Goal: Task Accomplishment & Management: Use online tool/utility

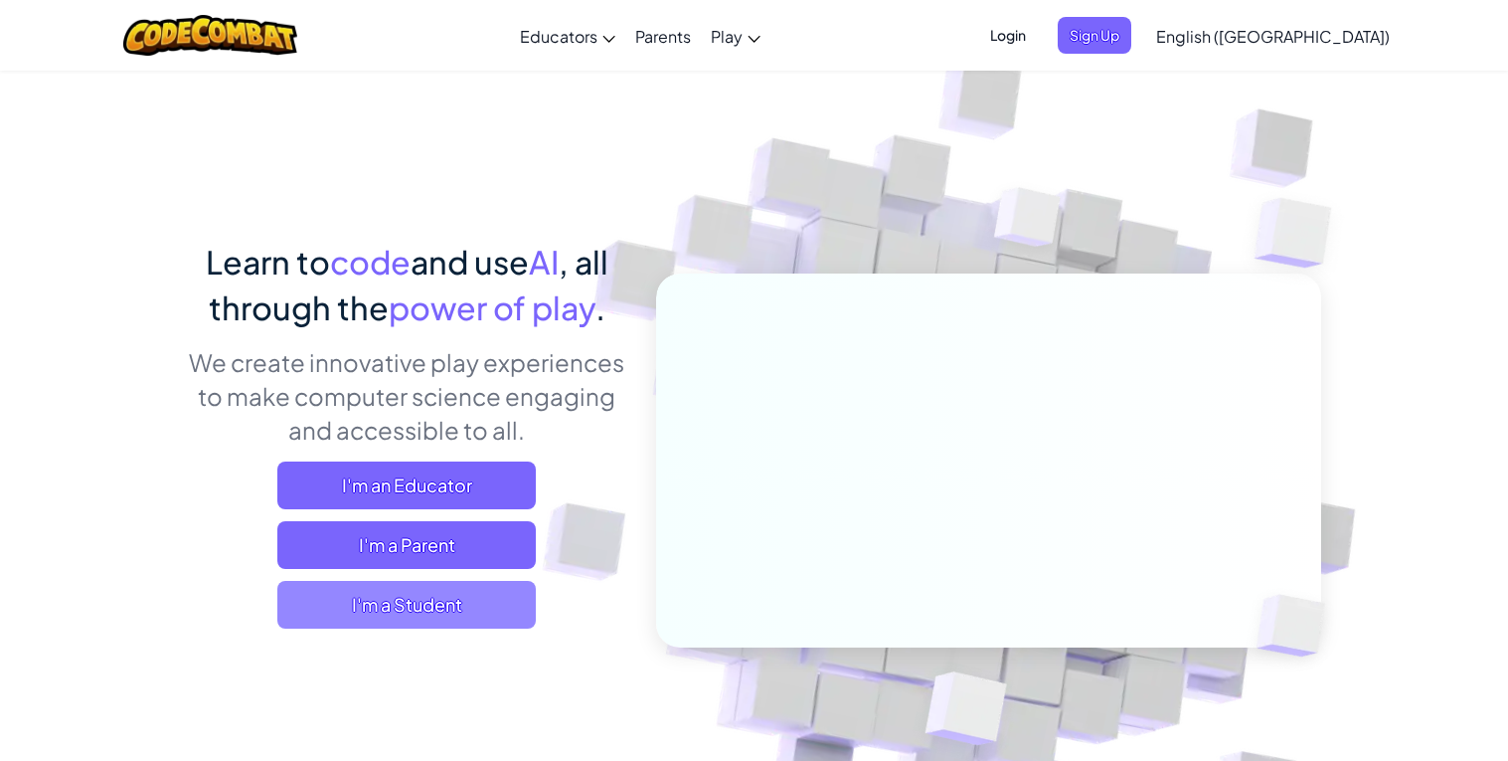
click at [404, 603] on span "I'm a Student" at bounding box center [406, 605] width 259 height 48
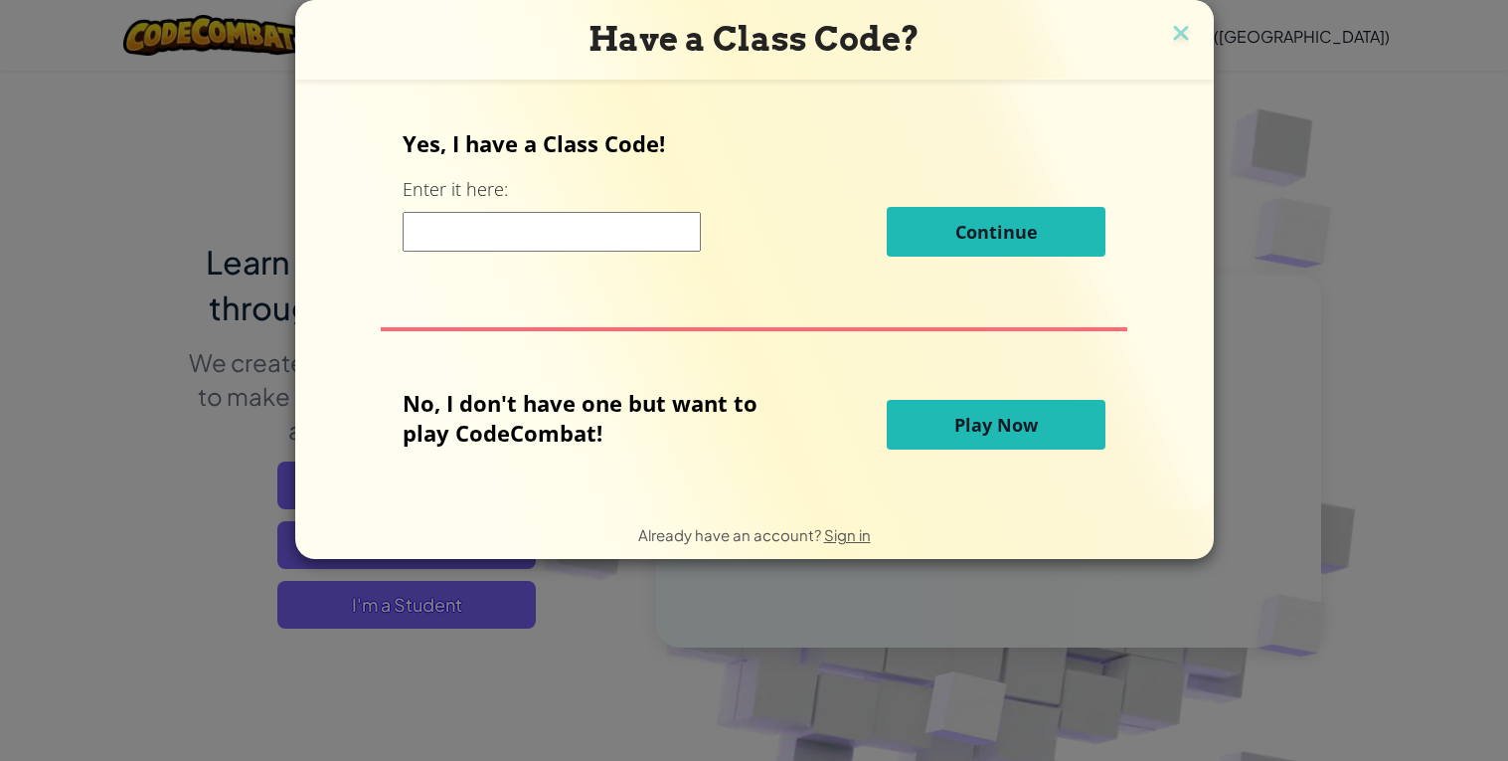
click at [522, 238] on input at bounding box center [552, 232] width 298 height 40
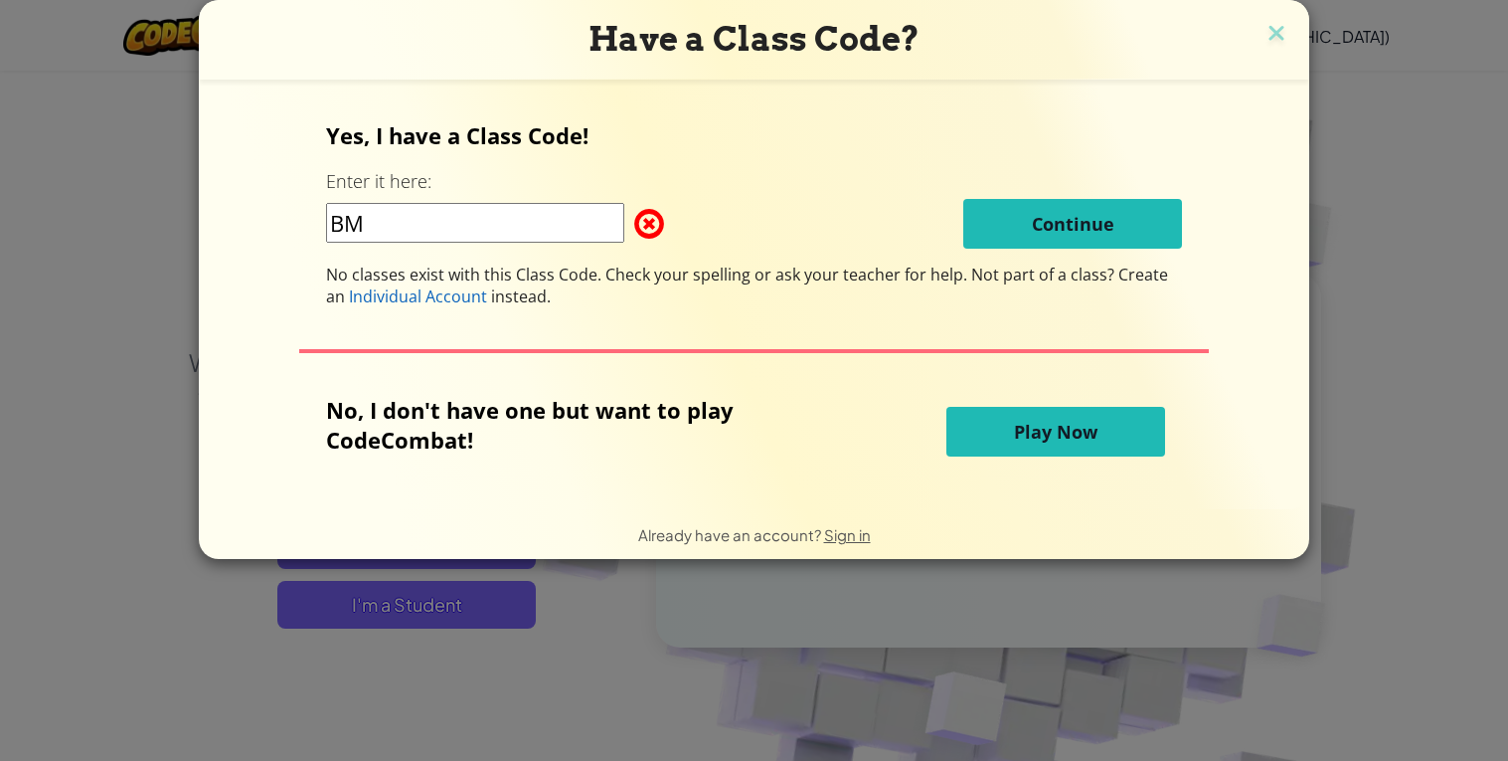
type input "B"
click at [1272, 23] on img at bounding box center [1277, 35] width 26 height 30
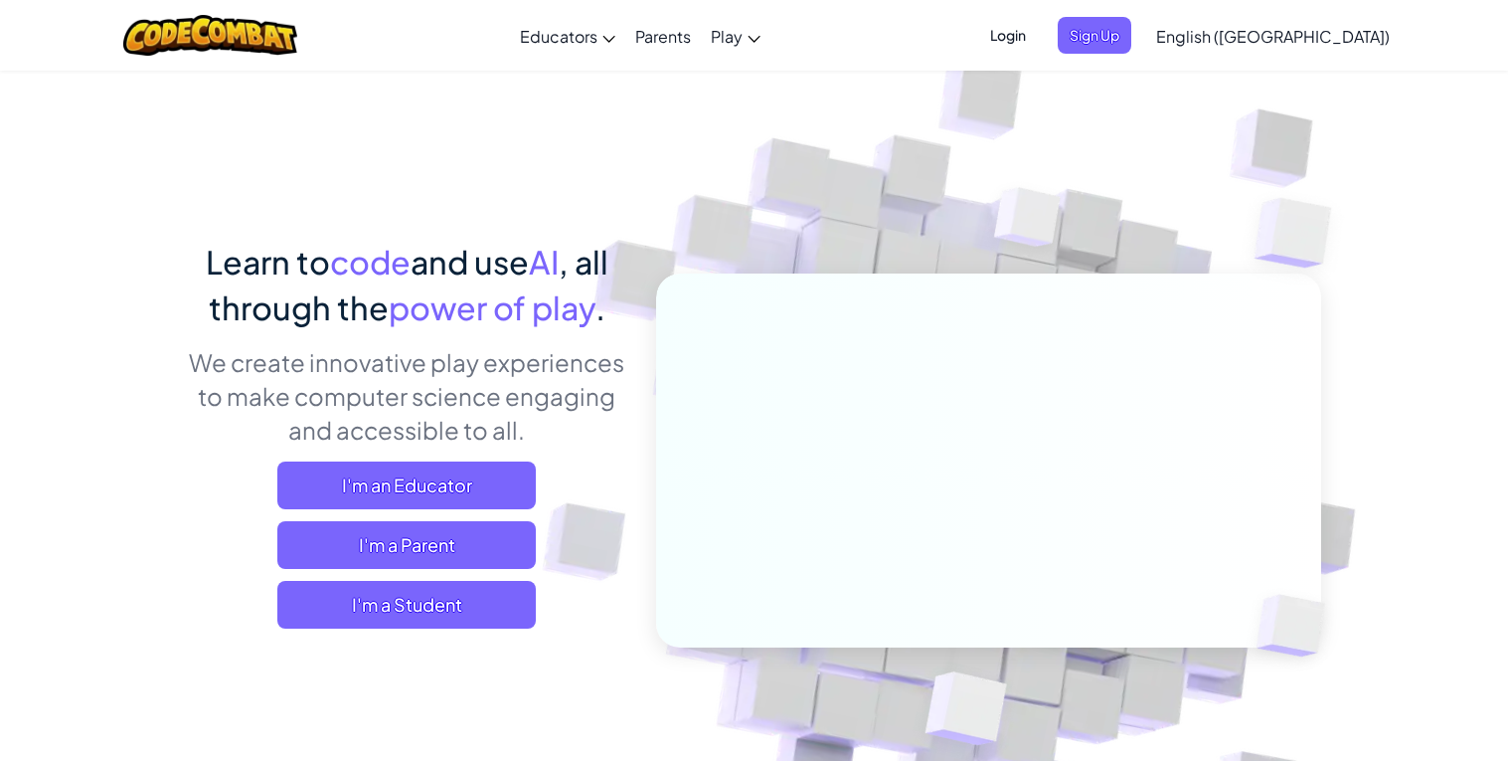
click at [1038, 24] on span "Login" at bounding box center [1008, 35] width 60 height 37
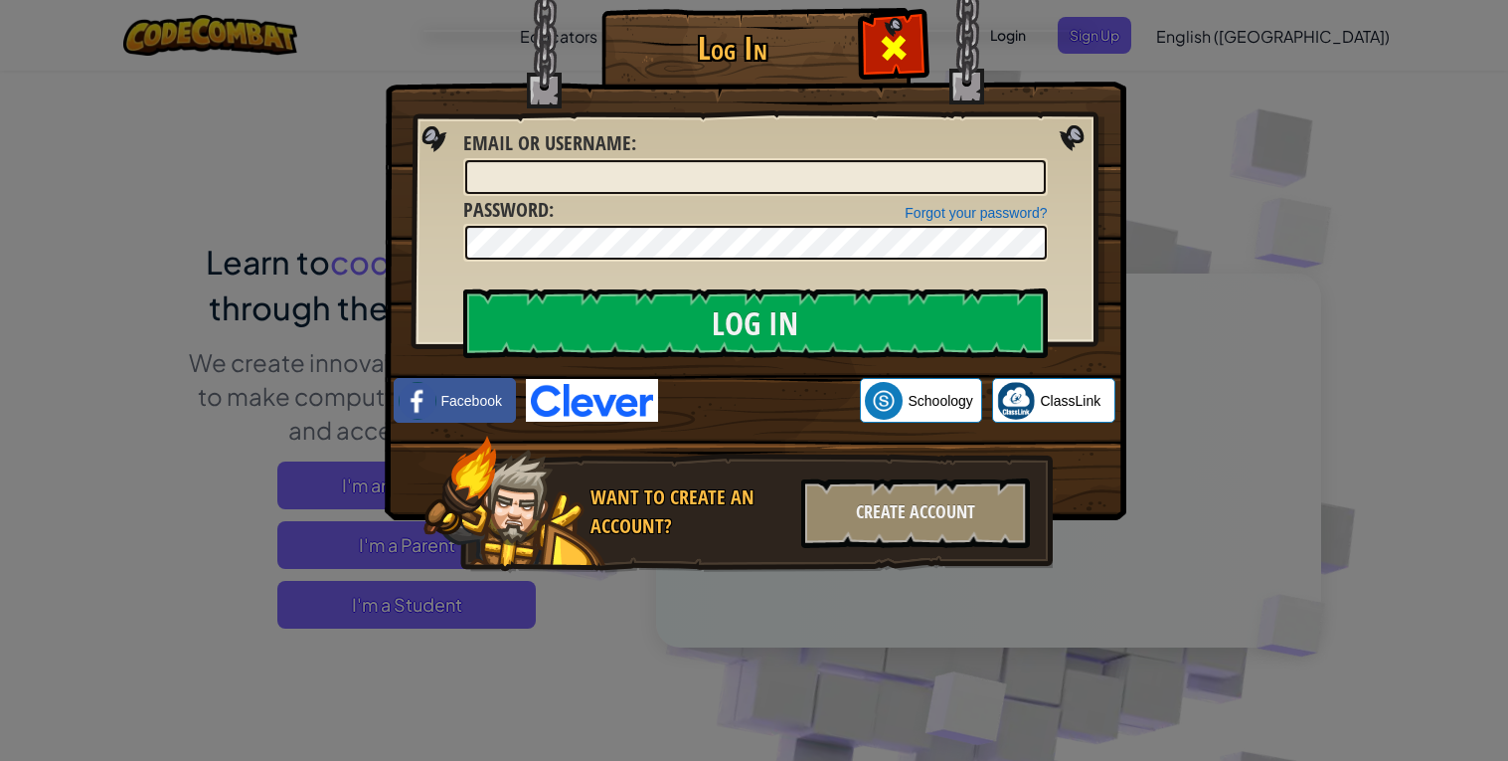
click at [892, 69] on div at bounding box center [893, 45] width 63 height 63
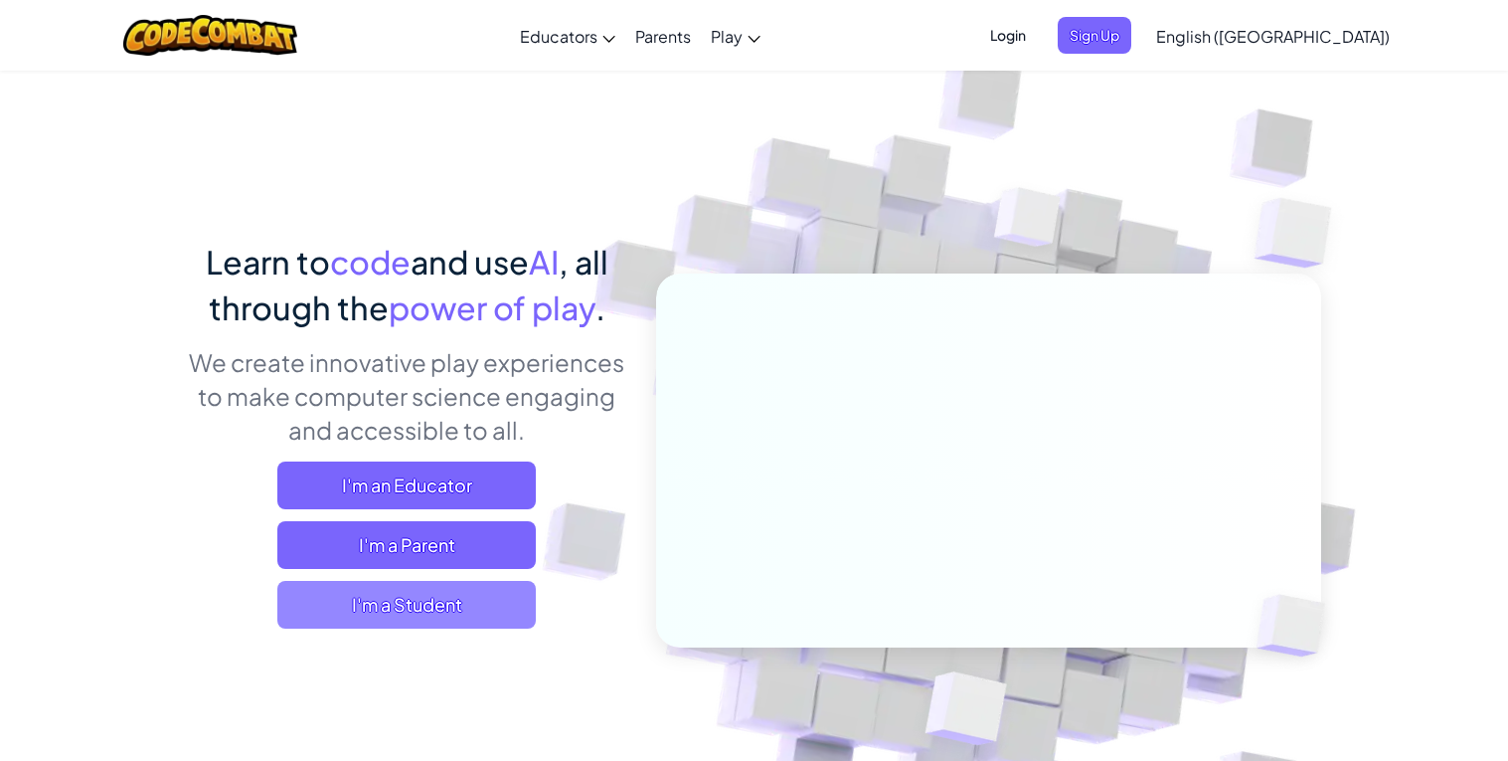
click at [395, 614] on span "I'm a Student" at bounding box center [406, 605] width 259 height 48
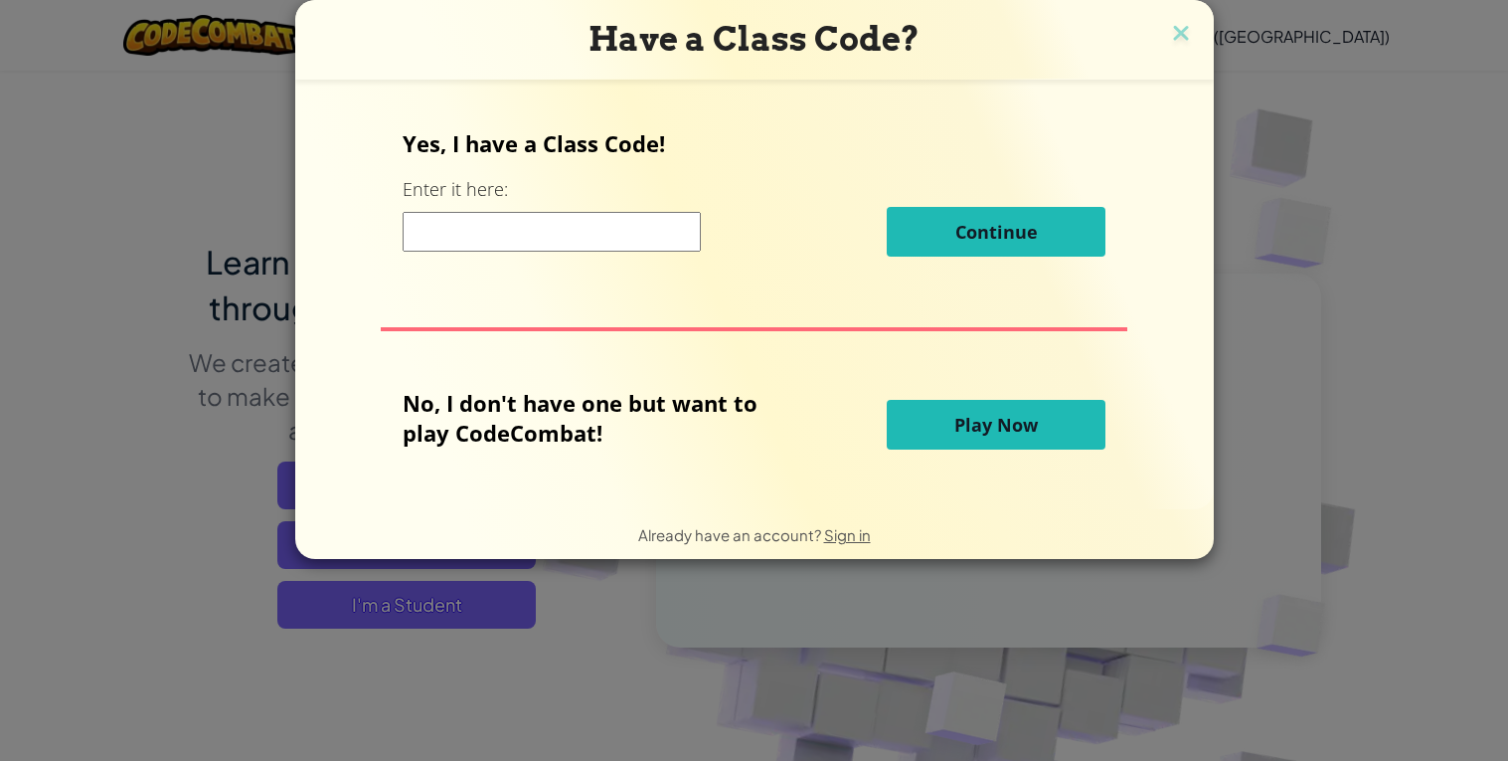
click at [949, 417] on button "Play Now" at bounding box center [996, 425] width 219 height 50
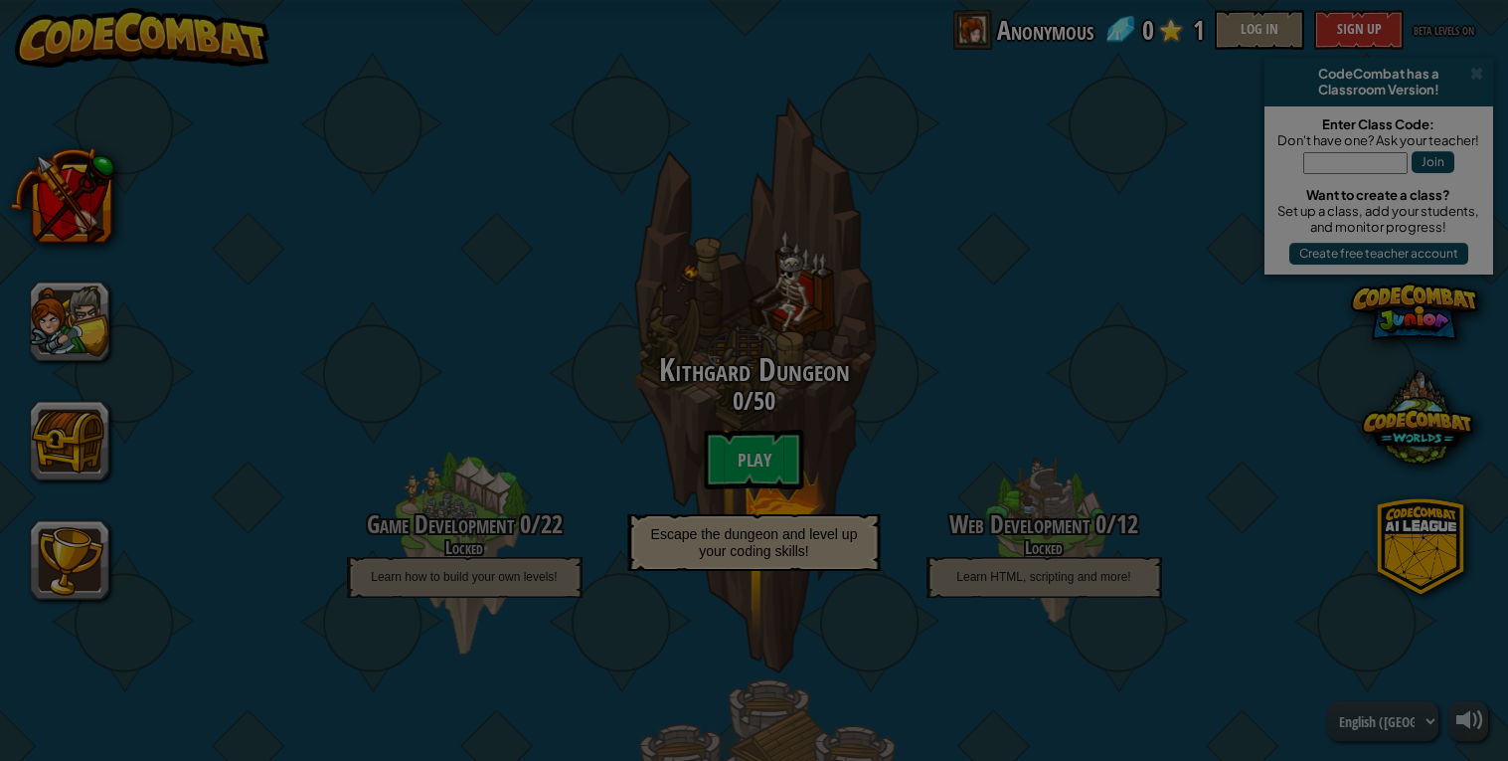
click at [760, 465] on div at bounding box center [754, 380] width 1508 height 761
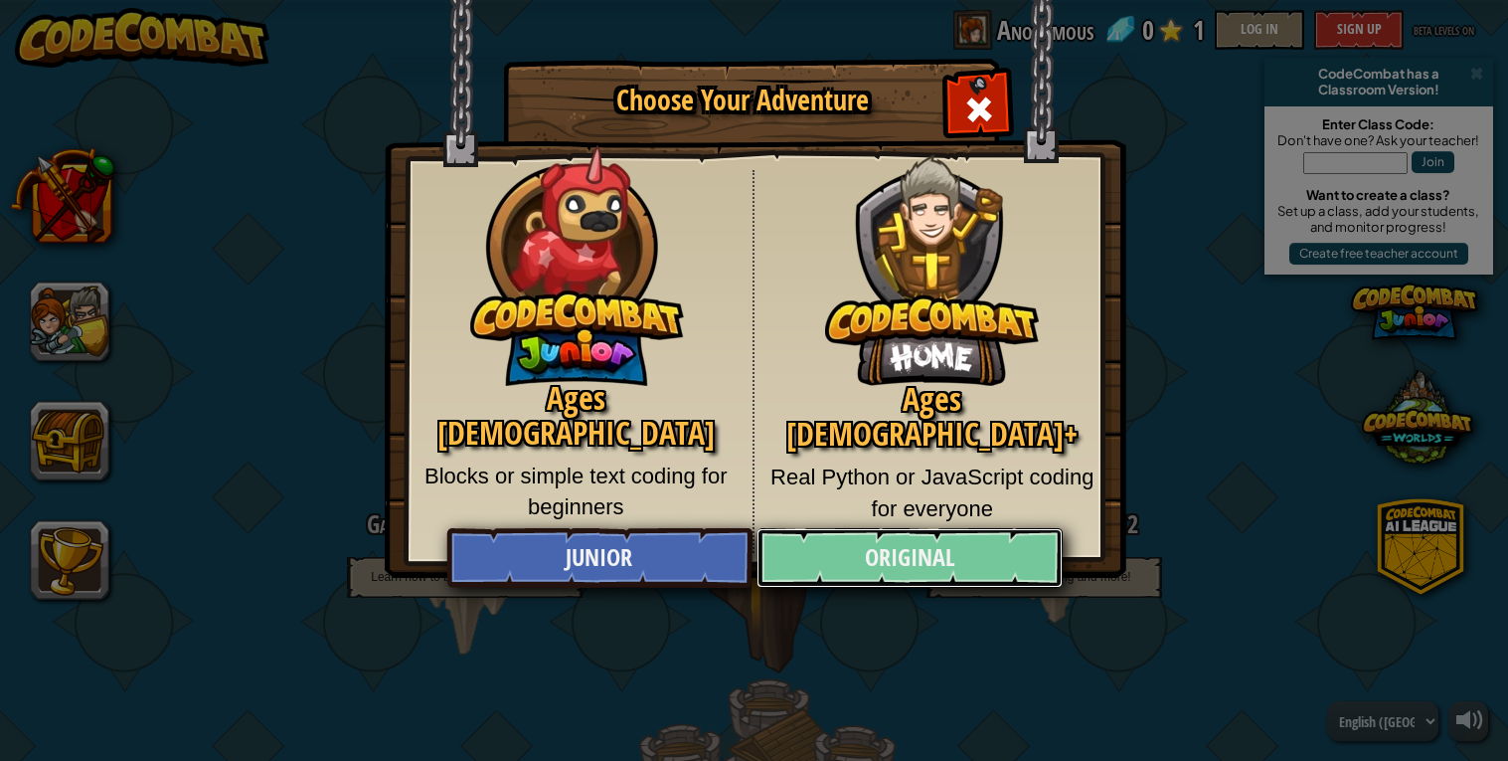
click at [862, 551] on link "Original" at bounding box center [910, 558] width 306 height 60
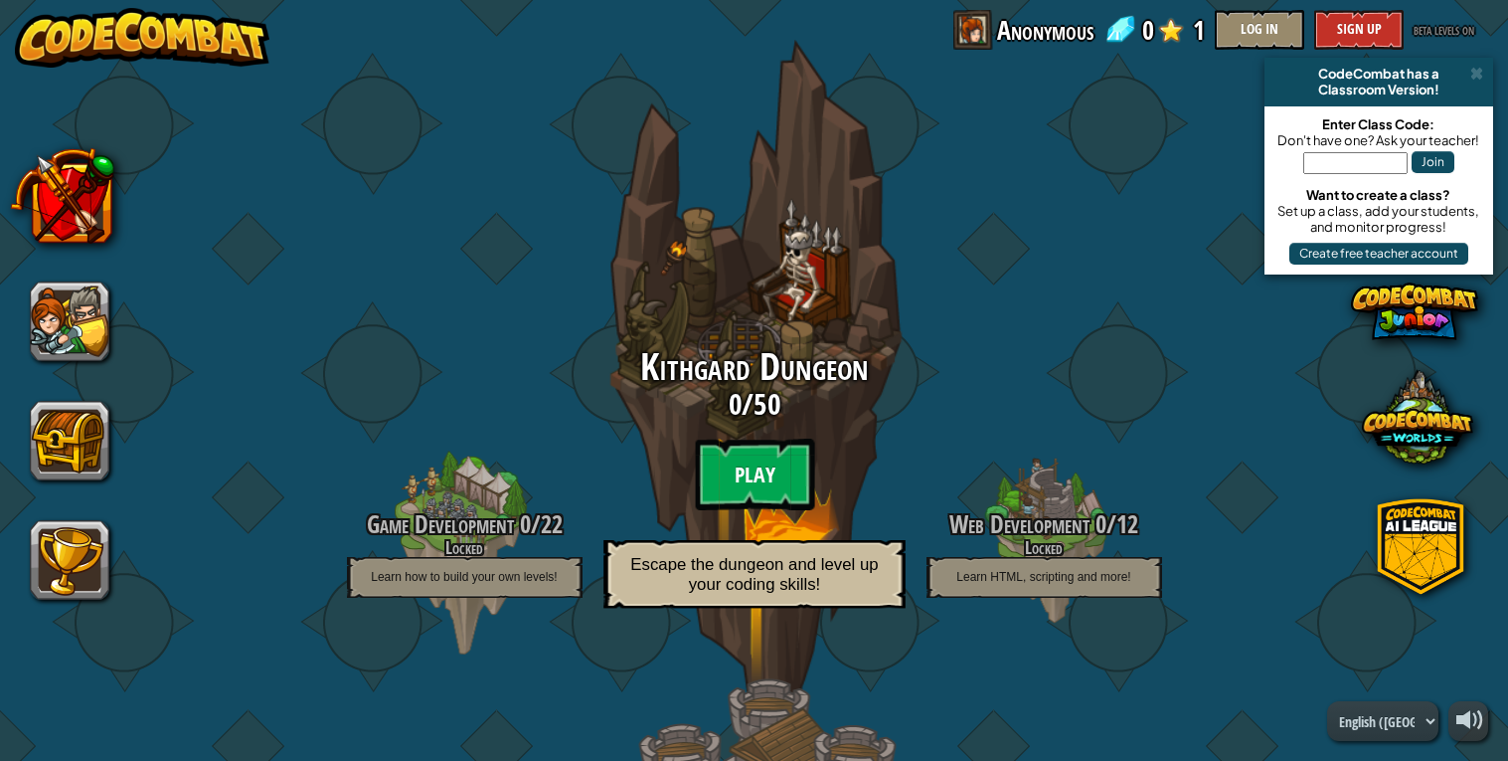
click at [733, 475] on btn "Play" at bounding box center [754, 474] width 119 height 72
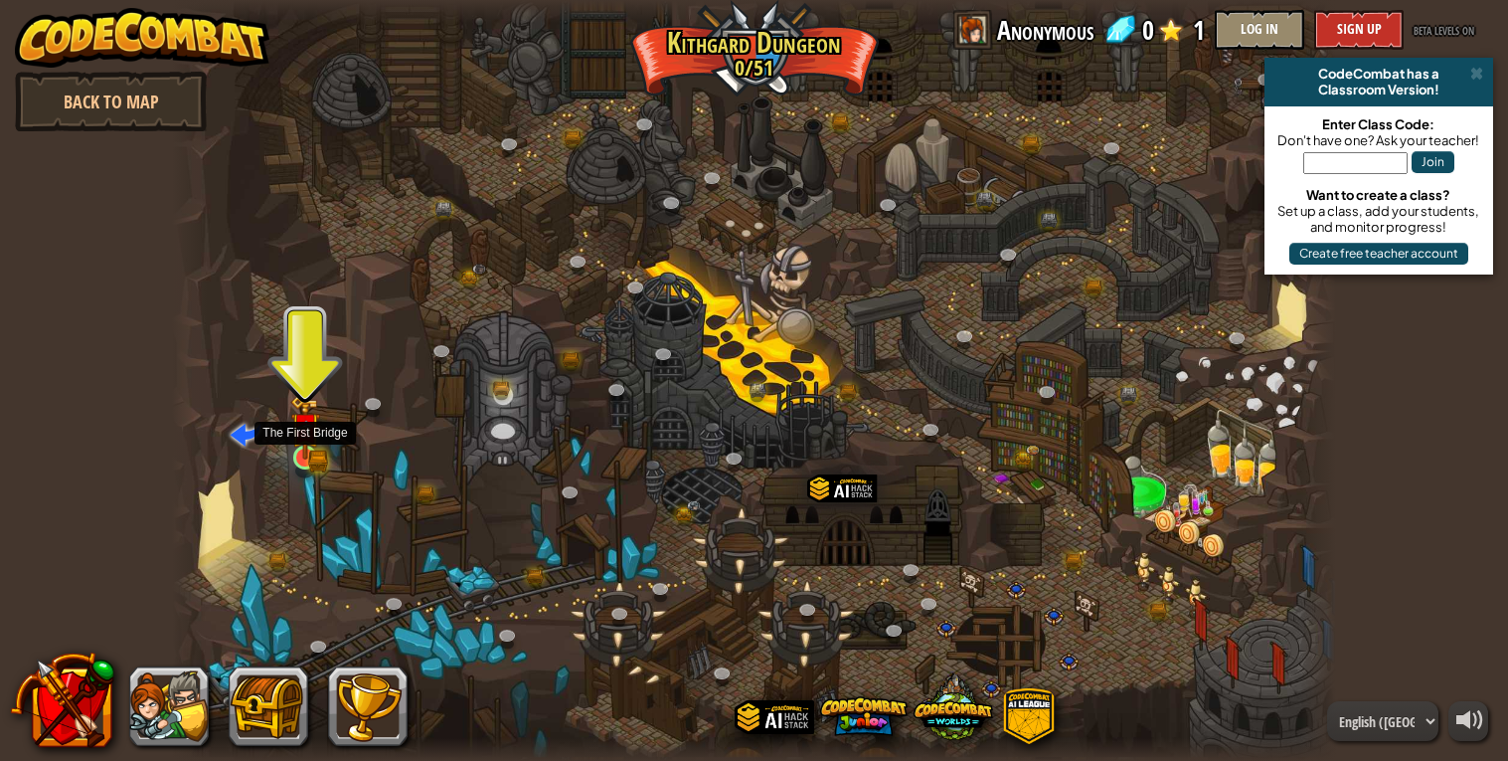
click at [310, 456] on img at bounding box center [305, 427] width 30 height 65
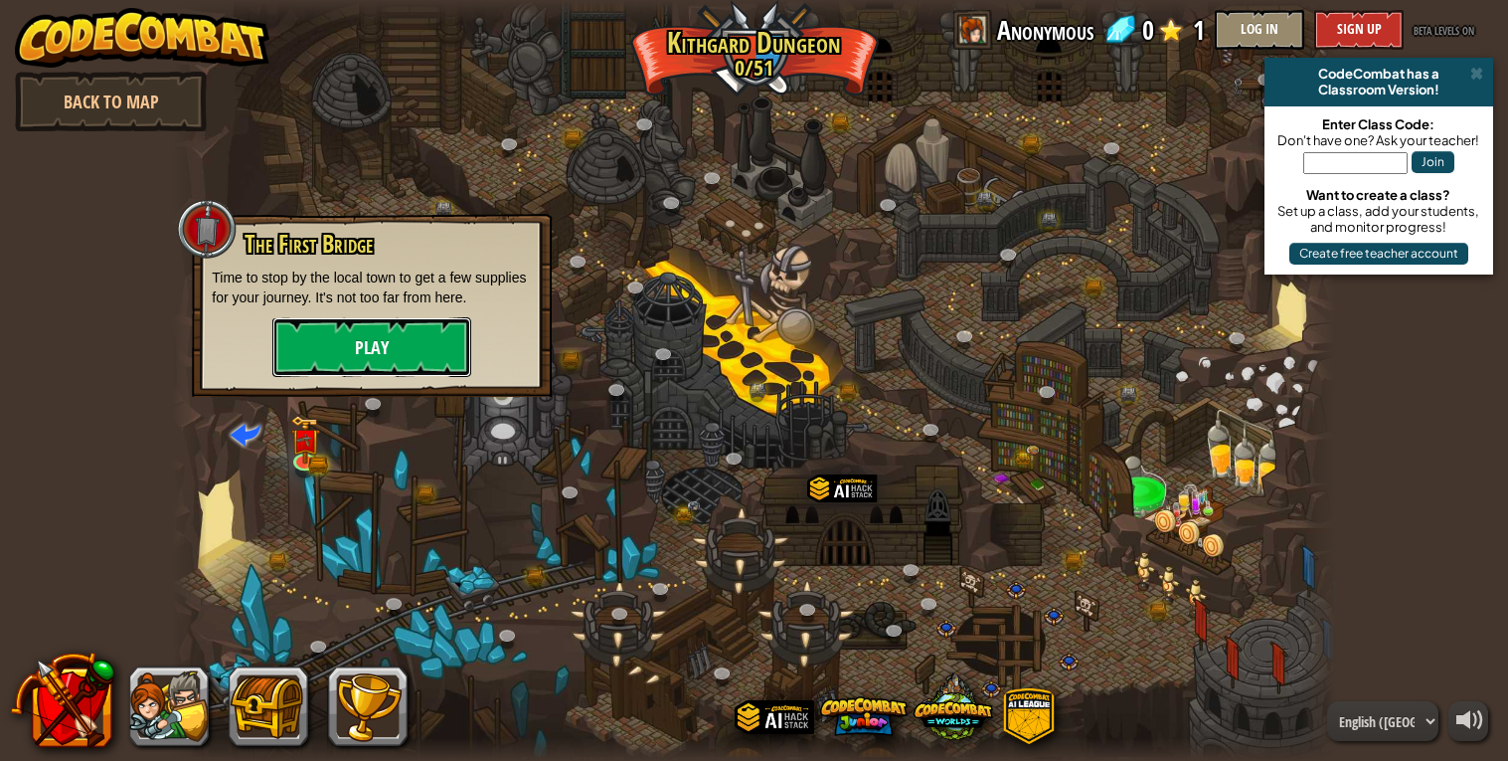
click at [396, 340] on button "Play" at bounding box center [371, 347] width 199 height 60
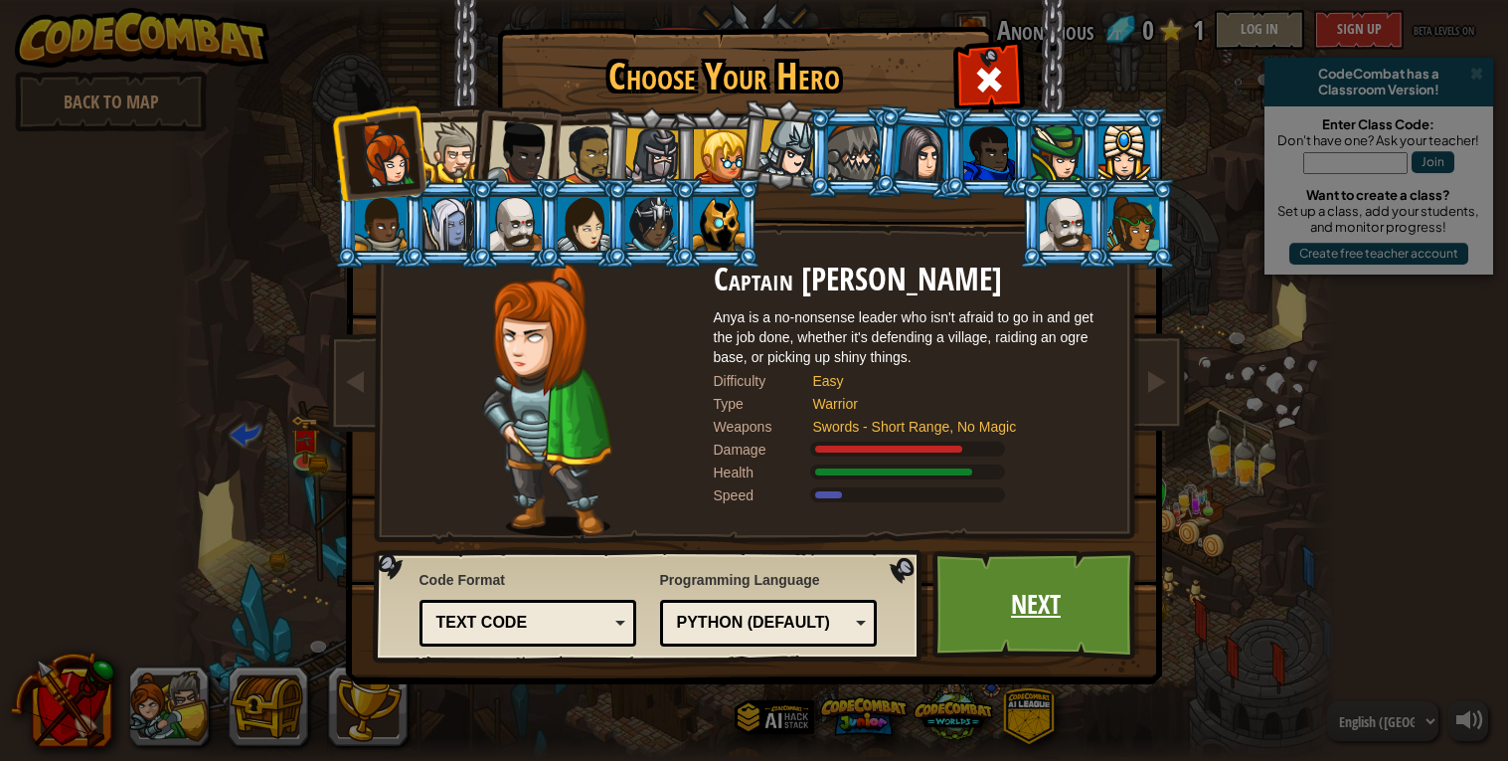
click at [1040, 624] on link "Next" at bounding box center [1037, 604] width 208 height 109
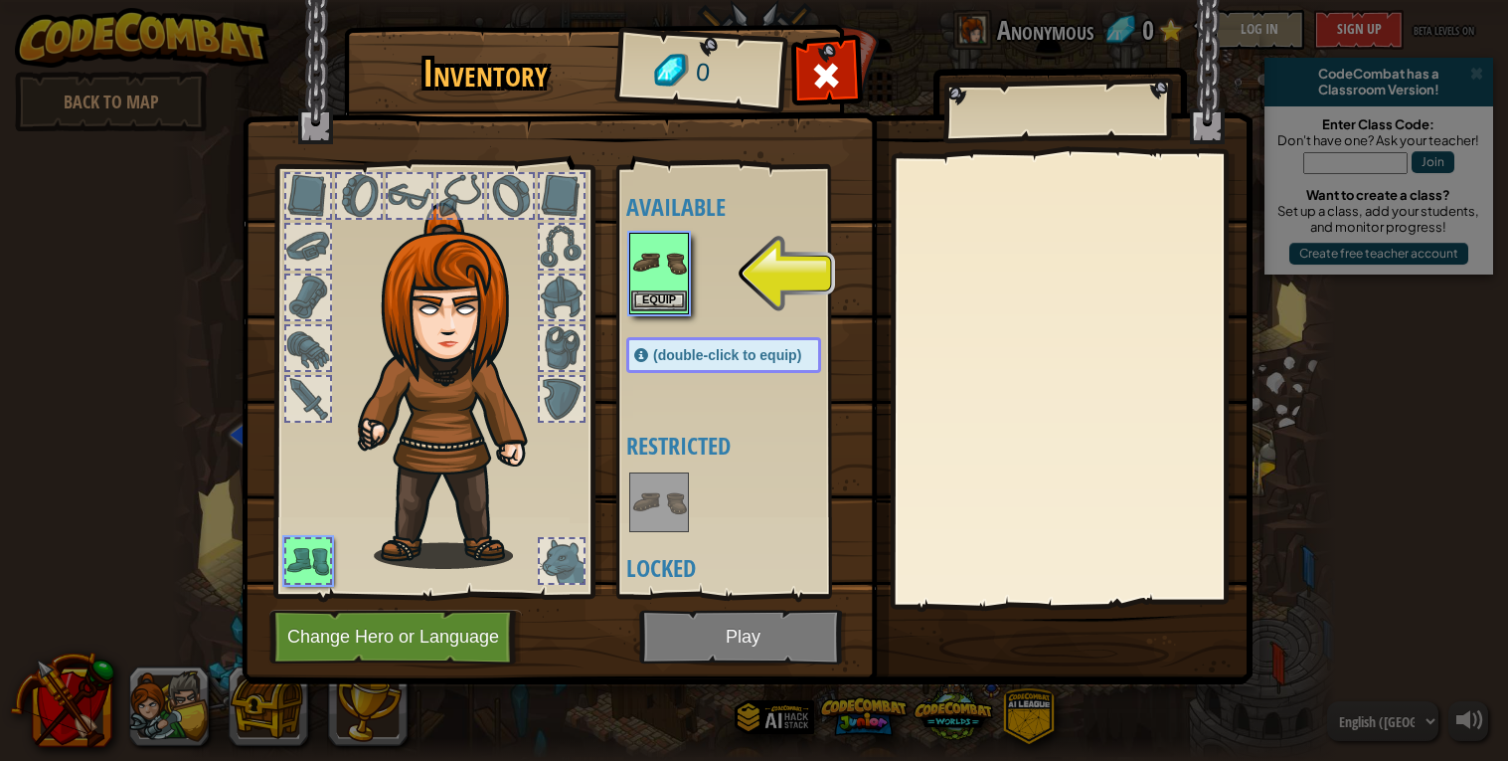
click at [674, 284] on img at bounding box center [659, 263] width 56 height 56
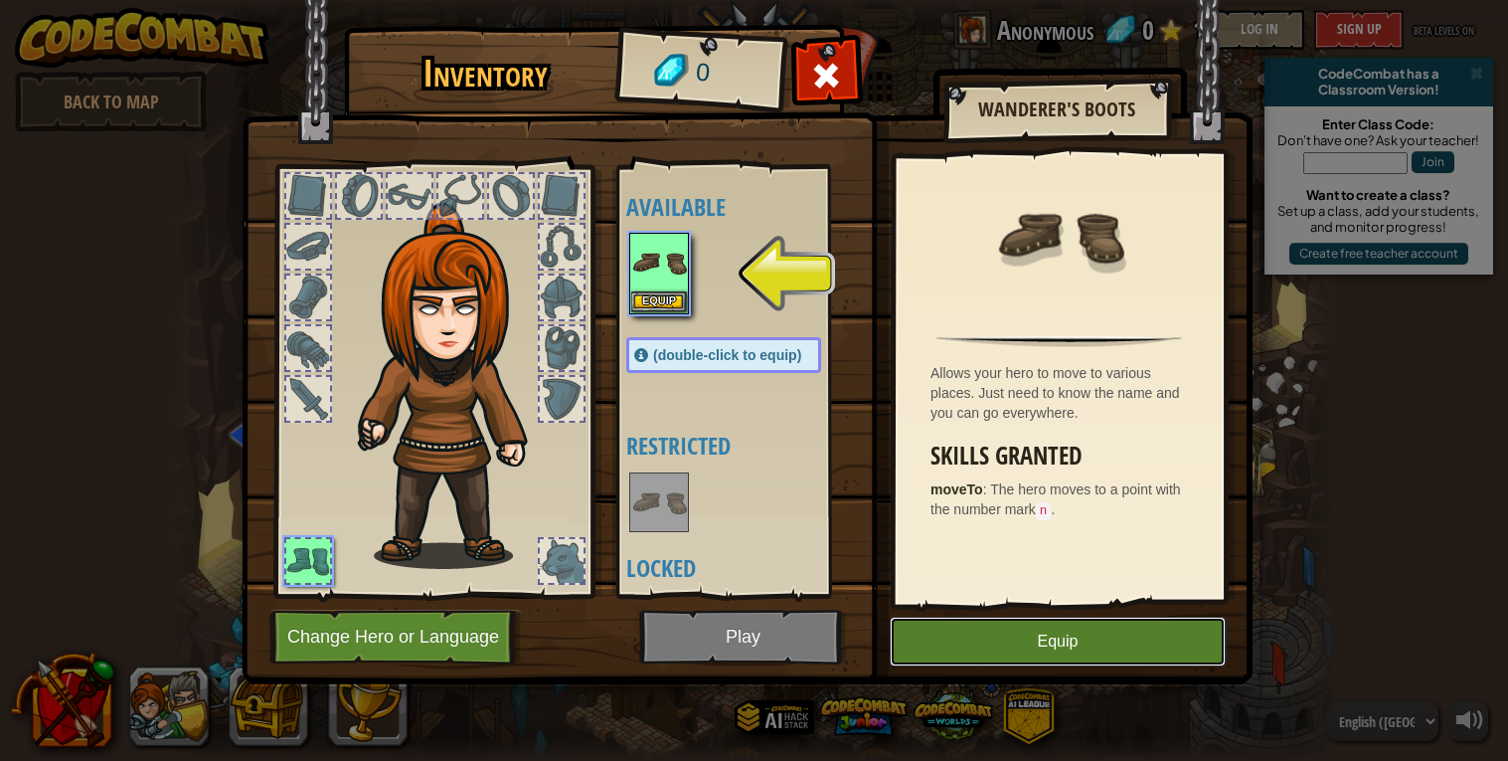
click at [986, 643] on button "Equip" at bounding box center [1058, 641] width 336 height 50
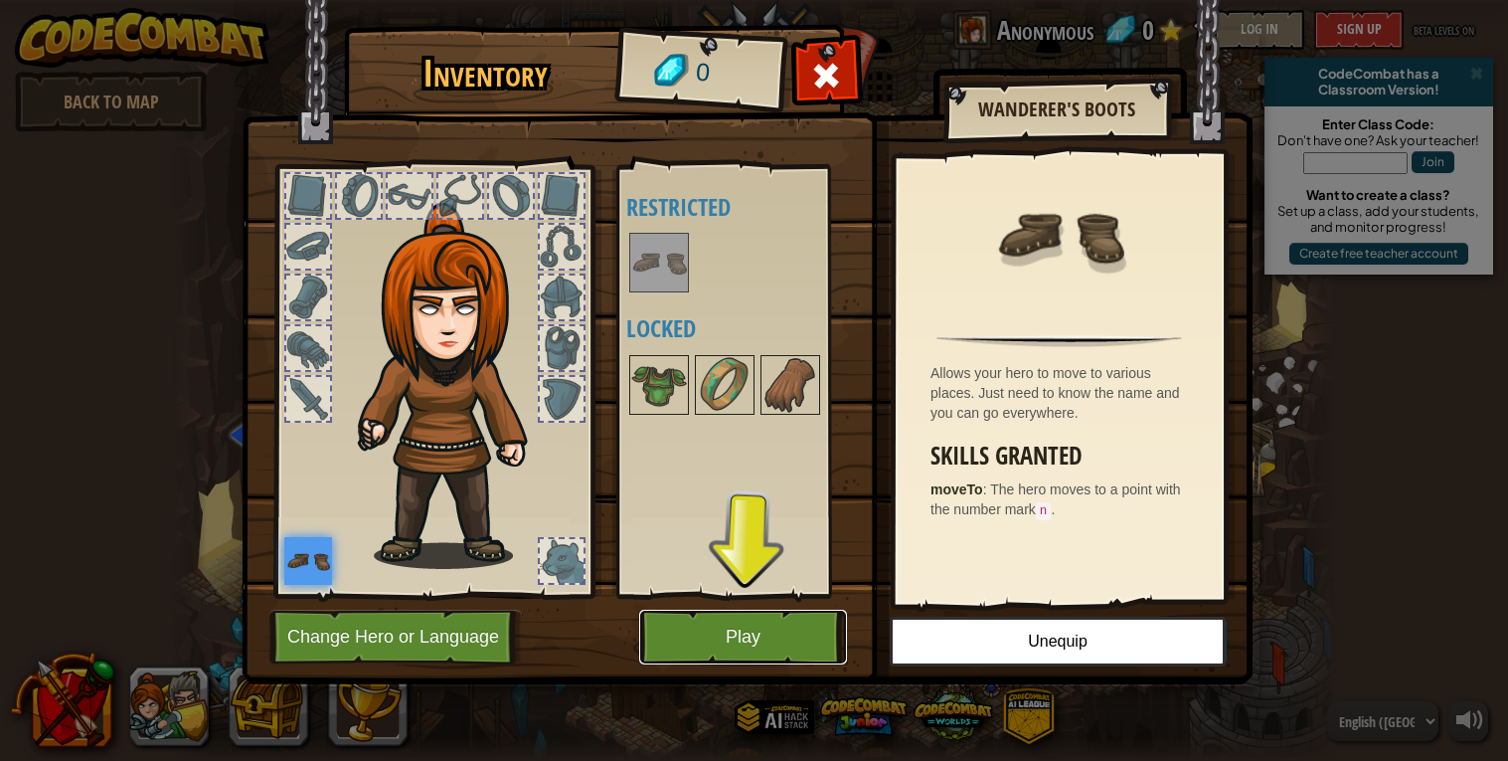
click at [761, 660] on button "Play" at bounding box center [743, 636] width 208 height 55
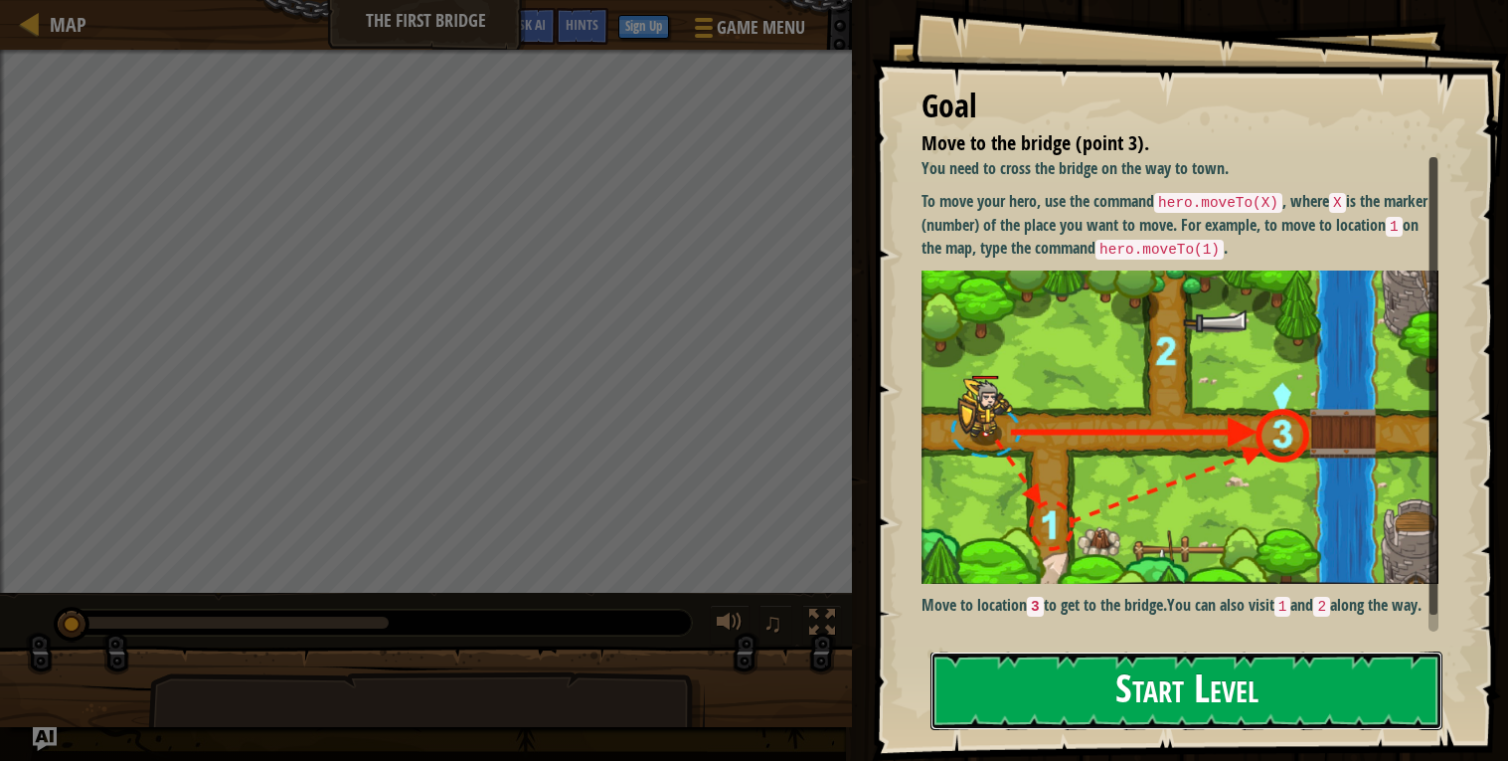
click at [1023, 681] on button "Start Level" at bounding box center [1187, 690] width 512 height 79
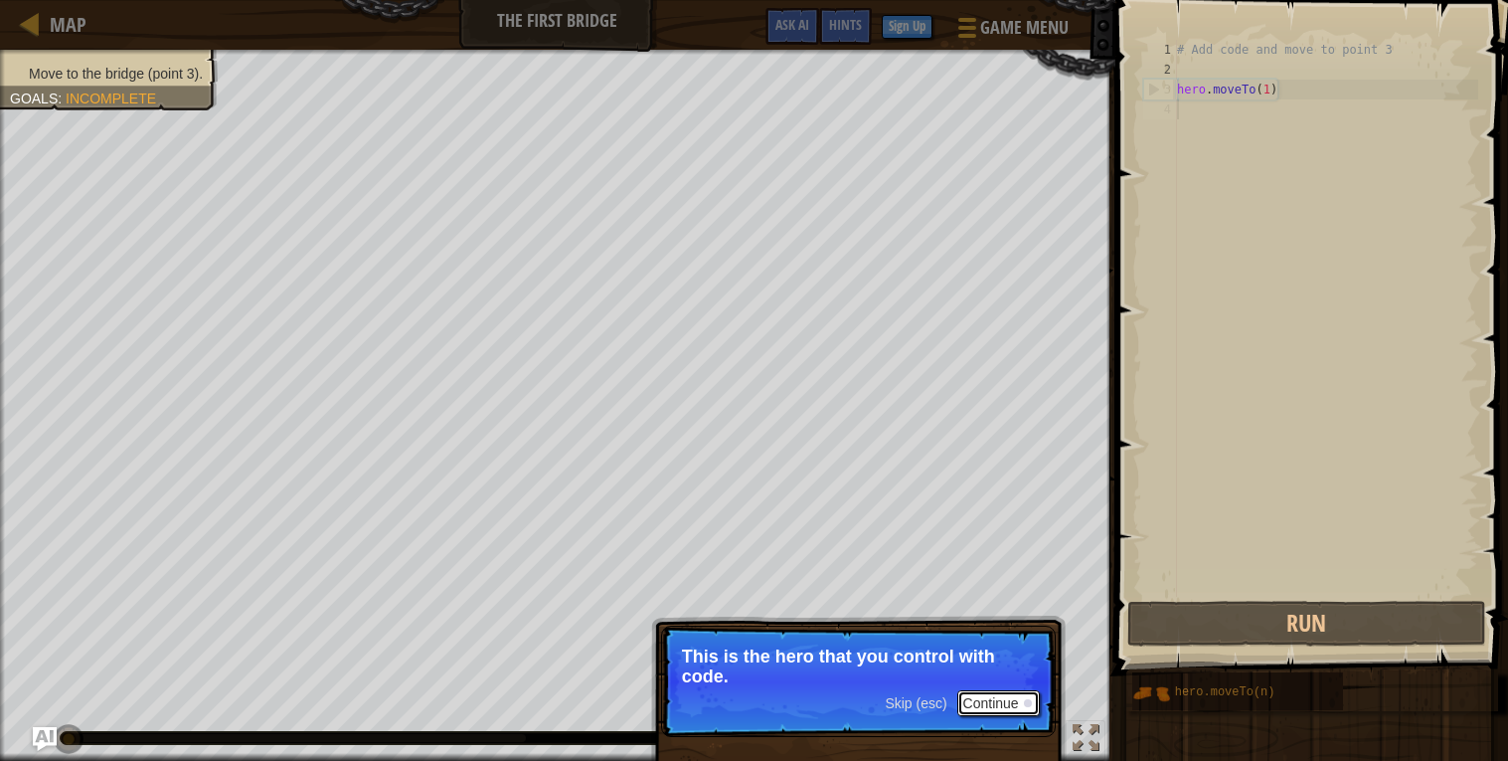
click at [984, 714] on button "Continue" at bounding box center [998, 703] width 83 height 26
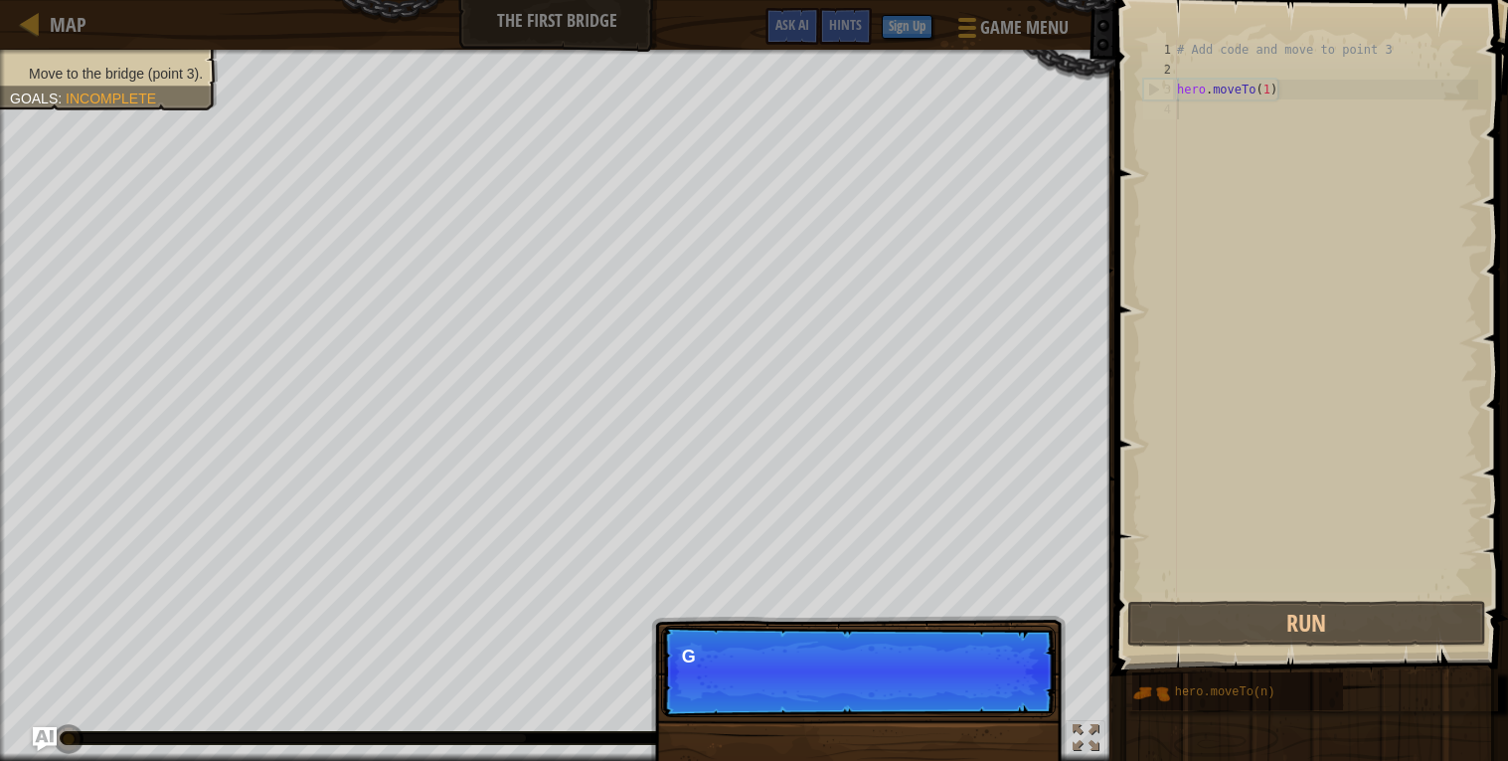
scroll to position [9, 0]
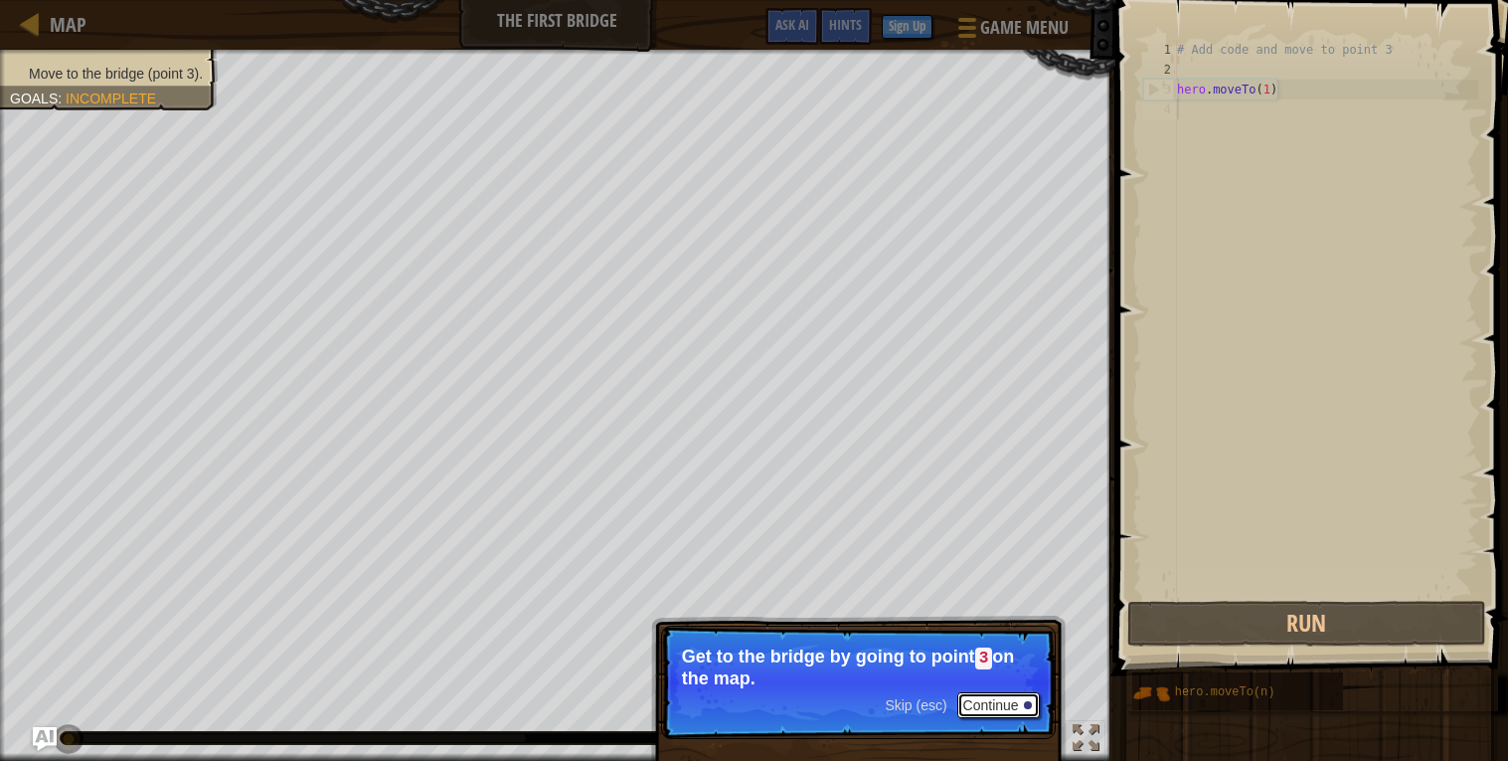
click at [988, 710] on button "Continue" at bounding box center [998, 705] width 83 height 26
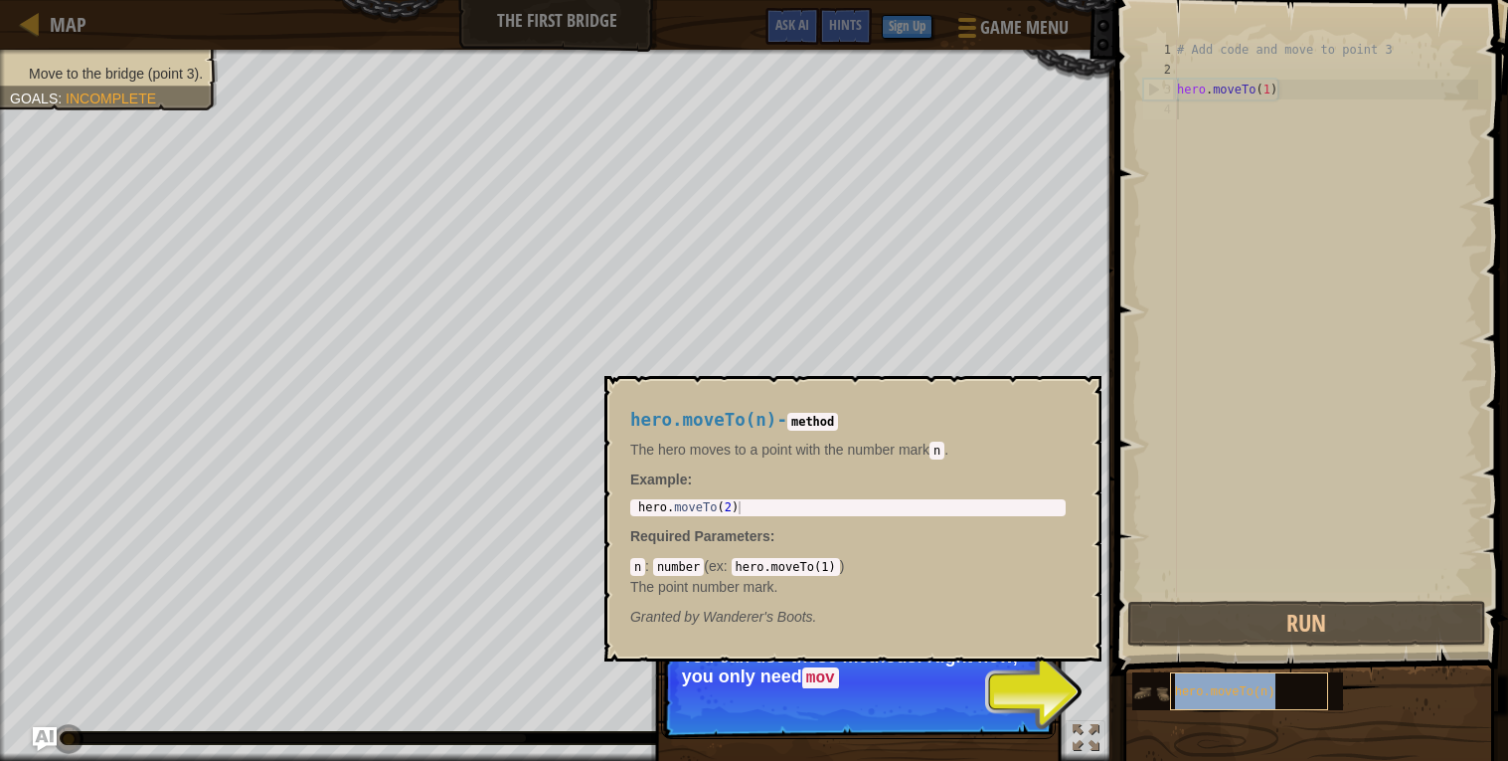
click at [1195, 693] on span "hero.moveTo(n)" at bounding box center [1225, 692] width 100 height 14
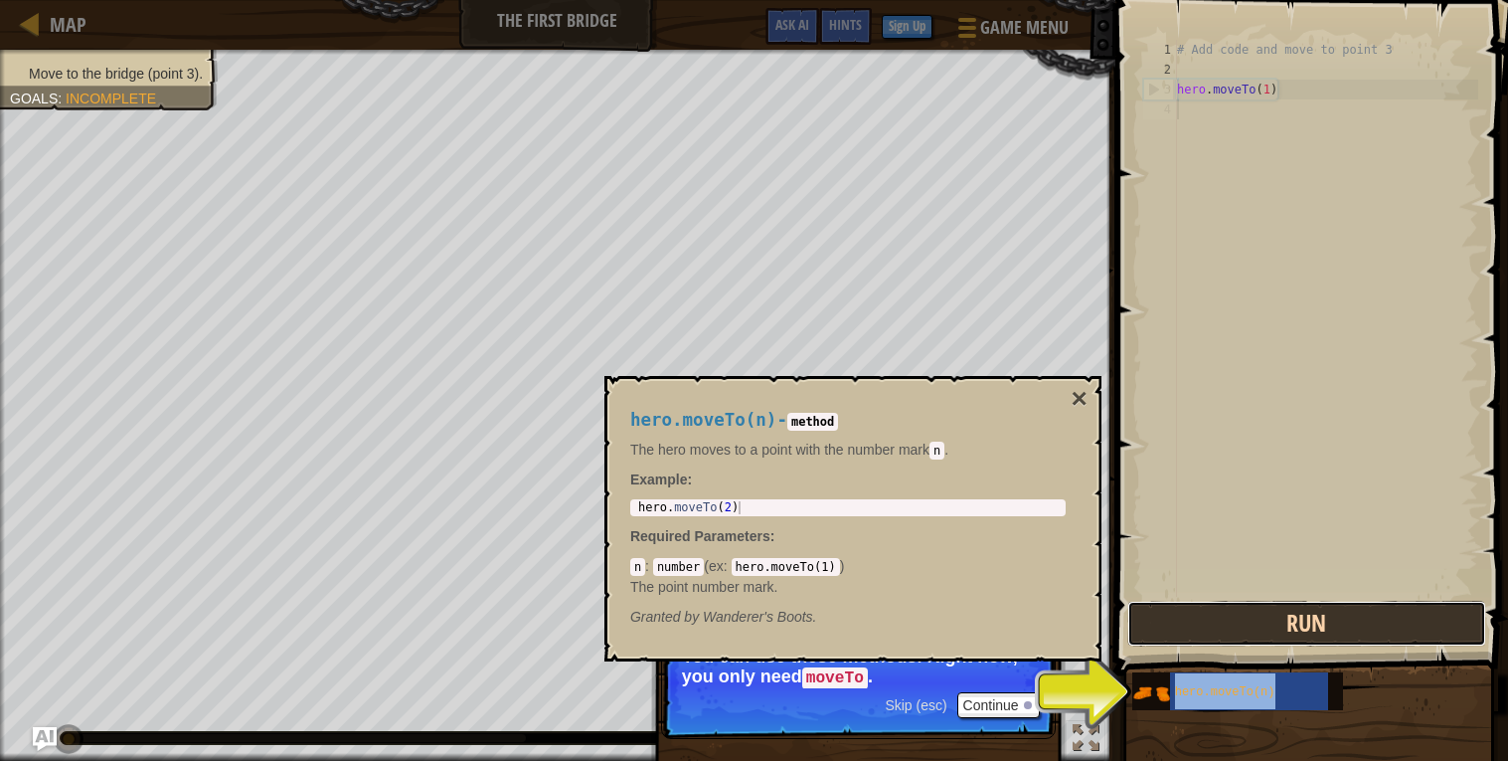
click at [1232, 628] on button "Run" at bounding box center [1307, 624] width 358 height 46
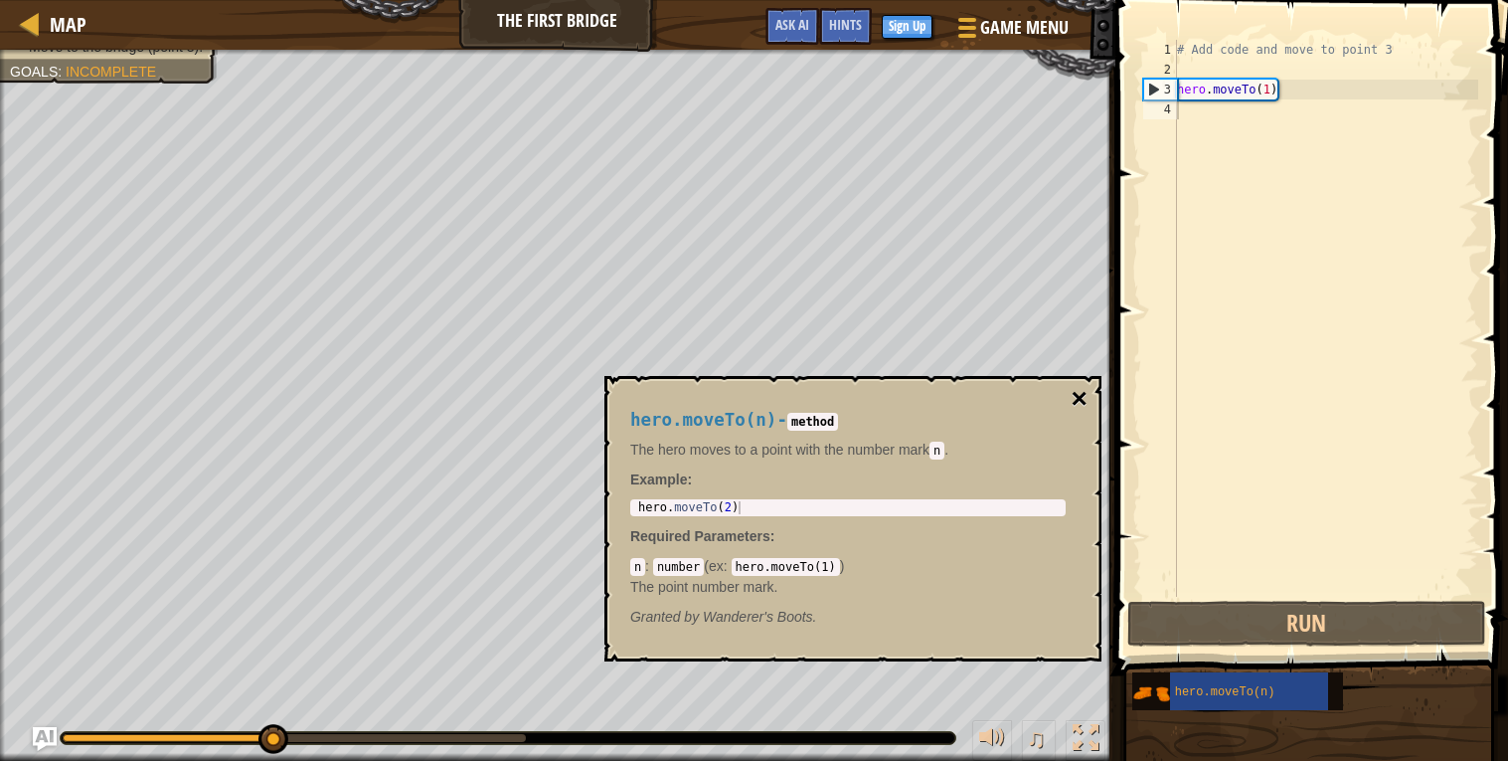
click at [1082, 394] on button "×" at bounding box center [1080, 399] width 16 height 28
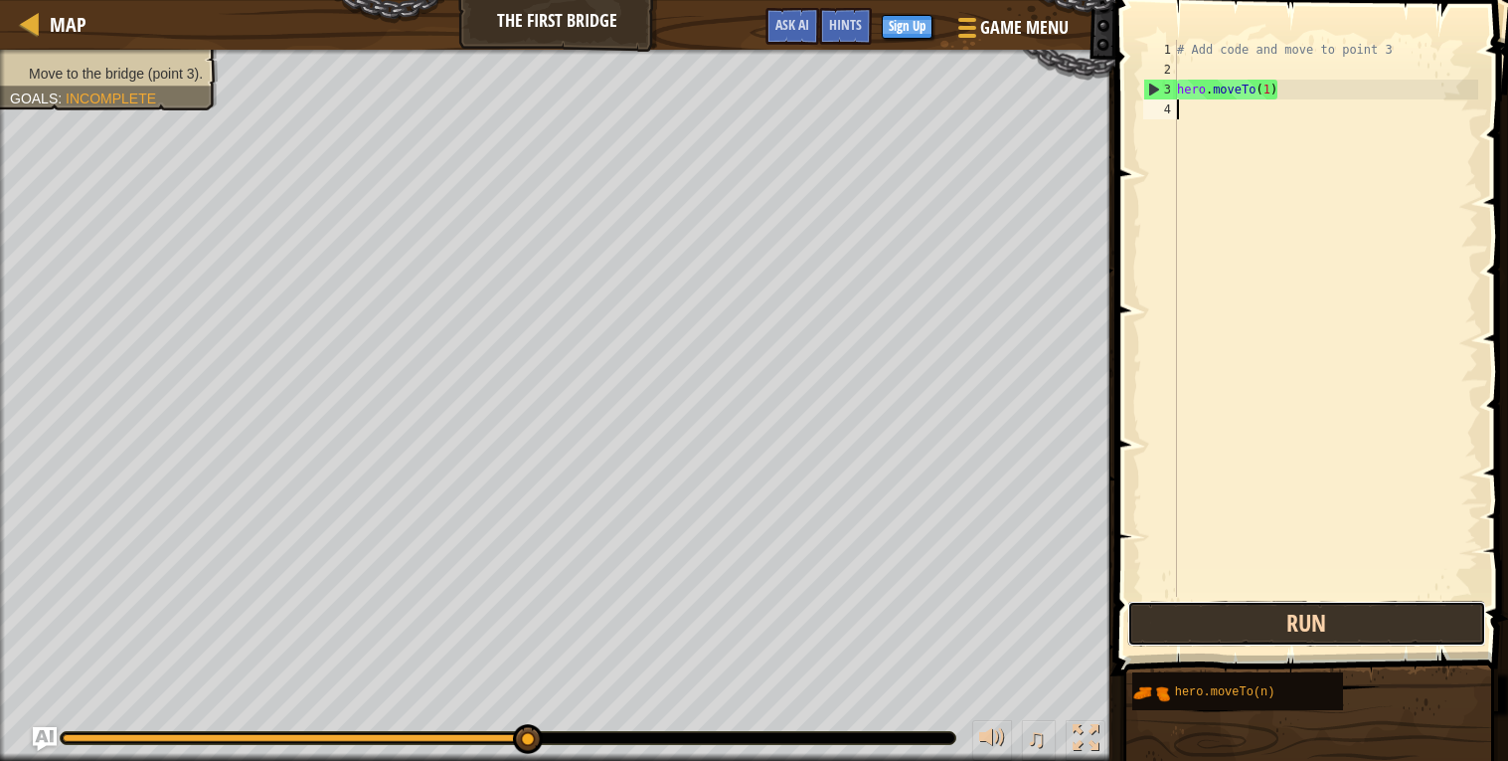
click at [1336, 623] on button "Run" at bounding box center [1307, 624] width 358 height 46
click at [568, 40] on div "Map The First Bridge Game Menu Done Sign Up Hints Ask AI" at bounding box center [558, 25] width 1116 height 50
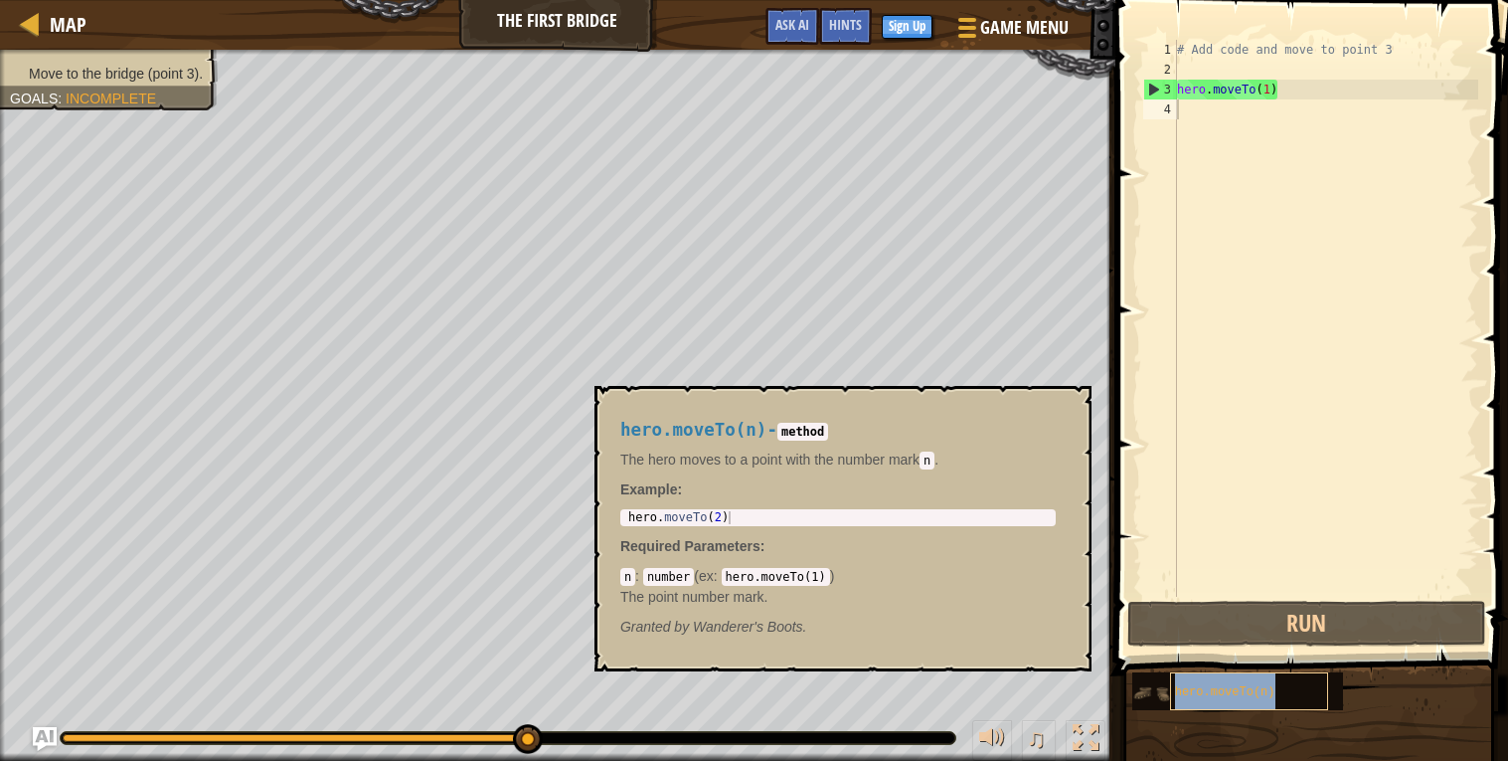
click at [1214, 690] on span "hero.moveTo(n)" at bounding box center [1225, 692] width 100 height 14
click at [817, 428] on code "method" at bounding box center [803, 432] width 51 height 18
click at [932, 458] on code "n" at bounding box center [927, 460] width 15 height 18
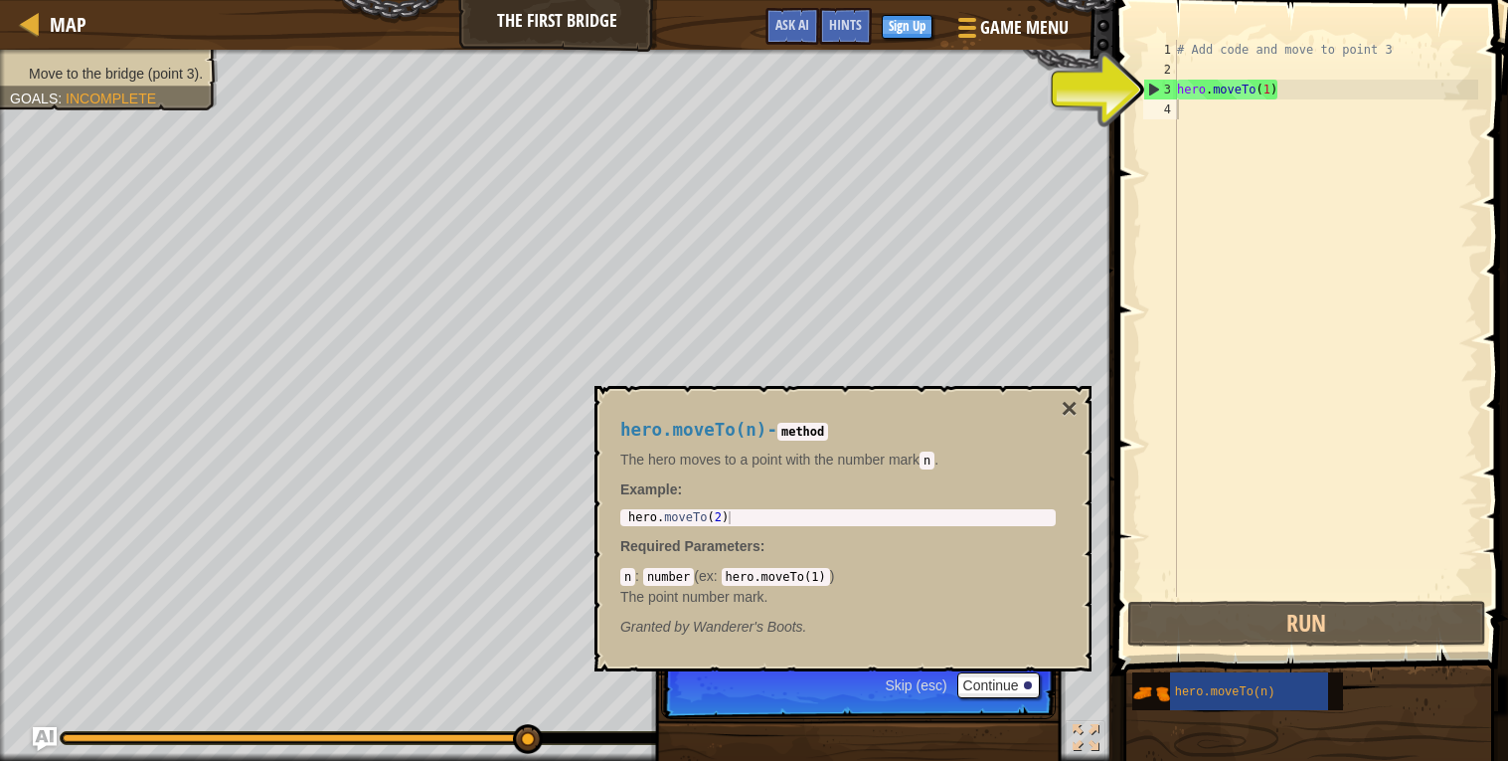
click at [1204, 87] on div "# Add code and move to point 3 hero . moveTo ( 1 )" at bounding box center [1325, 338] width 305 height 597
click at [1157, 84] on div "3" at bounding box center [1160, 90] width 33 height 20
click at [1283, 86] on div "# Add code and move to point 3 hero . moveTo ( 1 )" at bounding box center [1325, 338] width 305 height 597
click at [1000, 692] on button "Continue" at bounding box center [998, 685] width 83 height 26
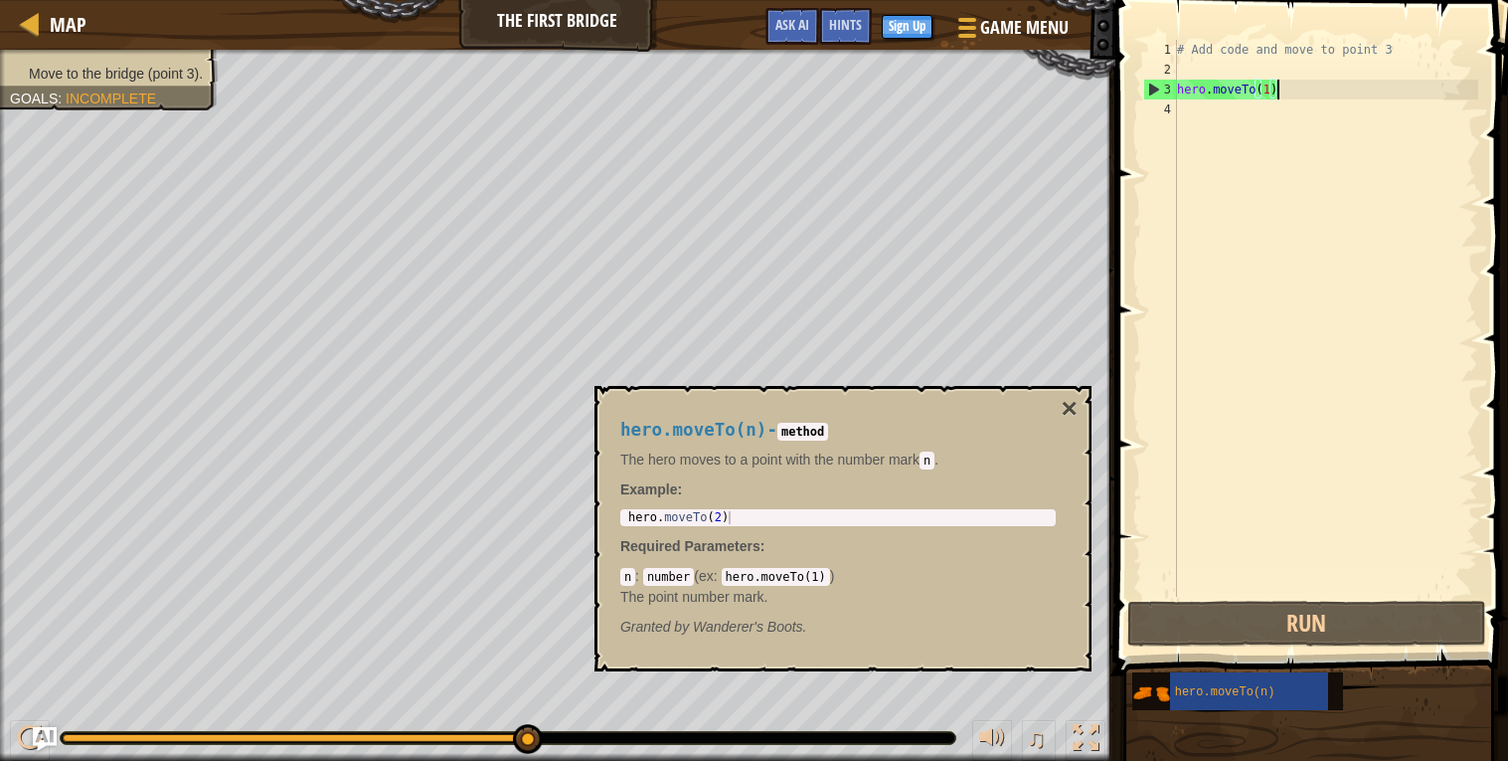
click at [1059, 415] on div "hero.moveTo(n) - method The hero moves to a point with the number [PERSON_NAME]…" at bounding box center [838, 529] width 463 height 254
click at [1066, 412] on button "×" at bounding box center [1070, 409] width 16 height 28
click at [1207, 689] on span "hero.moveTo(n)" at bounding box center [1225, 692] width 100 height 14
click at [1064, 415] on button "×" at bounding box center [1070, 409] width 16 height 28
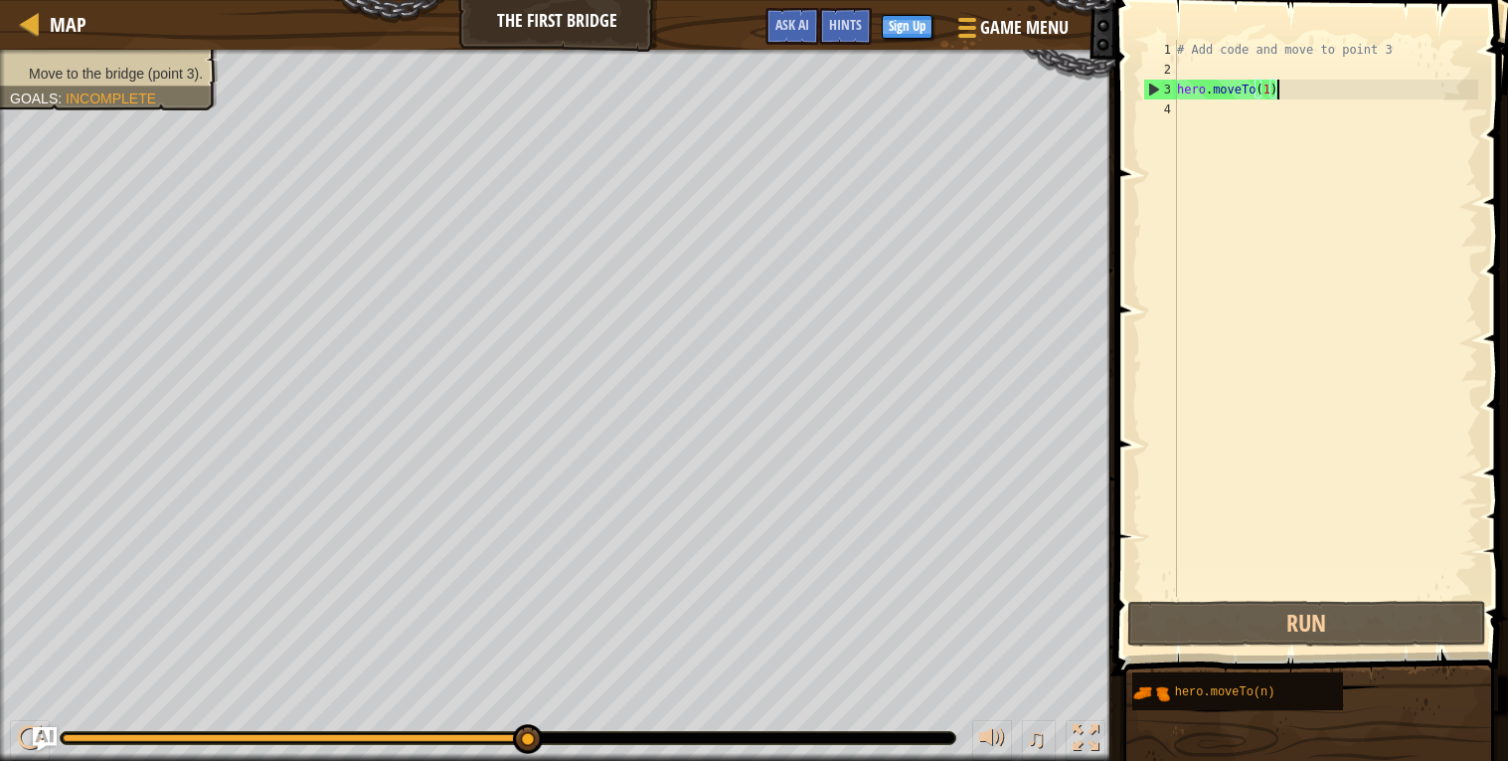
click at [1279, 40] on div "# Add code and move to point 3 hero . moveTo ( 1 )" at bounding box center [1325, 338] width 305 height 597
type textarea "# Add code and move to point 3"
click at [1194, 58] on div "# Add code and move to point 3 hero . moveTo ( 1 )" at bounding box center [1325, 338] width 305 height 597
click at [541, 30] on div "Map The First Bridge Game Menu Done Sign Up Hints Ask AI" at bounding box center [558, 25] width 1116 height 50
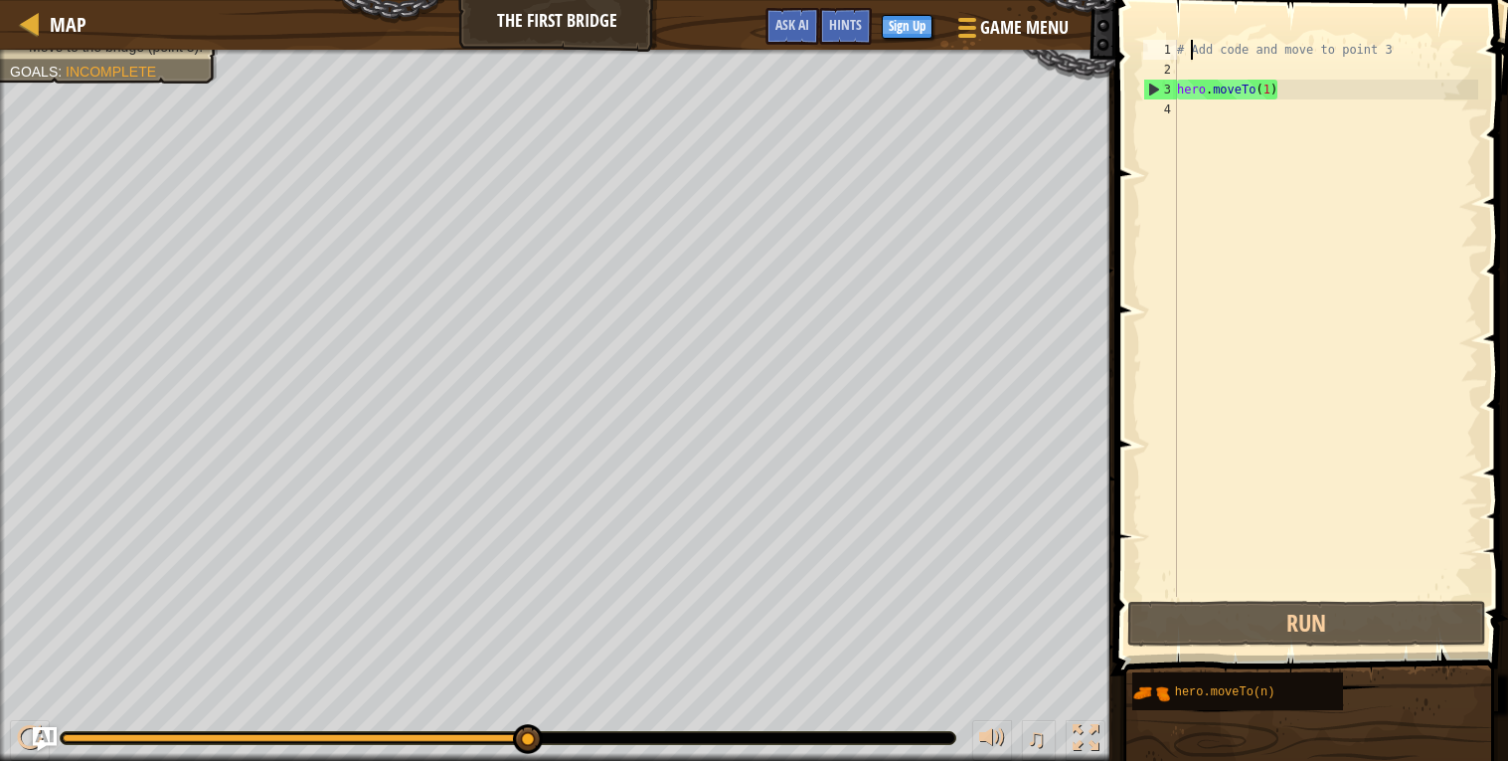
click at [124, 99] on div "Move to the bridge (point 3). Goals : Incomplete" at bounding box center [558, 405] width 1116 height 711
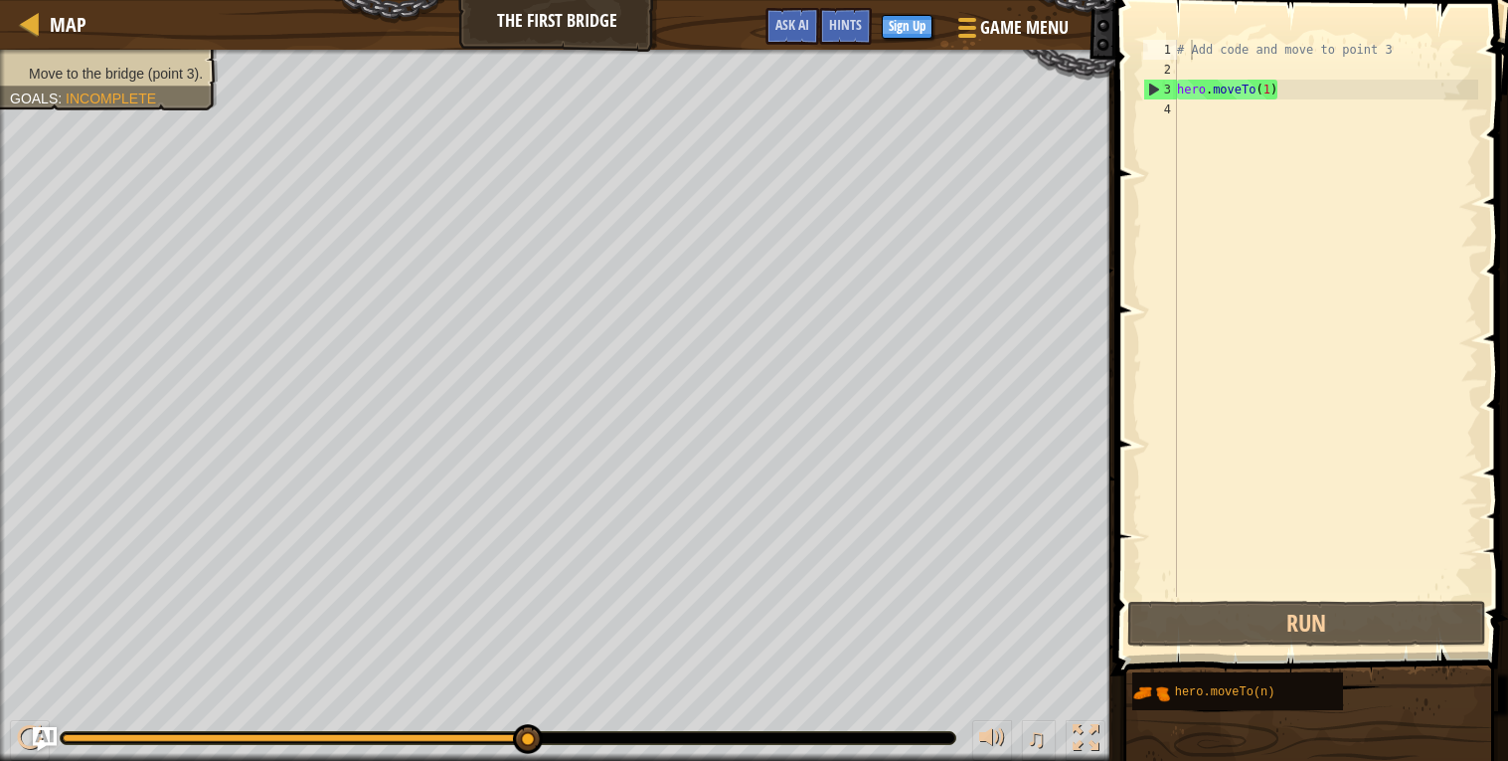
click at [149, 64] on li "Move to the bridge (point 3)." at bounding box center [106, 74] width 193 height 20
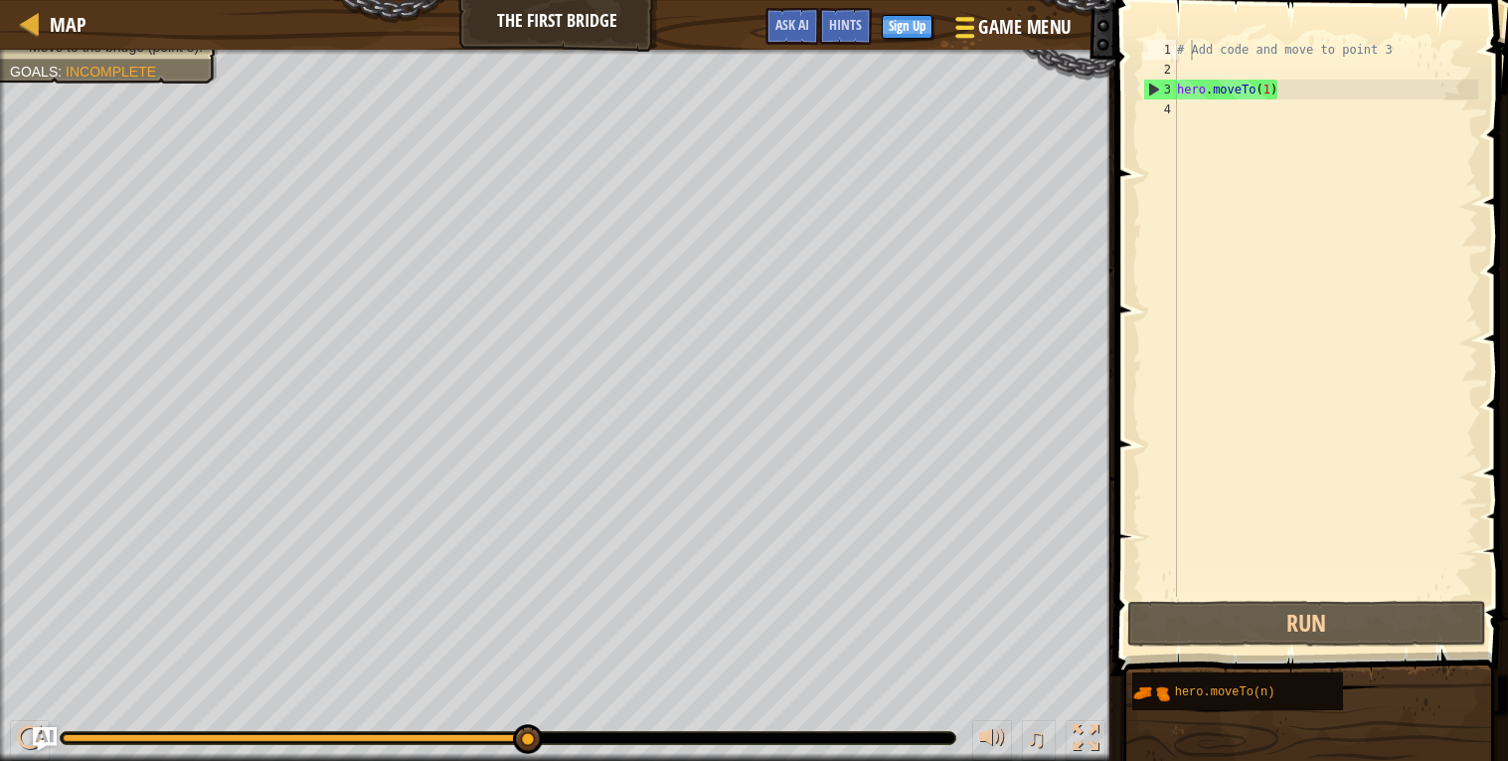
click at [1015, 24] on span "Game Menu" at bounding box center [1024, 27] width 92 height 27
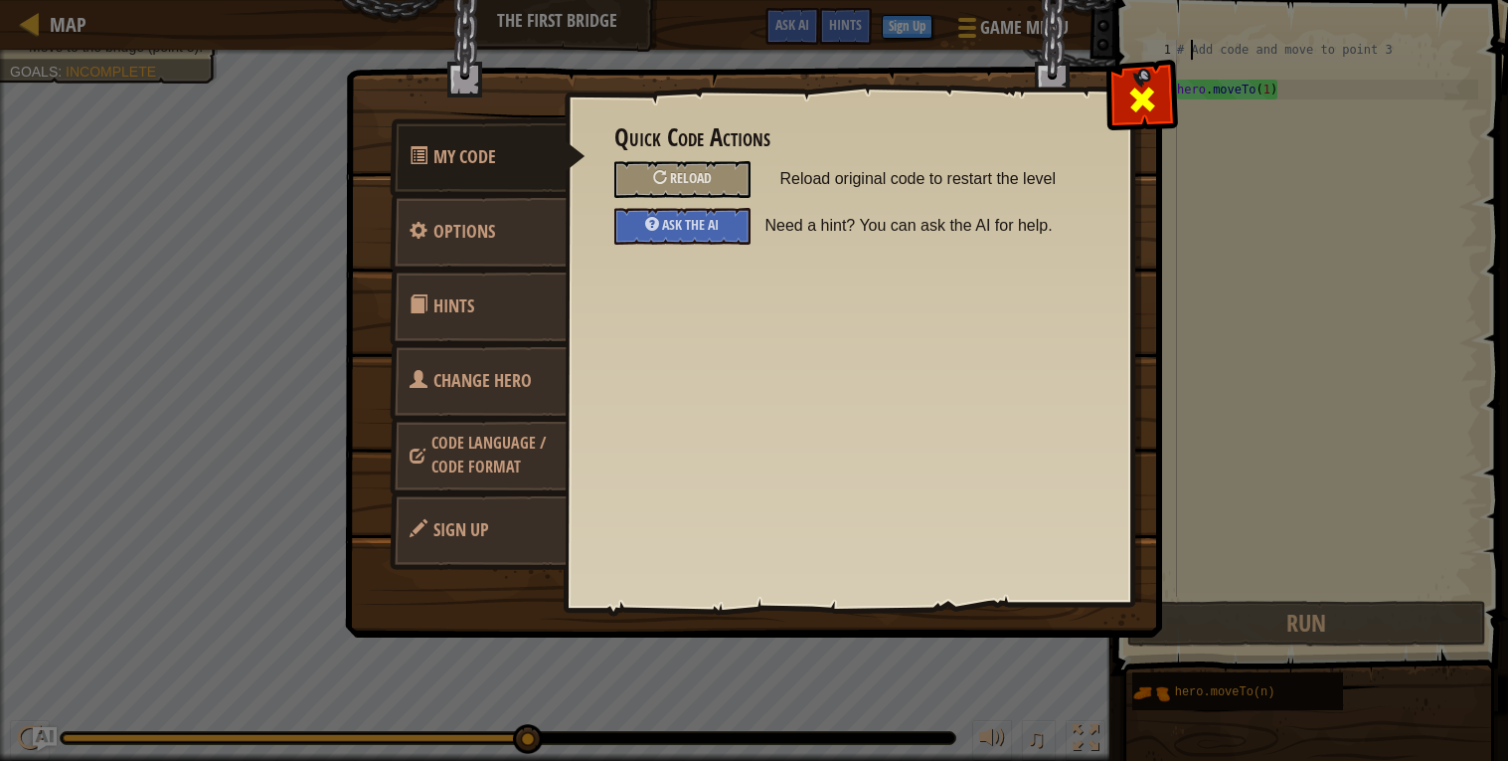
click at [1127, 87] on span at bounding box center [1143, 100] width 32 height 32
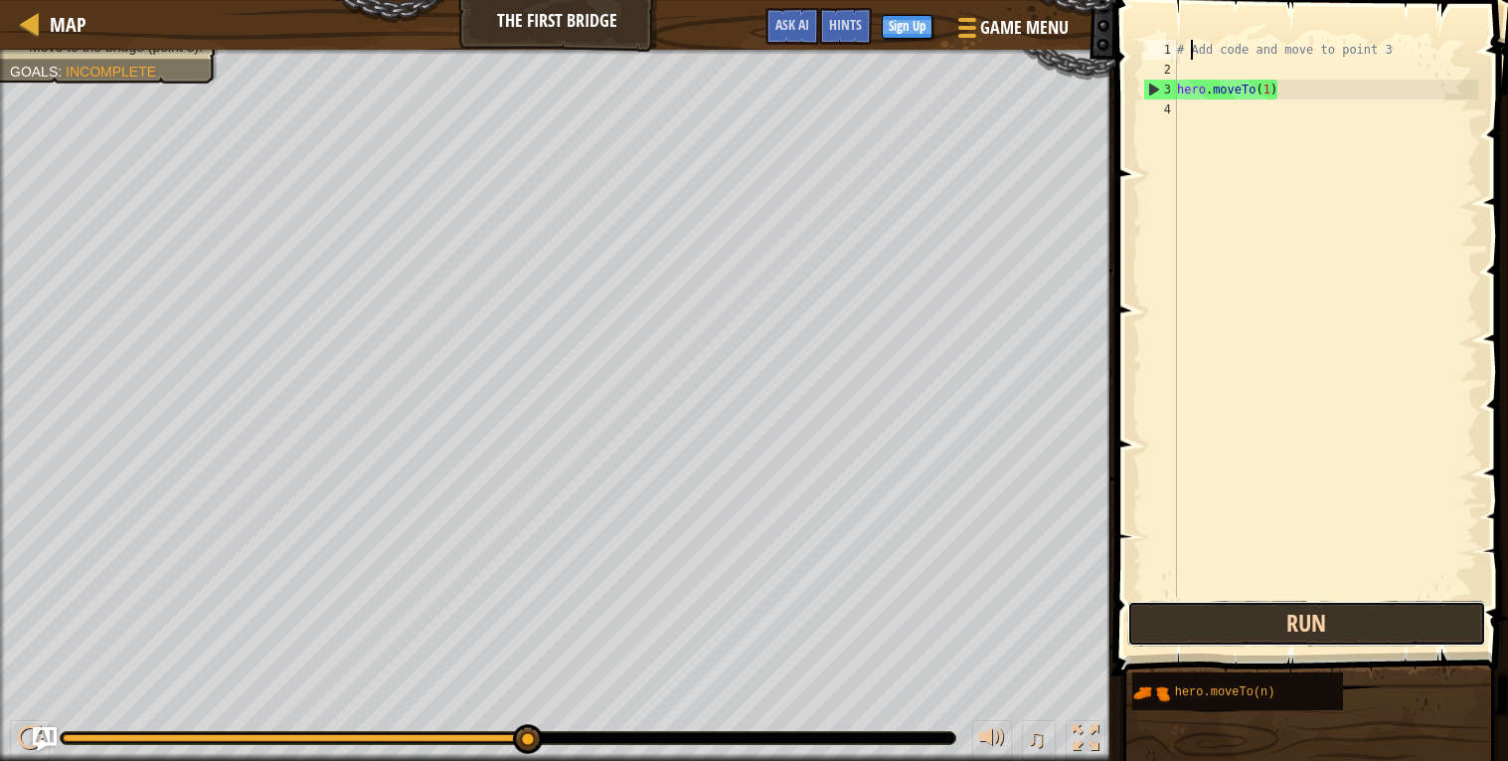
click at [1395, 618] on button "Run" at bounding box center [1307, 624] width 358 height 46
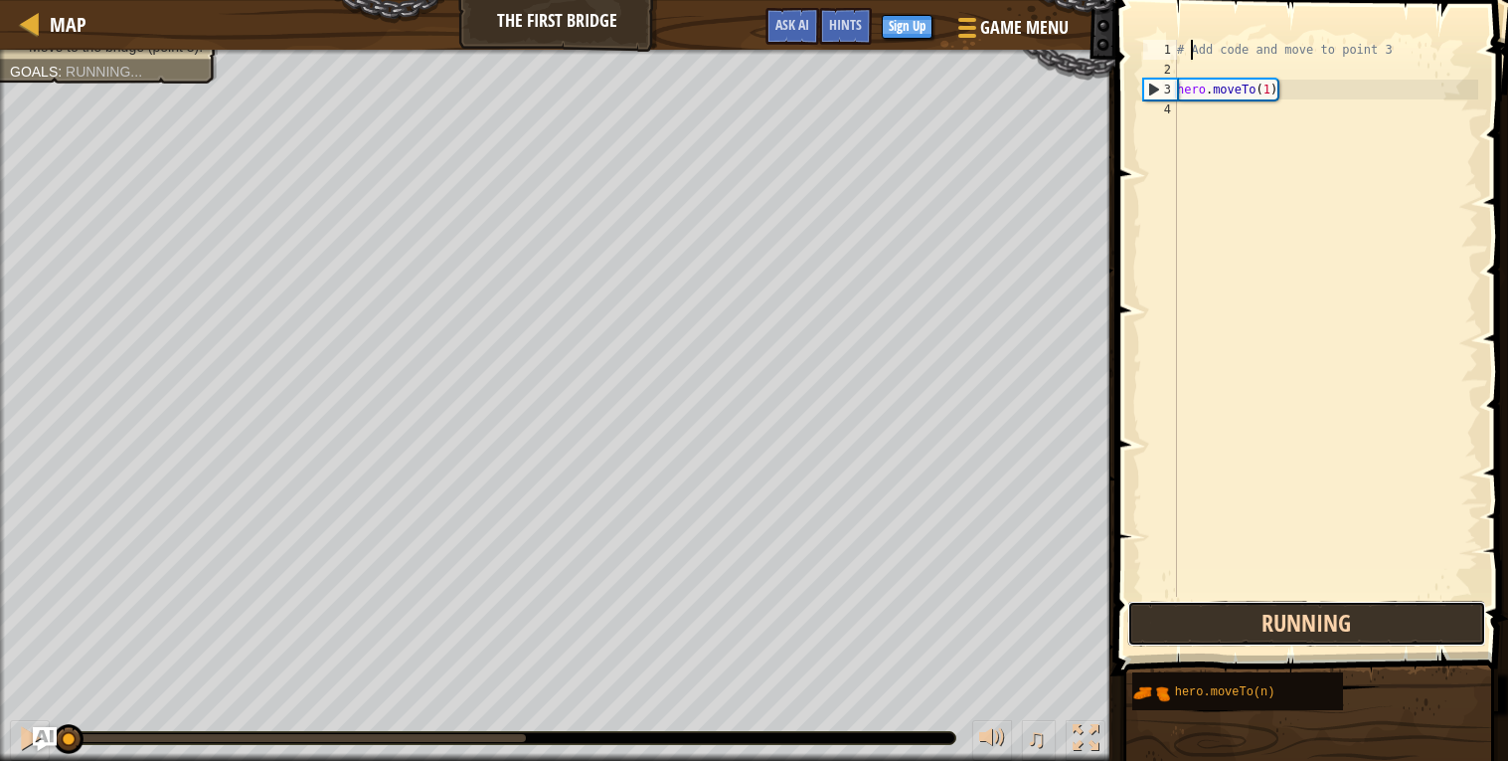
click at [1395, 618] on button "Running" at bounding box center [1307, 624] width 358 height 46
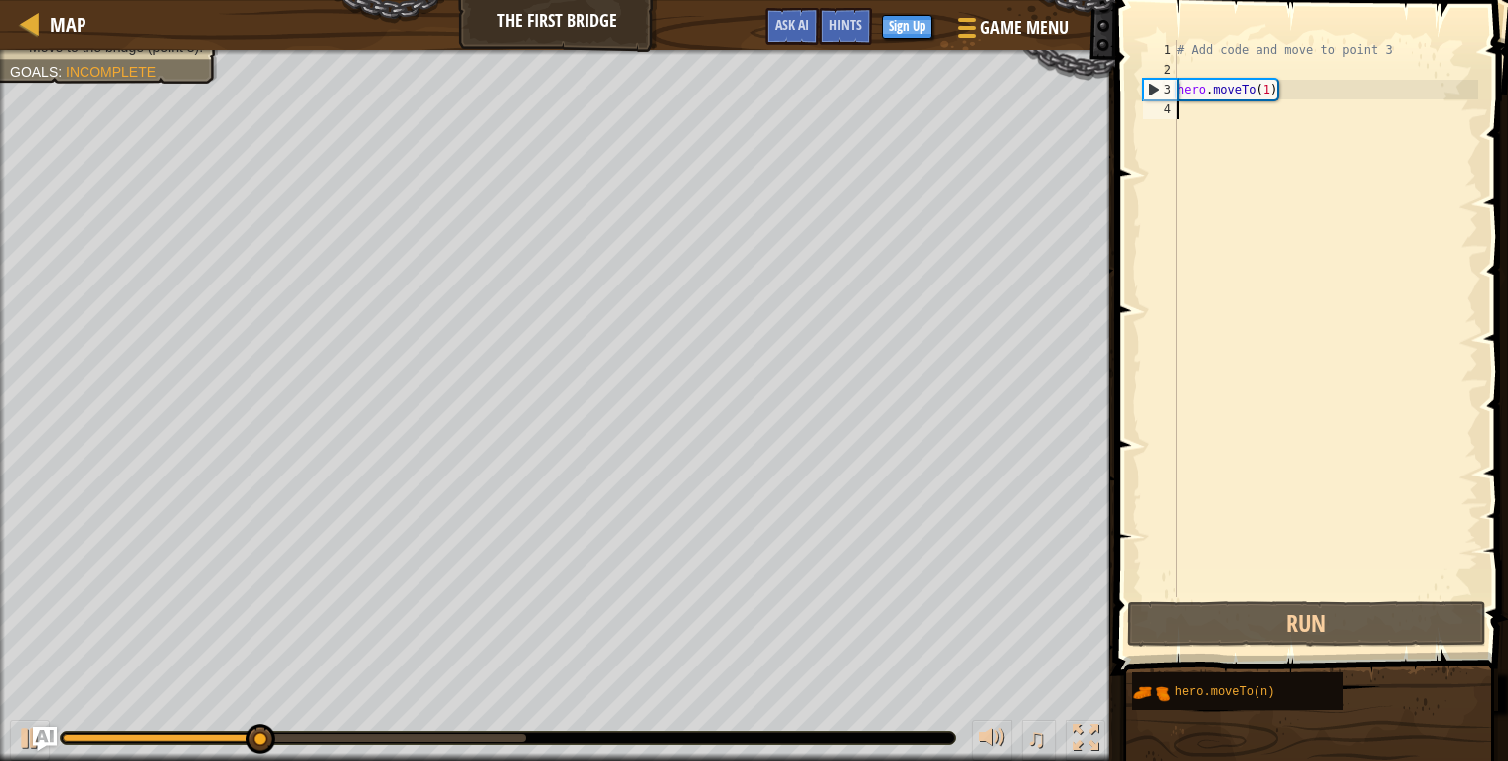
click at [1265, 470] on div "# Add code and move to point 3 hero . moveTo ( 1 )" at bounding box center [1325, 338] width 305 height 597
click at [1295, 592] on div "# Add code and move to point 3 hero . moveTo ( 1 )" at bounding box center [1325, 338] width 305 height 597
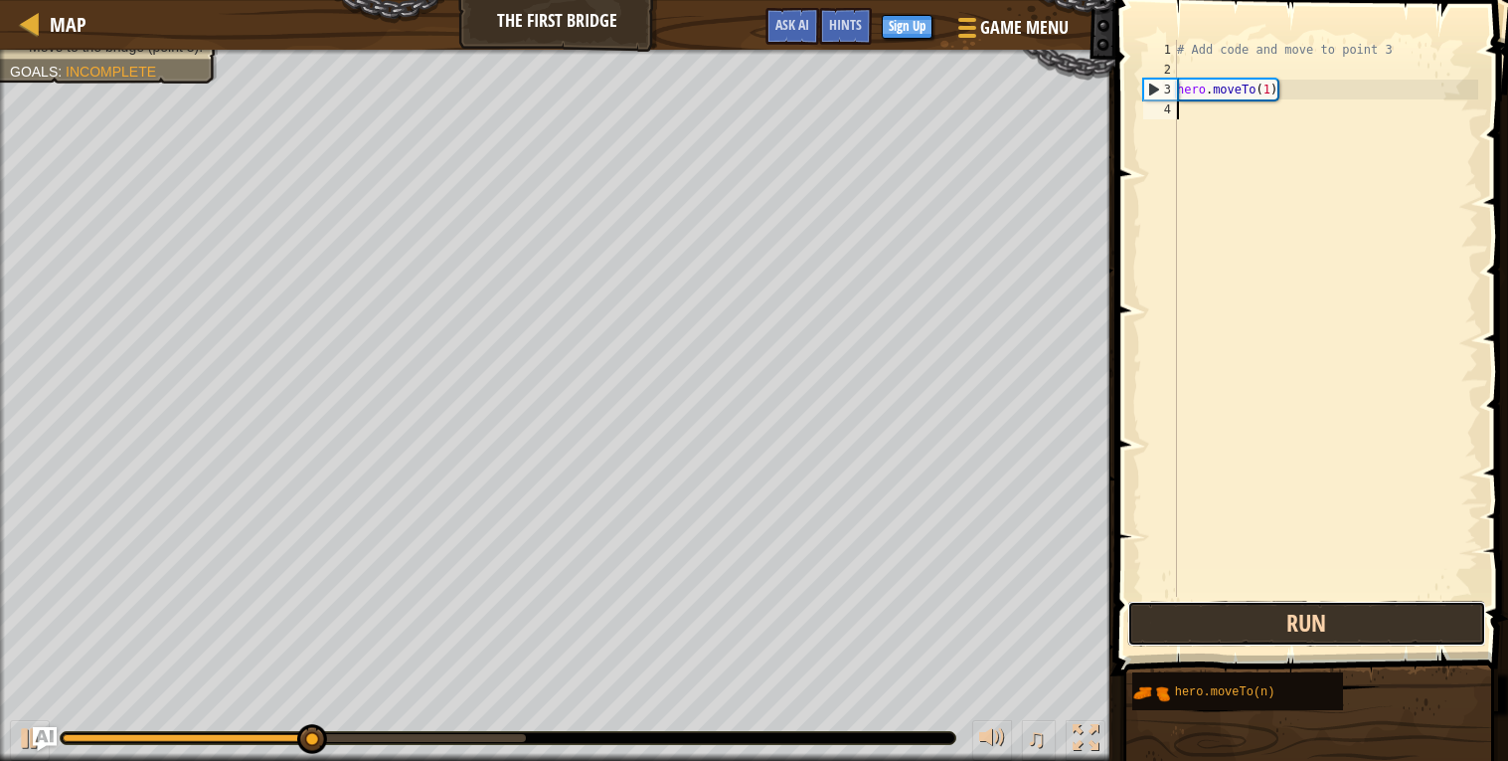
click at [1305, 614] on button "Run" at bounding box center [1307, 624] width 358 height 46
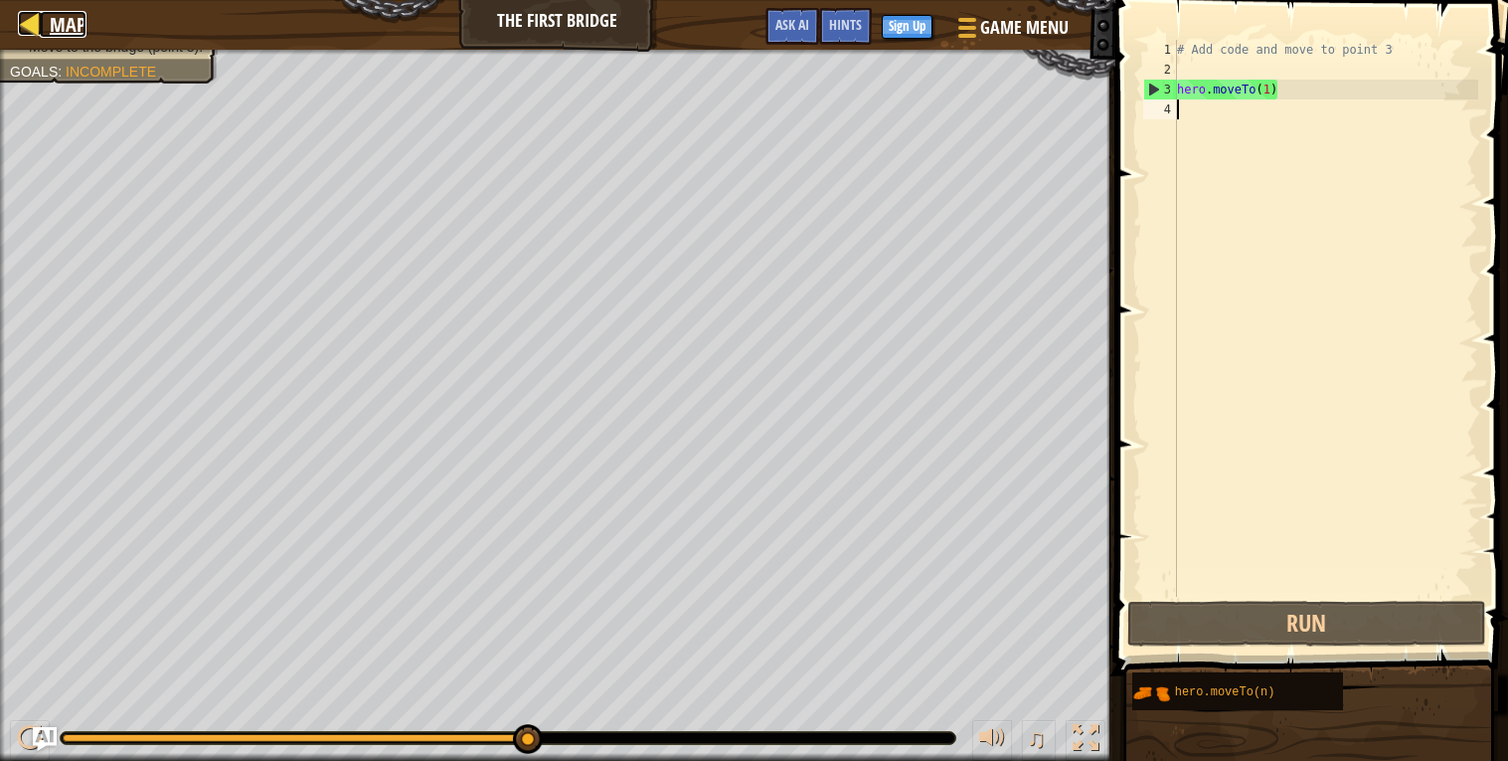
click at [26, 12] on div at bounding box center [30, 23] width 25 height 25
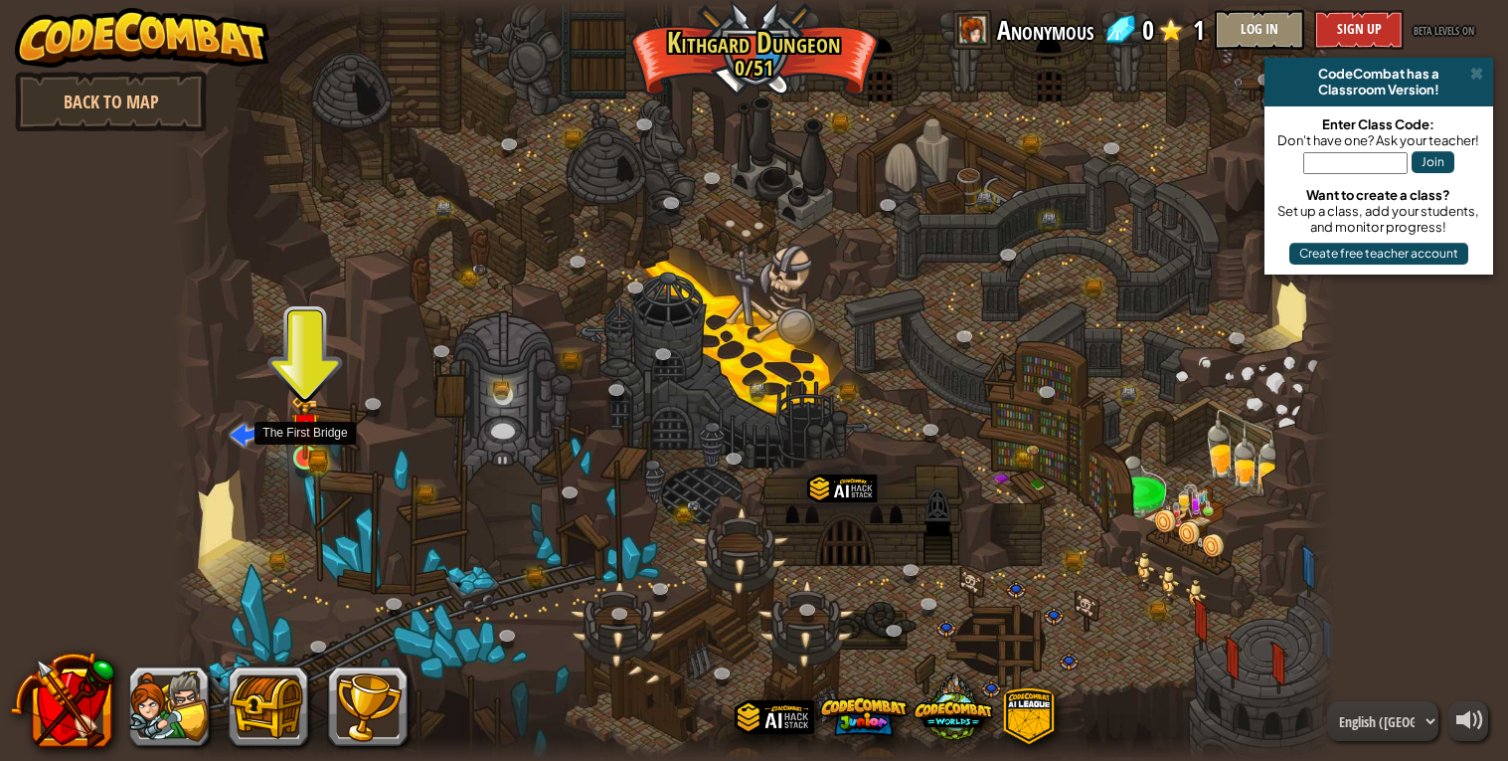
click at [301, 449] on img at bounding box center [305, 427] width 30 height 65
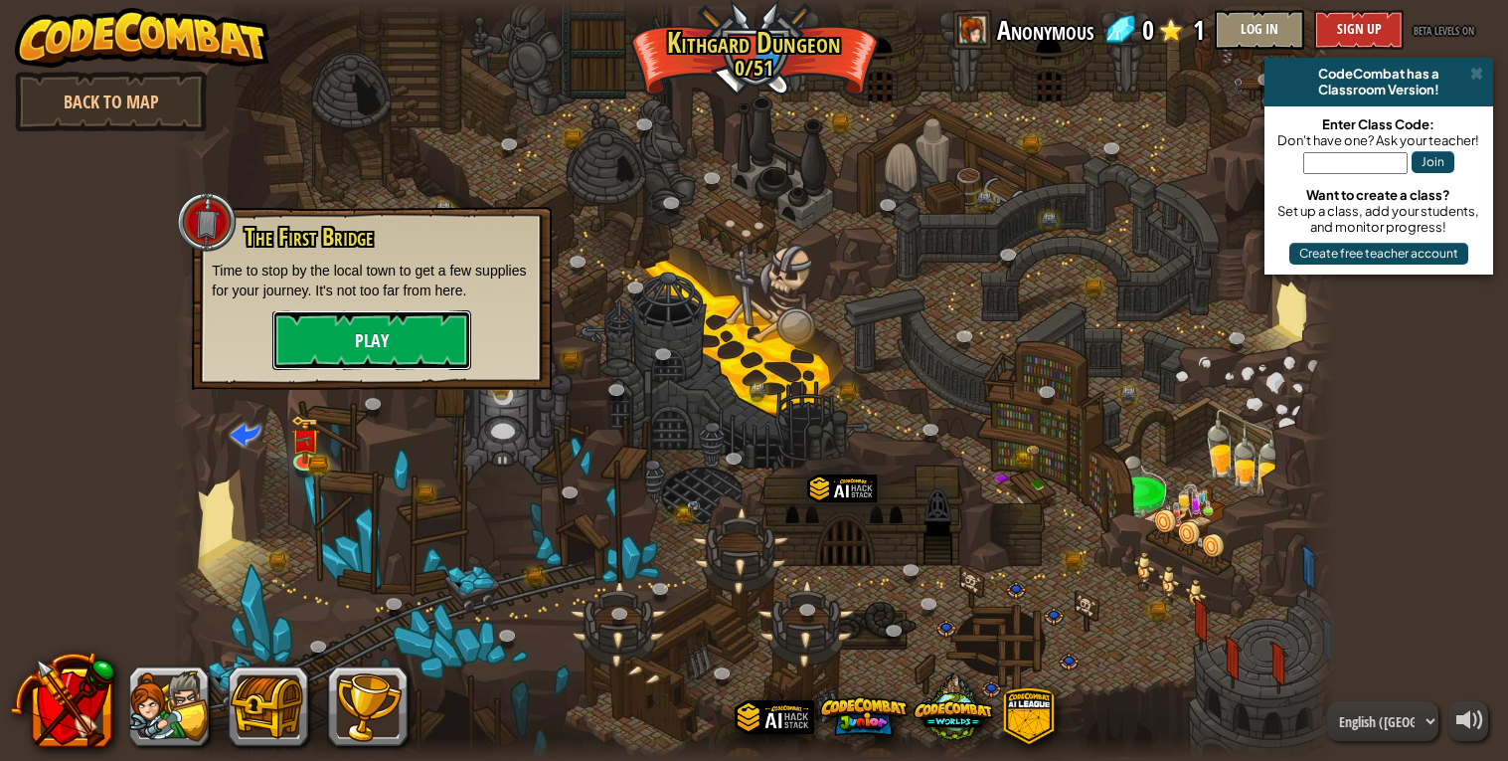
click at [366, 323] on button "Play" at bounding box center [371, 340] width 199 height 60
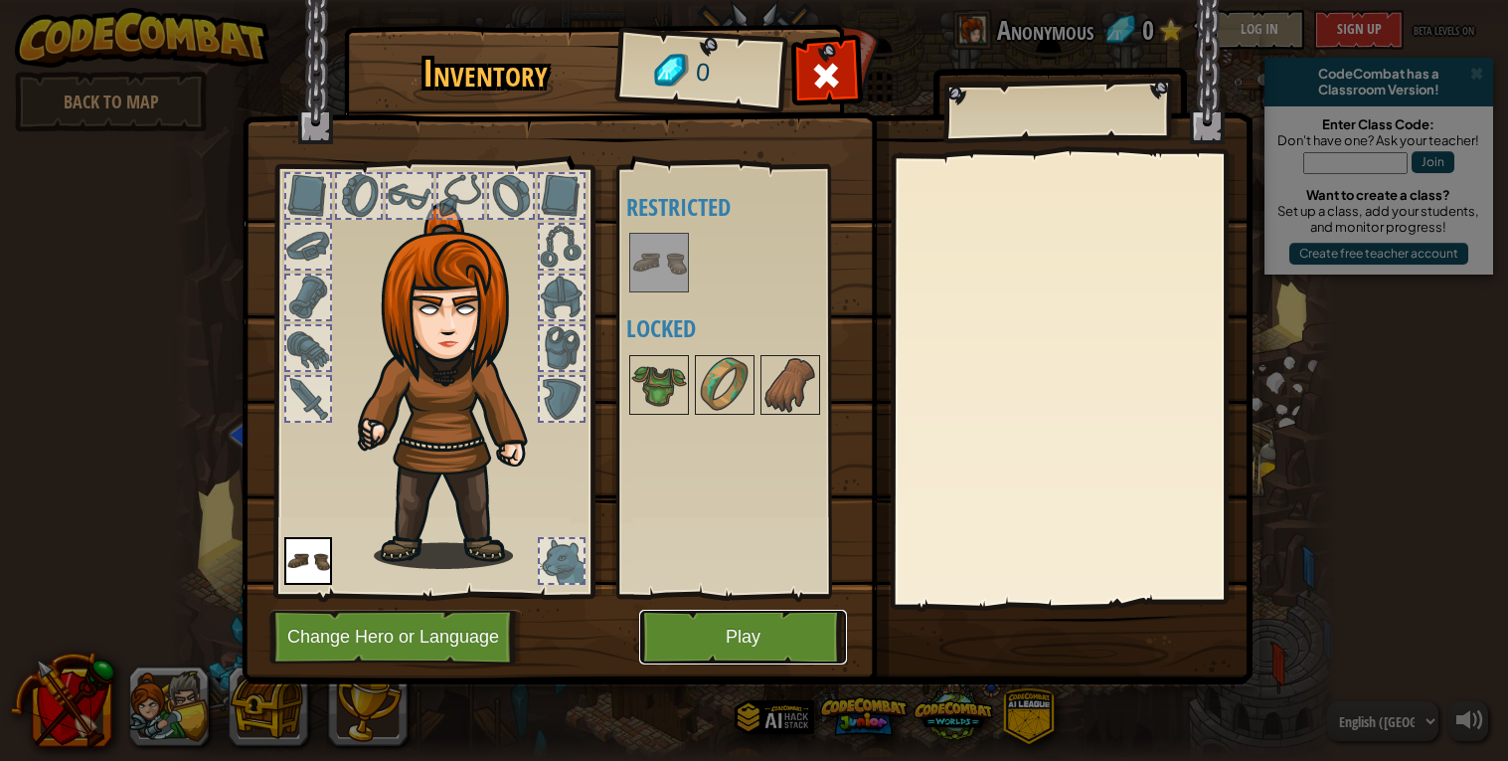
click at [769, 634] on button "Play" at bounding box center [743, 636] width 208 height 55
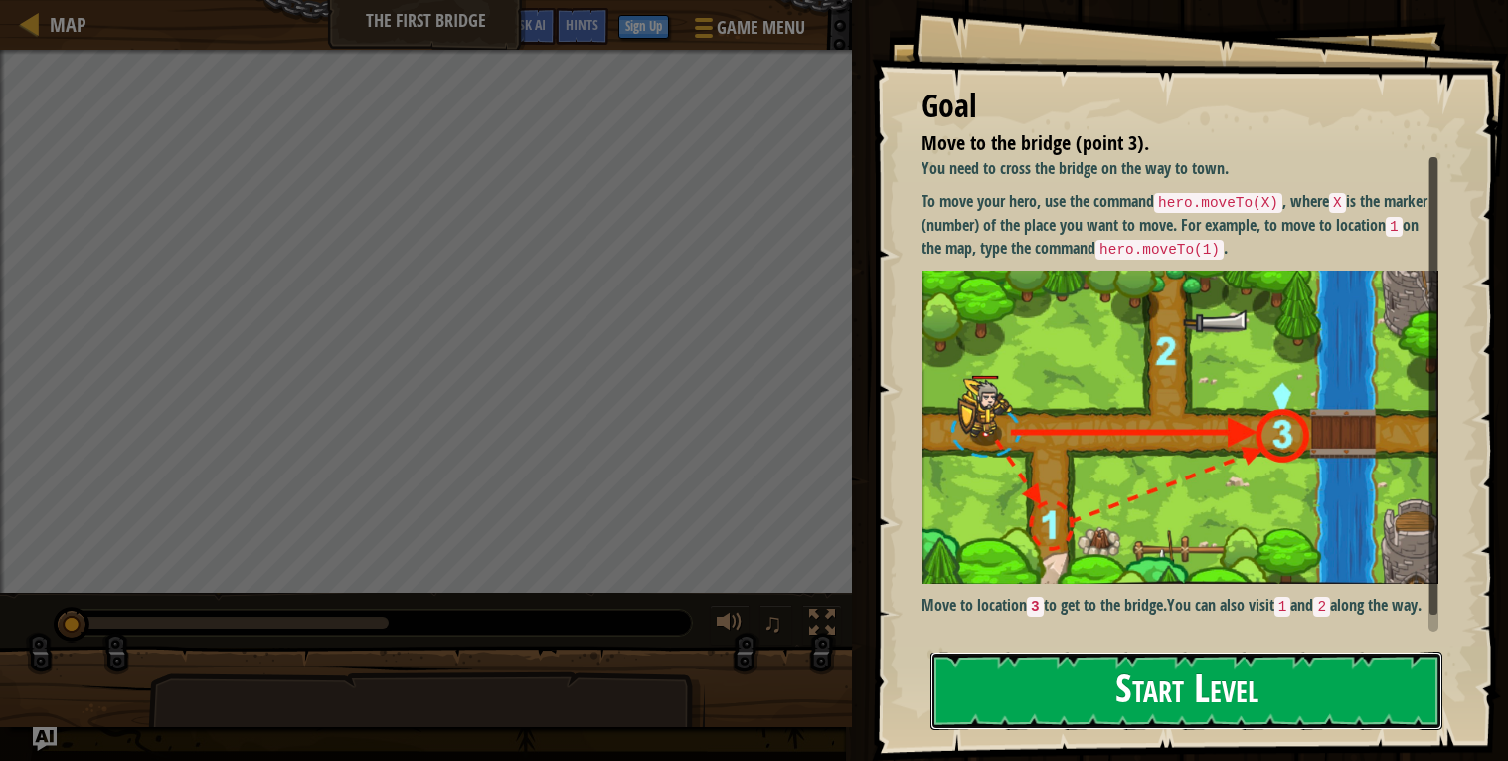
click at [1276, 671] on button "Start Level" at bounding box center [1187, 690] width 512 height 79
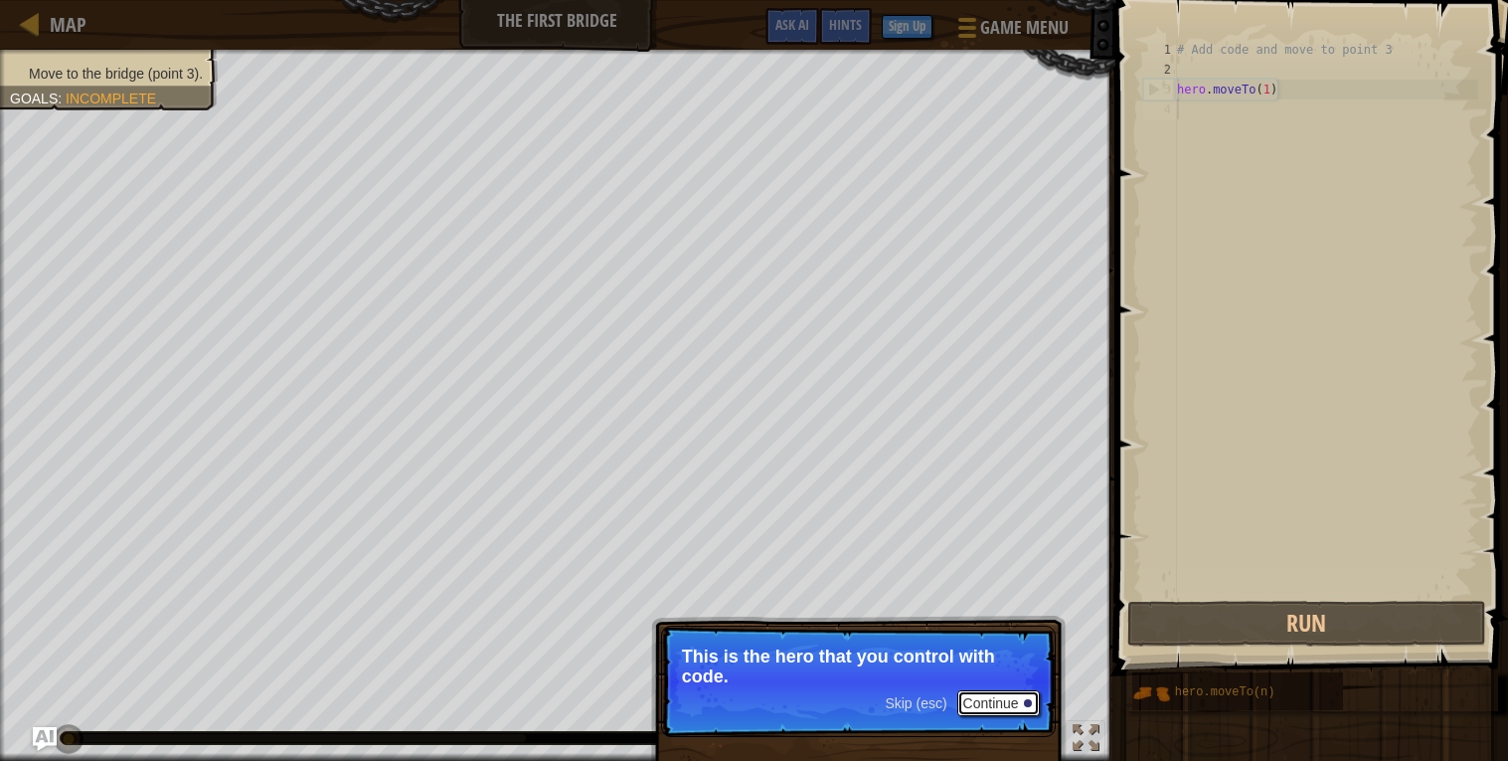
click at [998, 711] on button "Continue" at bounding box center [998, 703] width 83 height 26
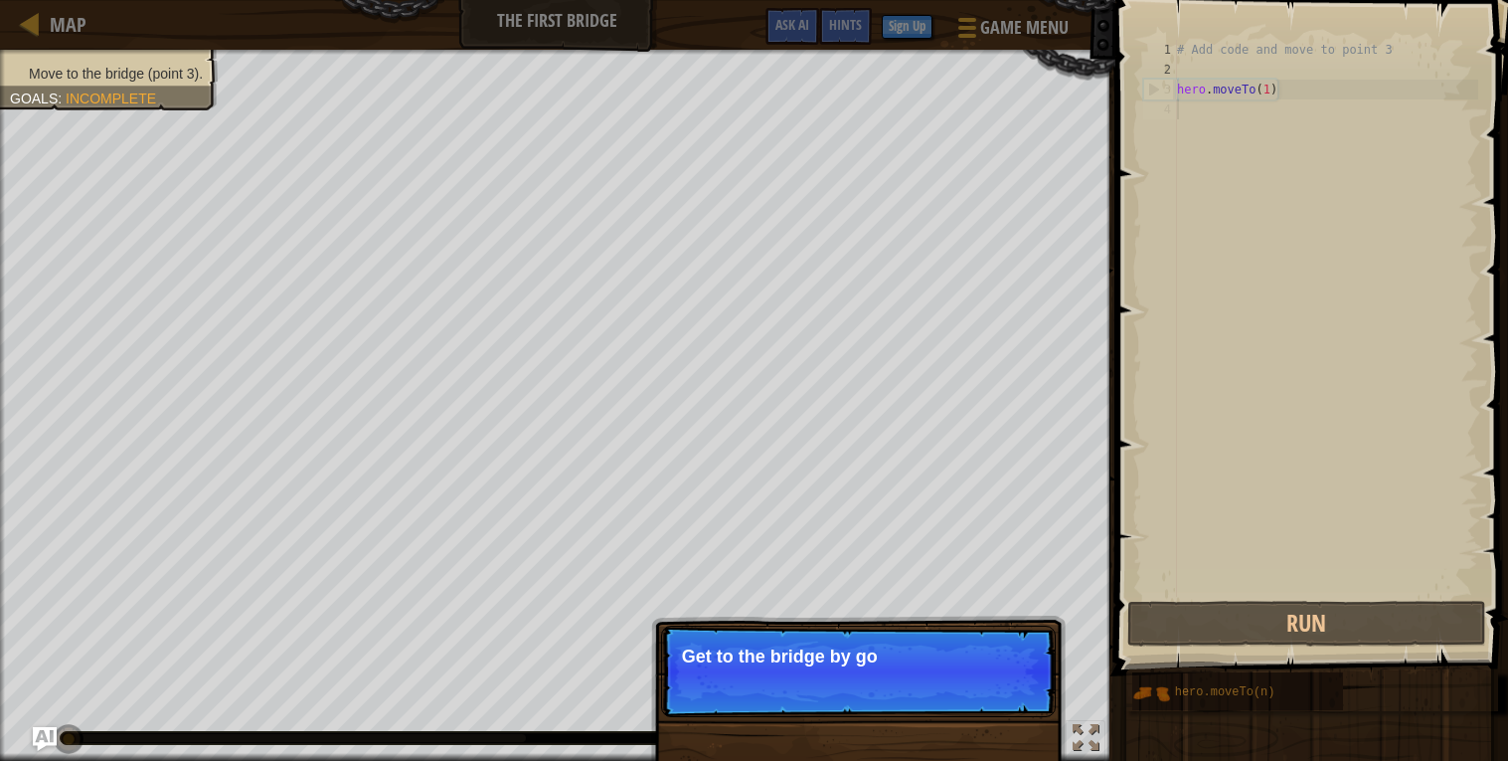
click at [998, 703] on p "Skip (esc) Continue Get to the bridge by go" at bounding box center [858, 670] width 395 height 91
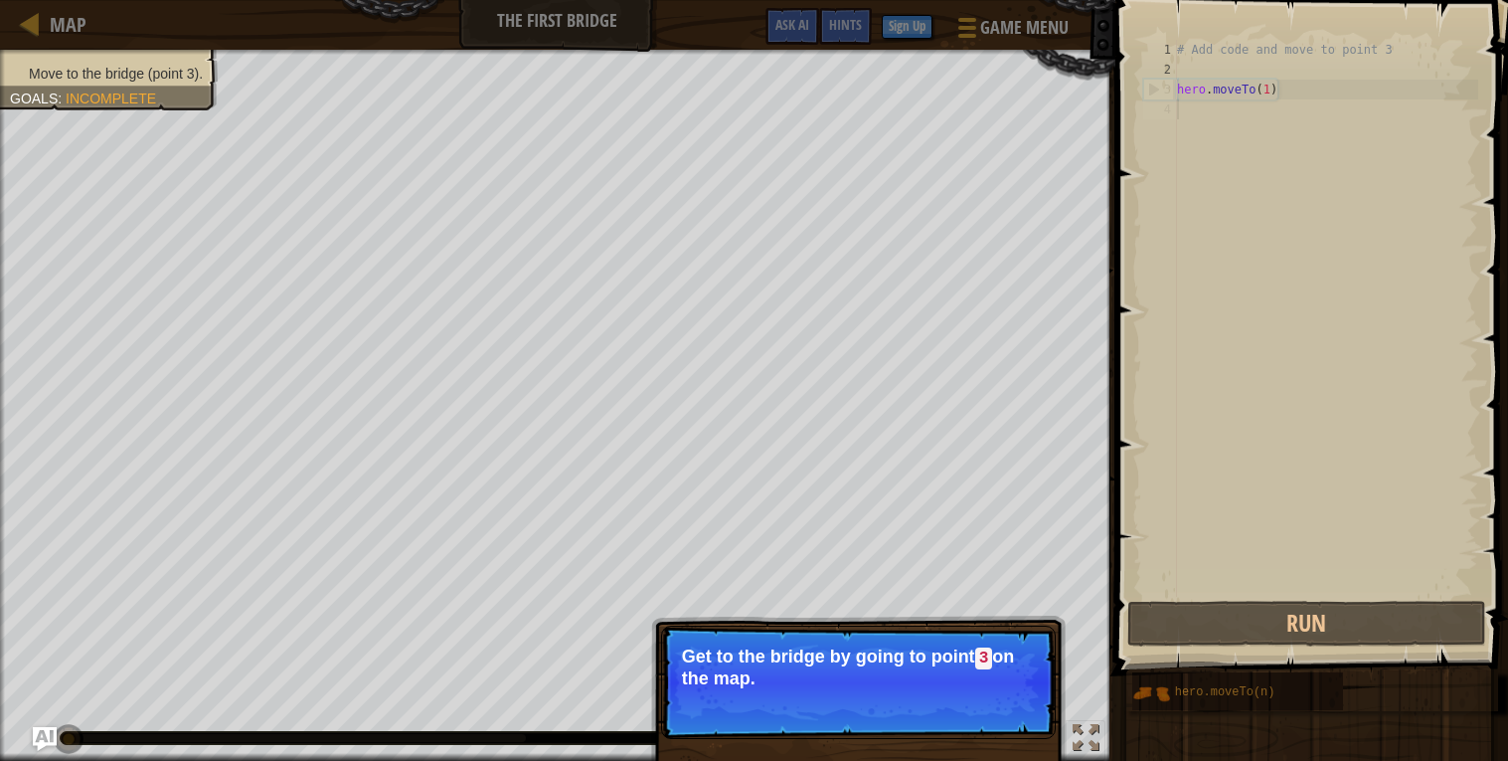
click at [998, 703] on button "Continue" at bounding box center [998, 705] width 83 height 26
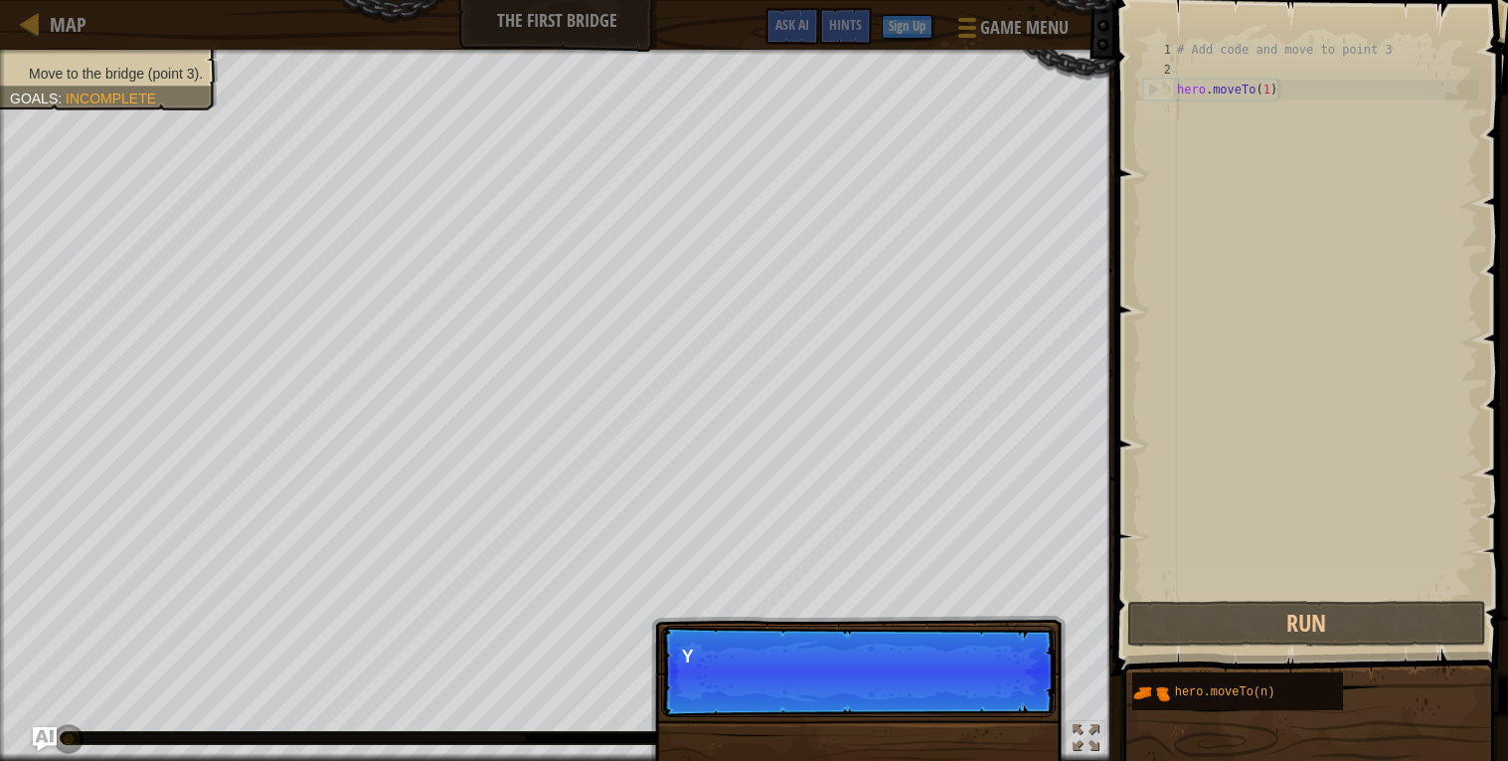
click at [998, 703] on p "Skip (esc) Continue Y" at bounding box center [858, 670] width 395 height 91
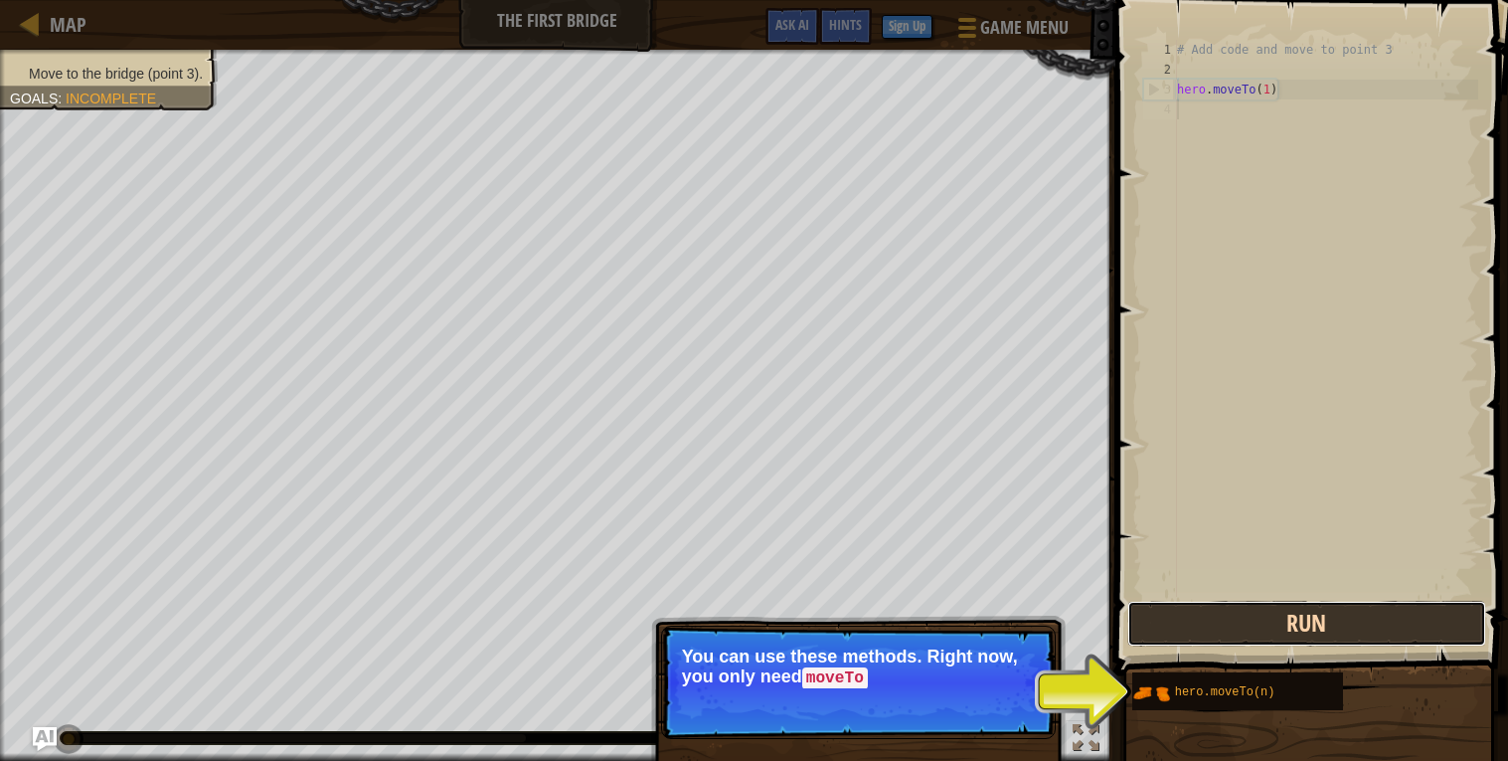
click at [1281, 630] on button "Run" at bounding box center [1307, 624] width 358 height 46
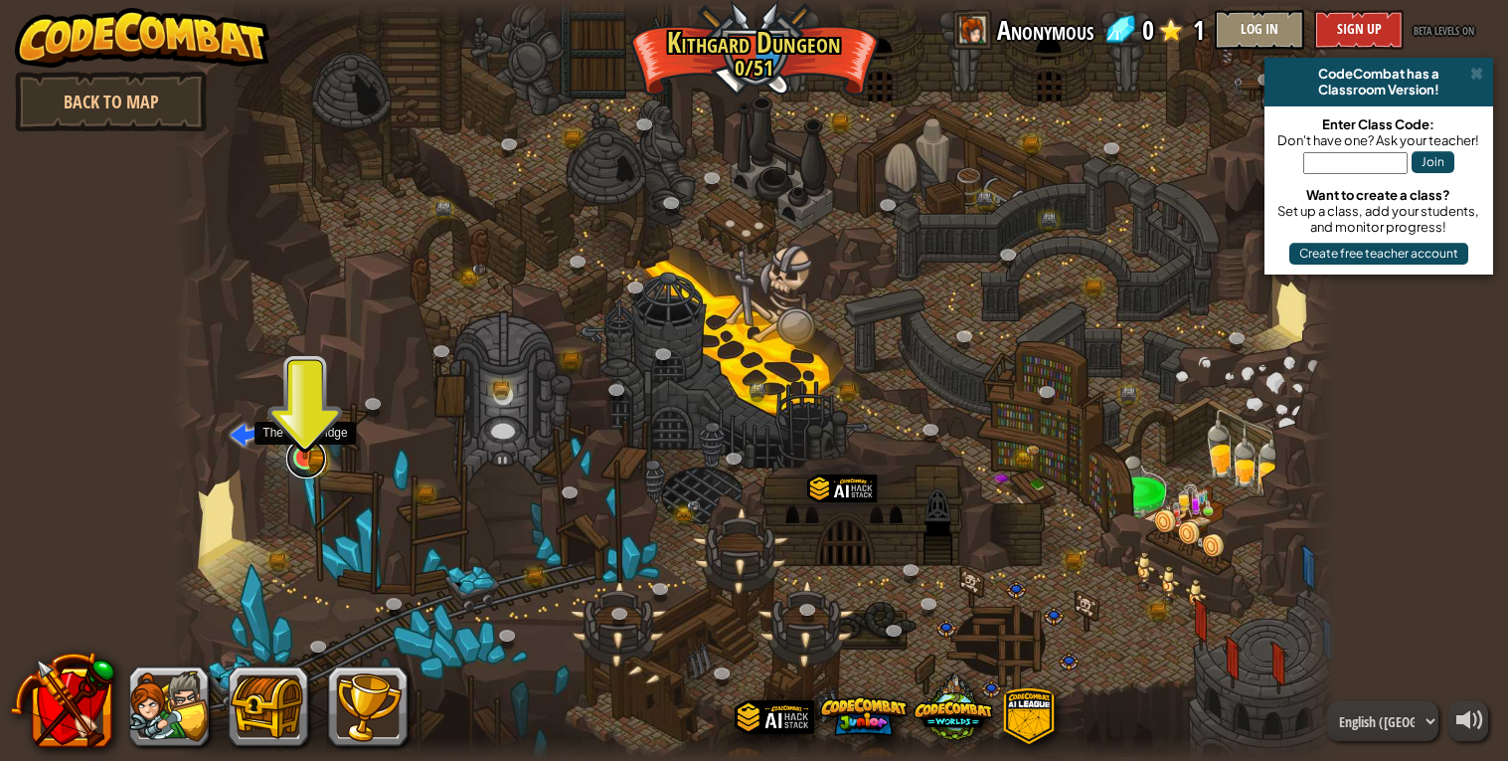
click at [322, 453] on link at bounding box center [306, 458] width 40 height 40
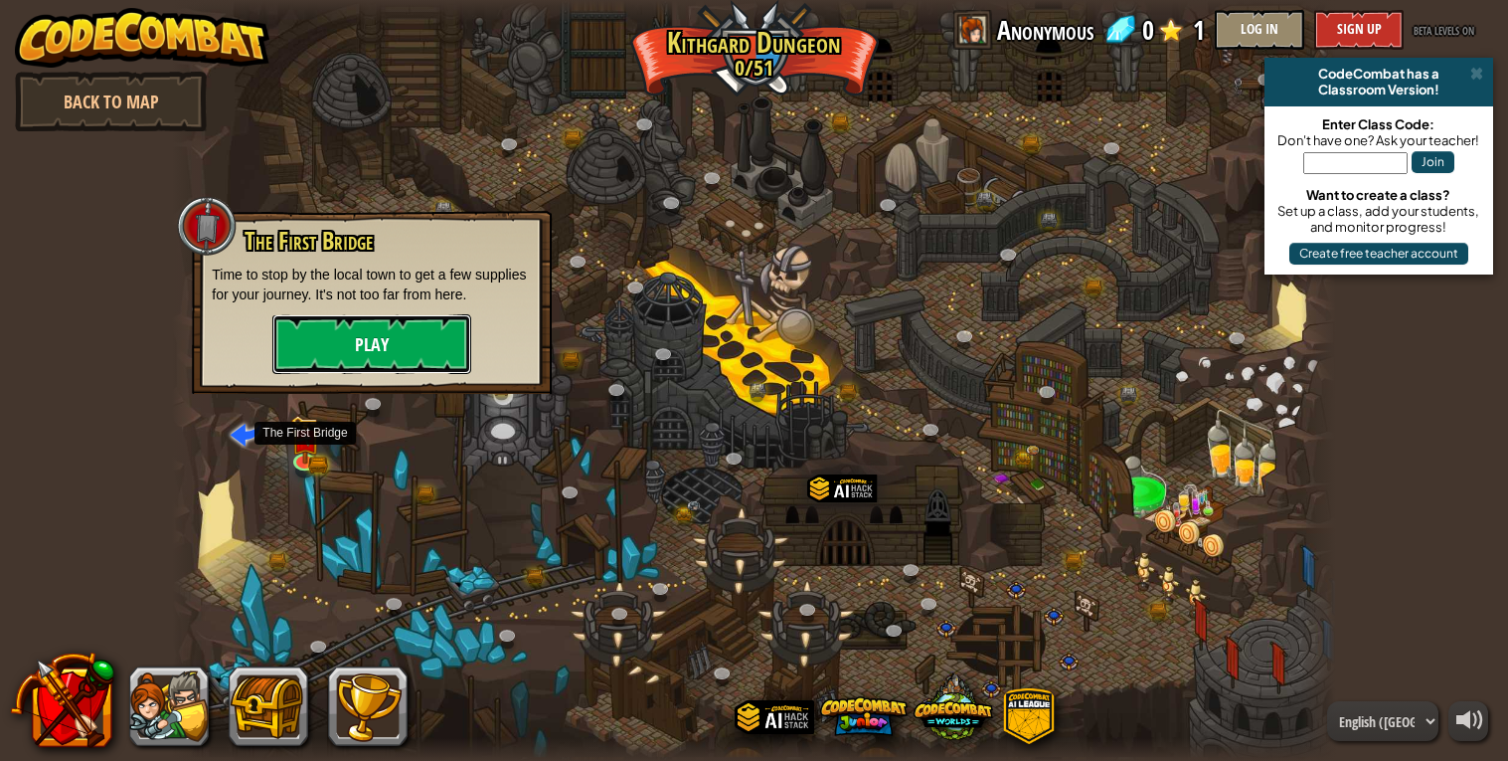
click at [355, 358] on button "Play" at bounding box center [371, 344] width 199 height 60
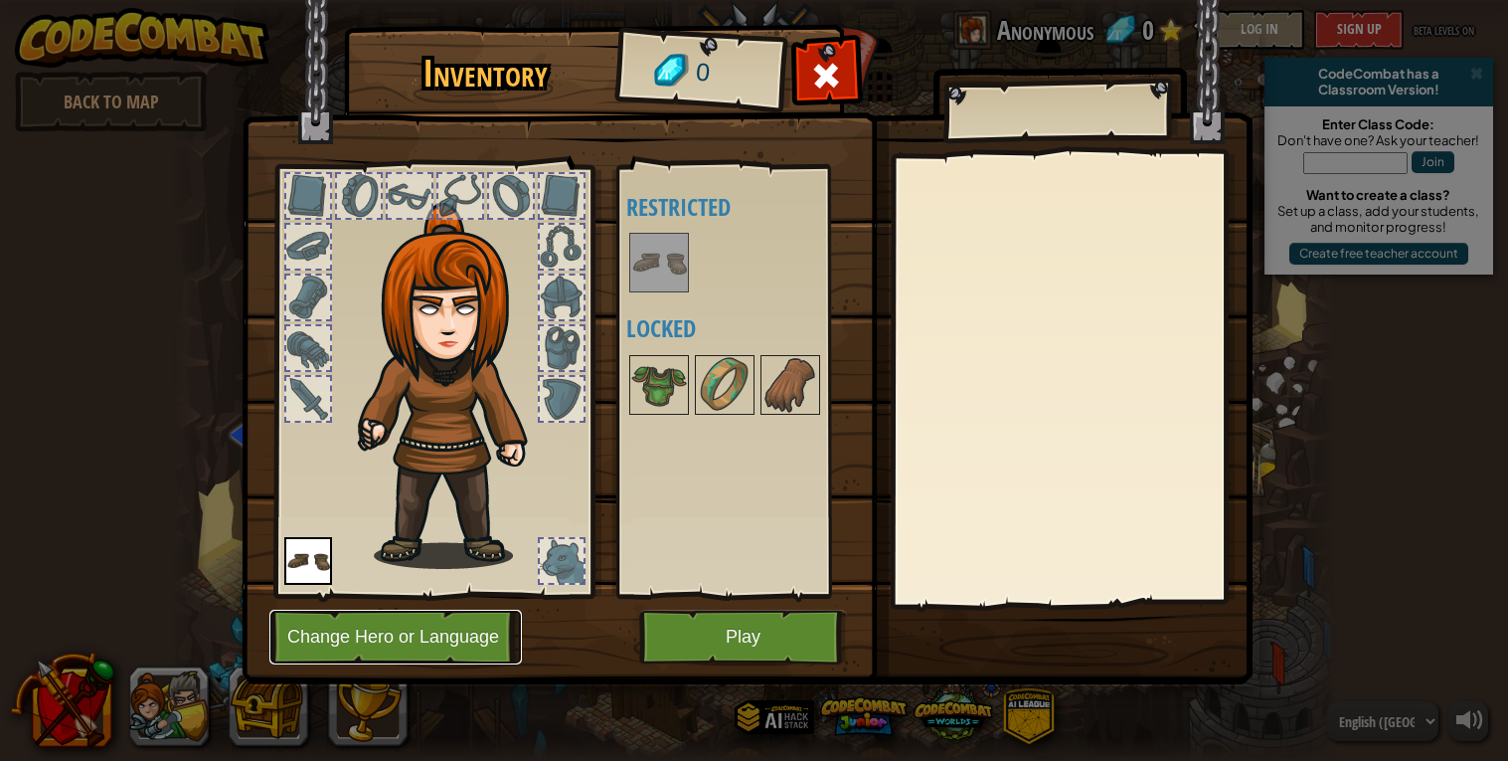
click at [455, 661] on button "Change Hero or Language" at bounding box center [395, 636] width 253 height 55
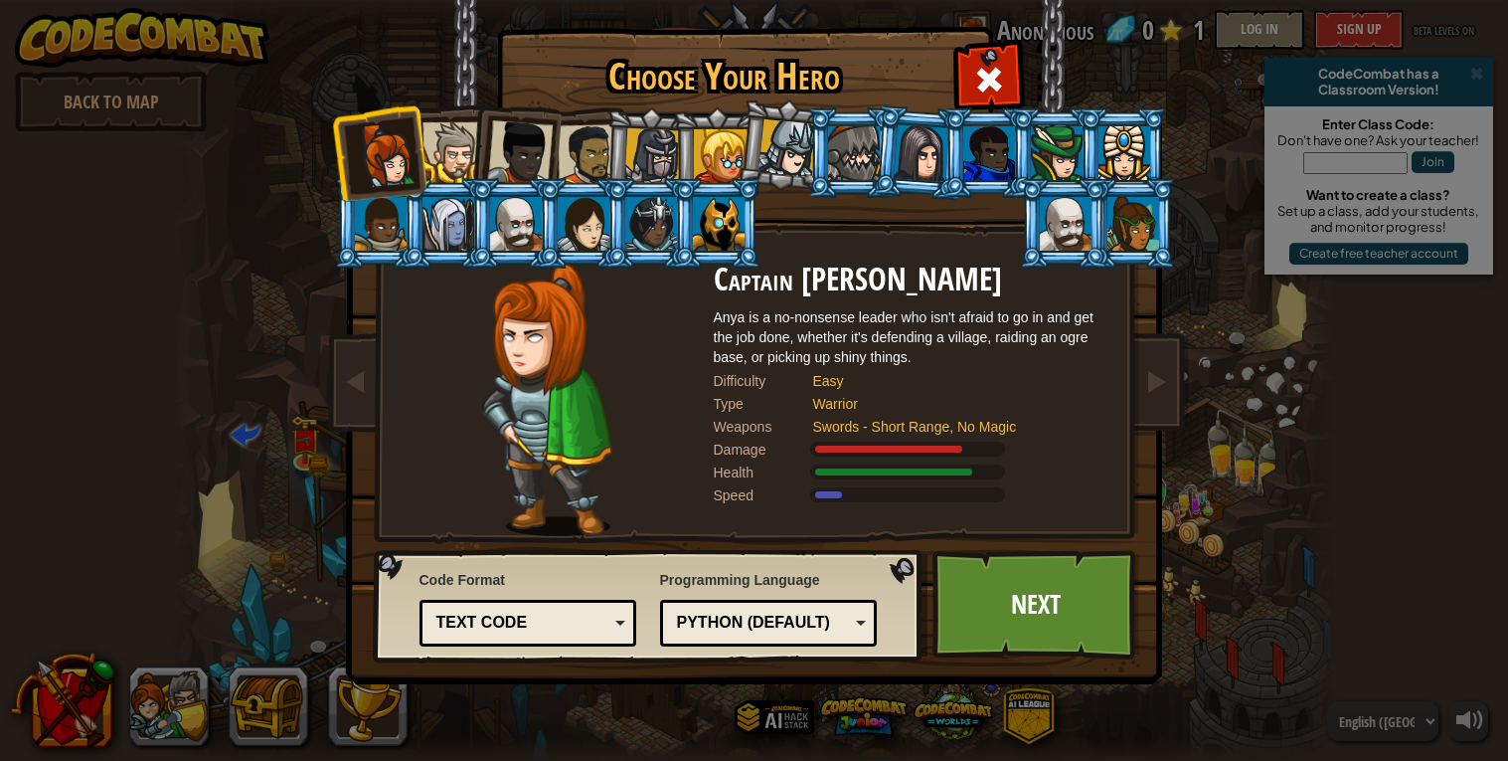
click at [1129, 152] on div at bounding box center [1125, 153] width 52 height 54
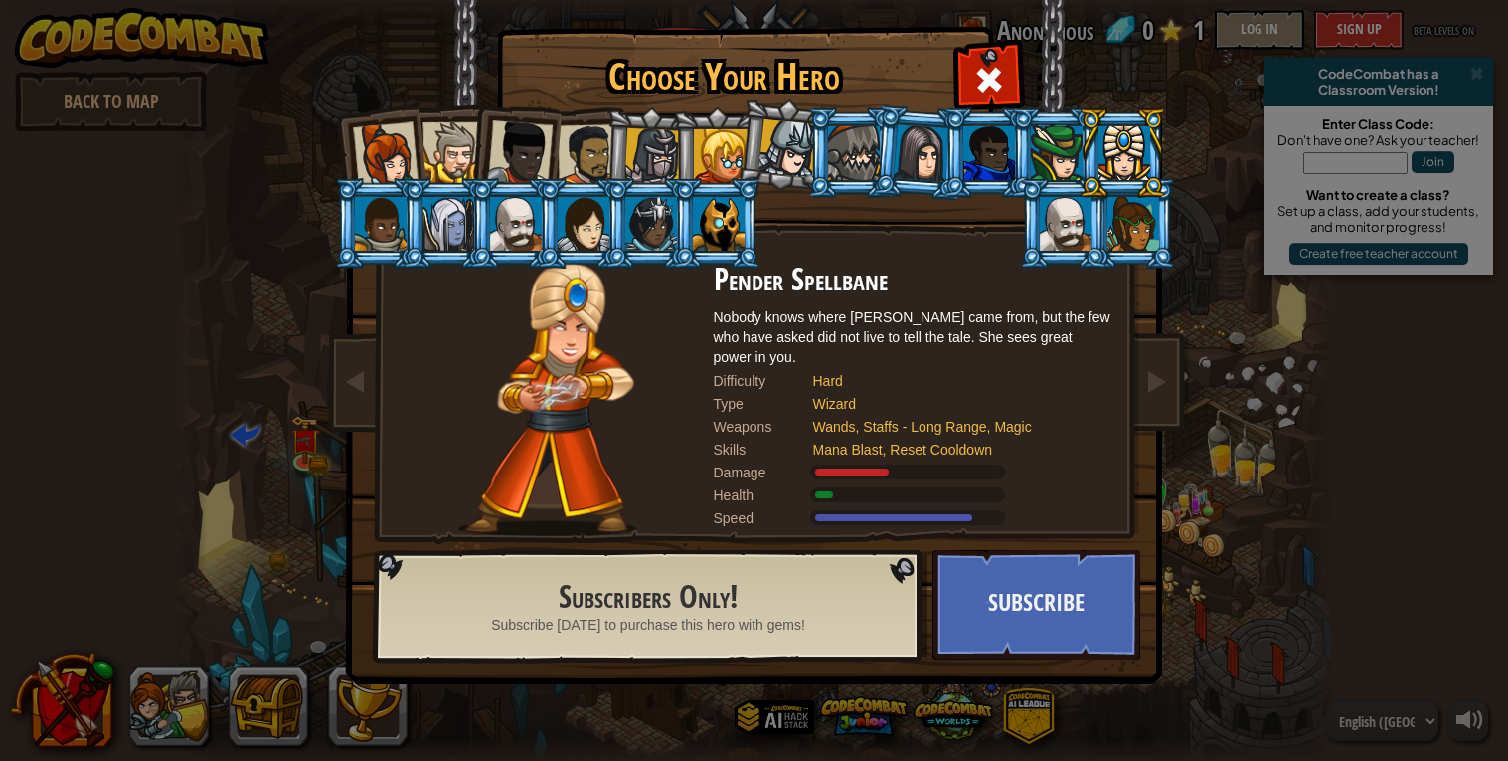
click at [514, 166] on div at bounding box center [520, 153] width 66 height 66
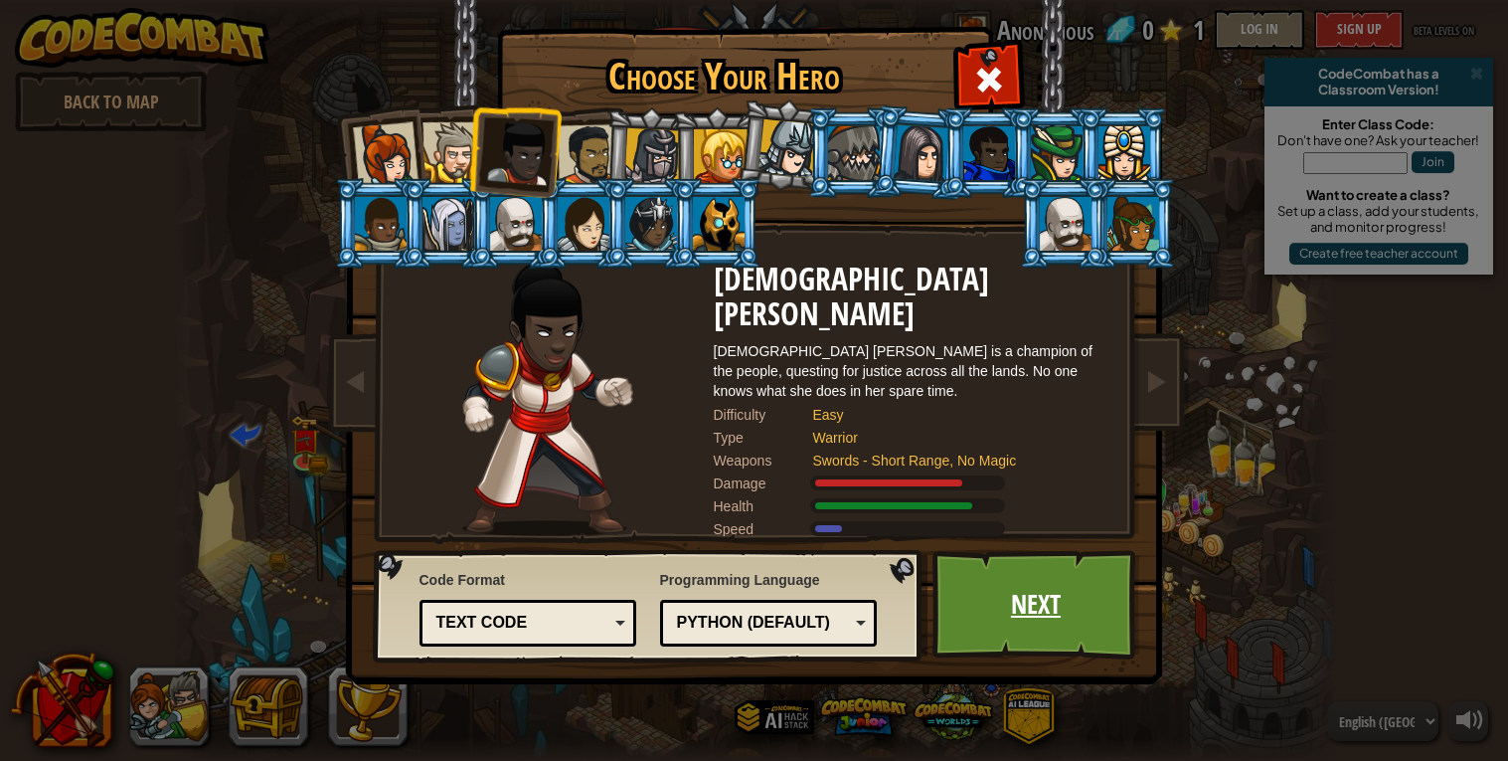
click at [981, 584] on link "Next" at bounding box center [1037, 604] width 208 height 109
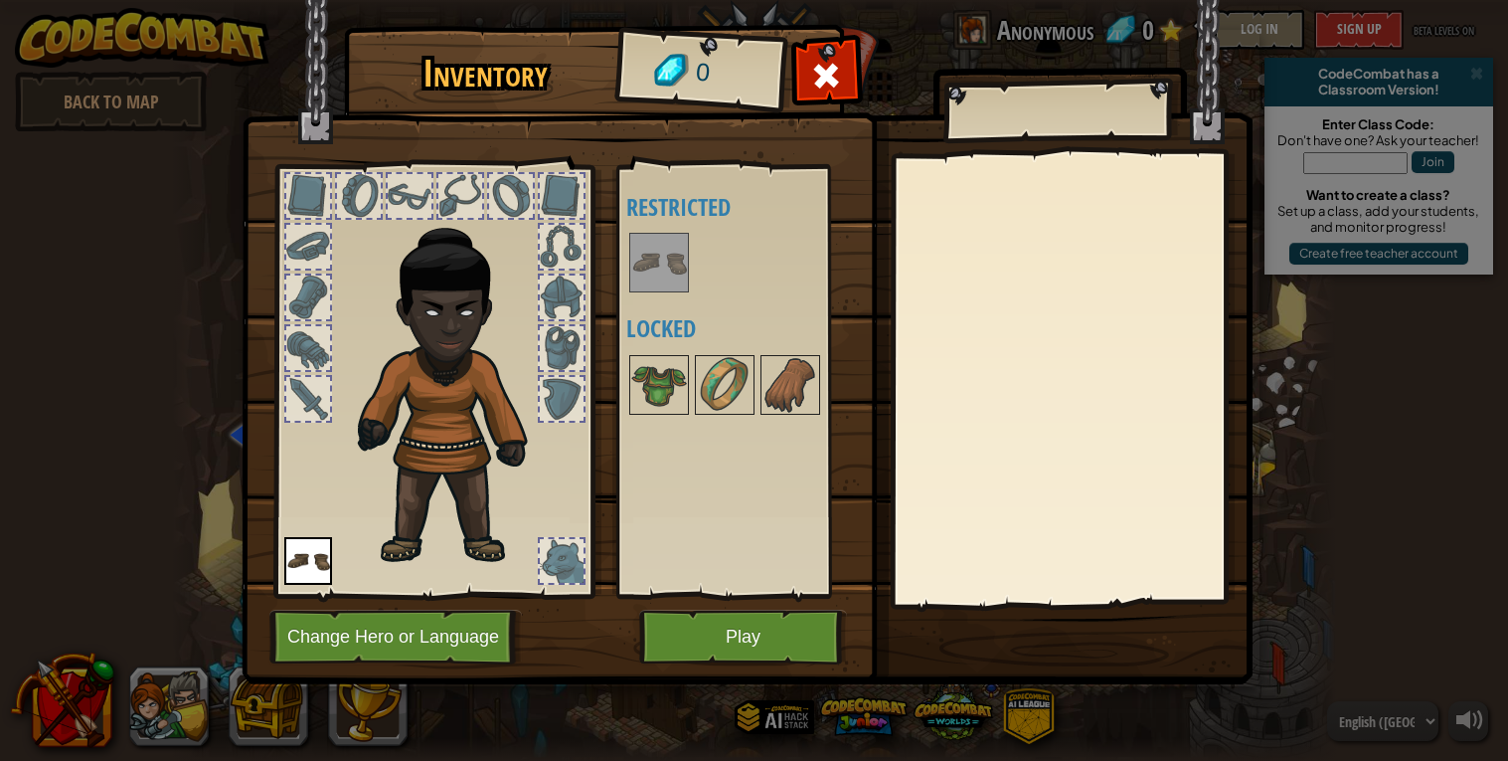
click at [626, 373] on div at bounding box center [743, 385] width 235 height 66
click at [654, 375] on img at bounding box center [659, 385] width 56 height 56
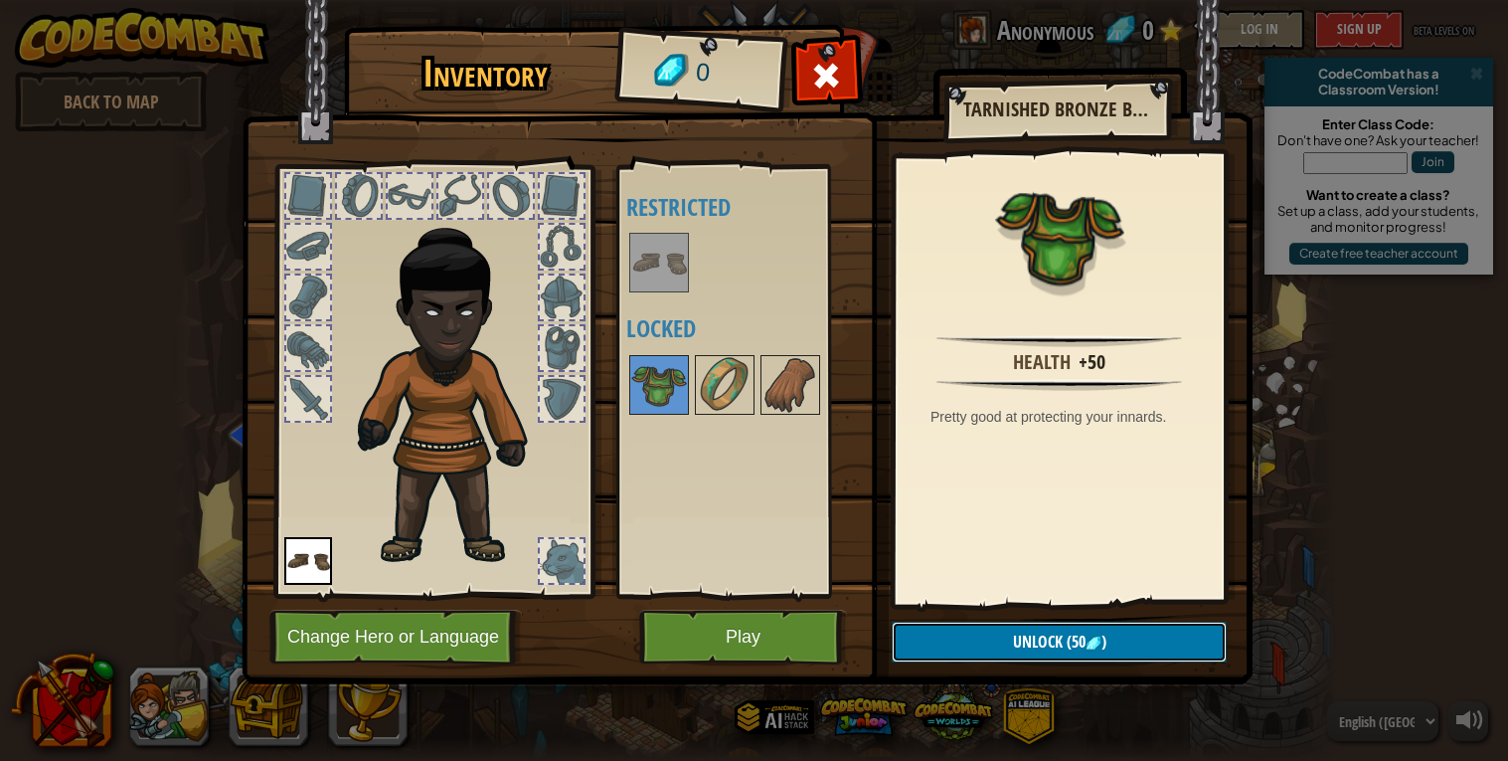
click at [1137, 633] on button "Unlock (50 )" at bounding box center [1059, 641] width 335 height 41
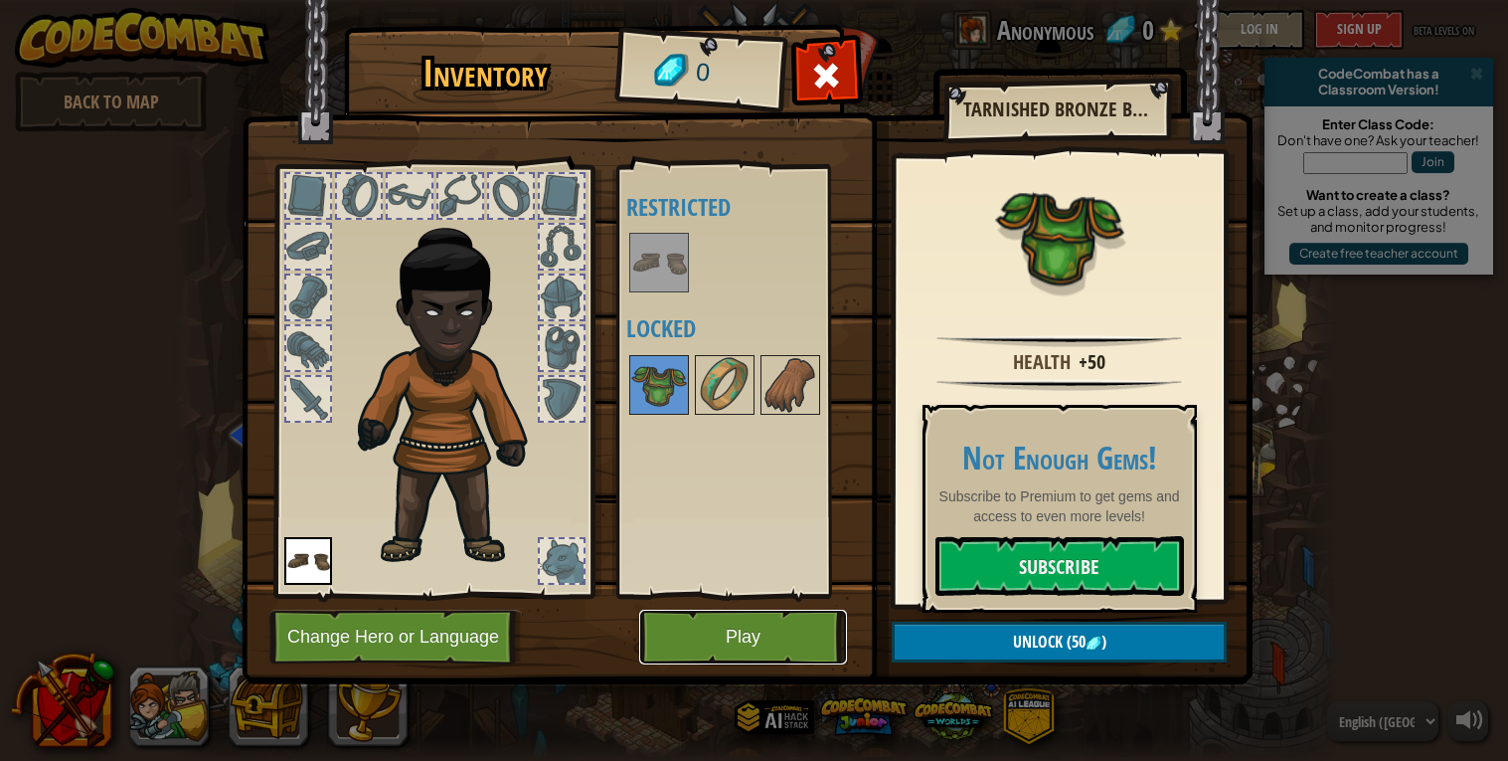
click at [747, 657] on button "Play" at bounding box center [743, 636] width 208 height 55
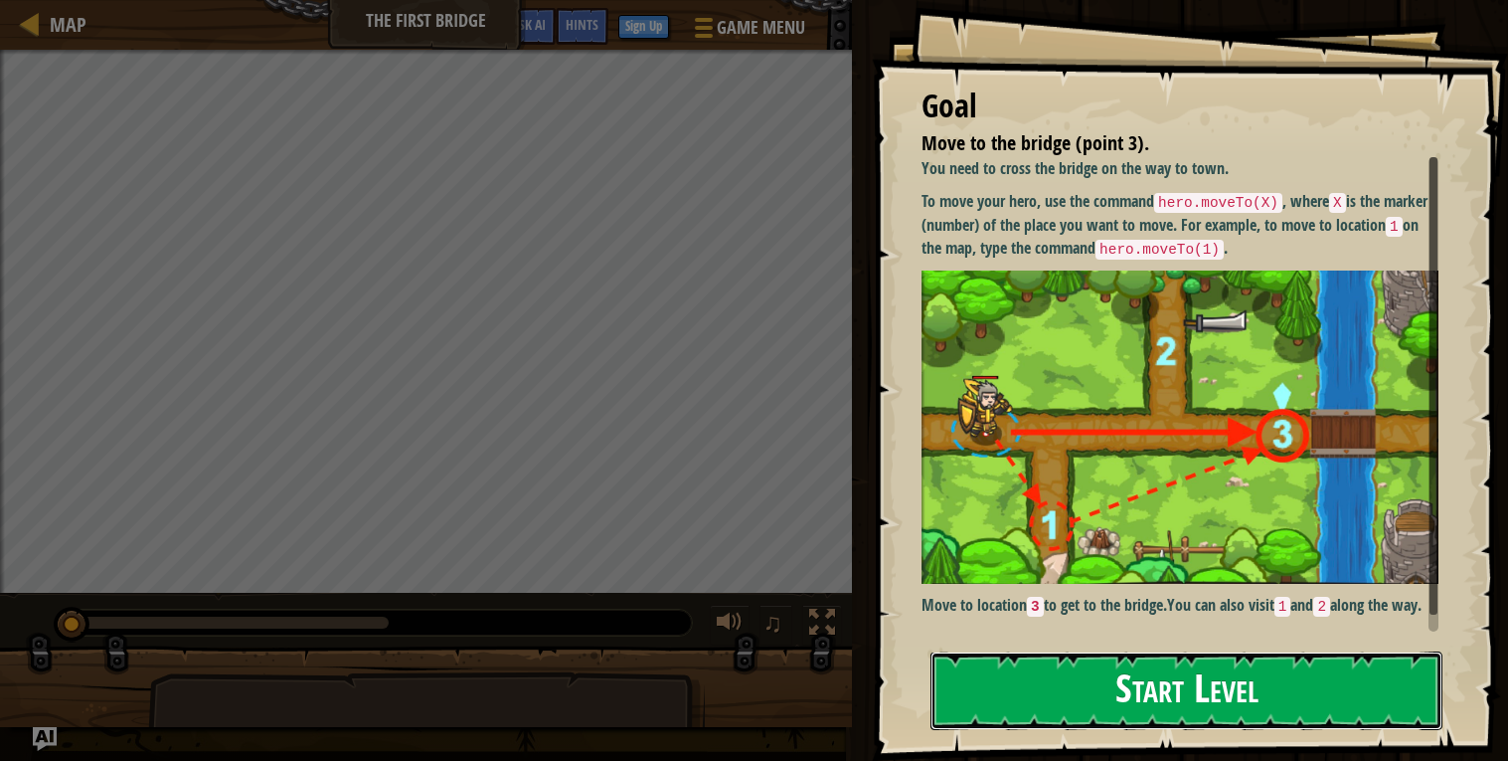
click at [1248, 707] on button "Start Level" at bounding box center [1187, 690] width 512 height 79
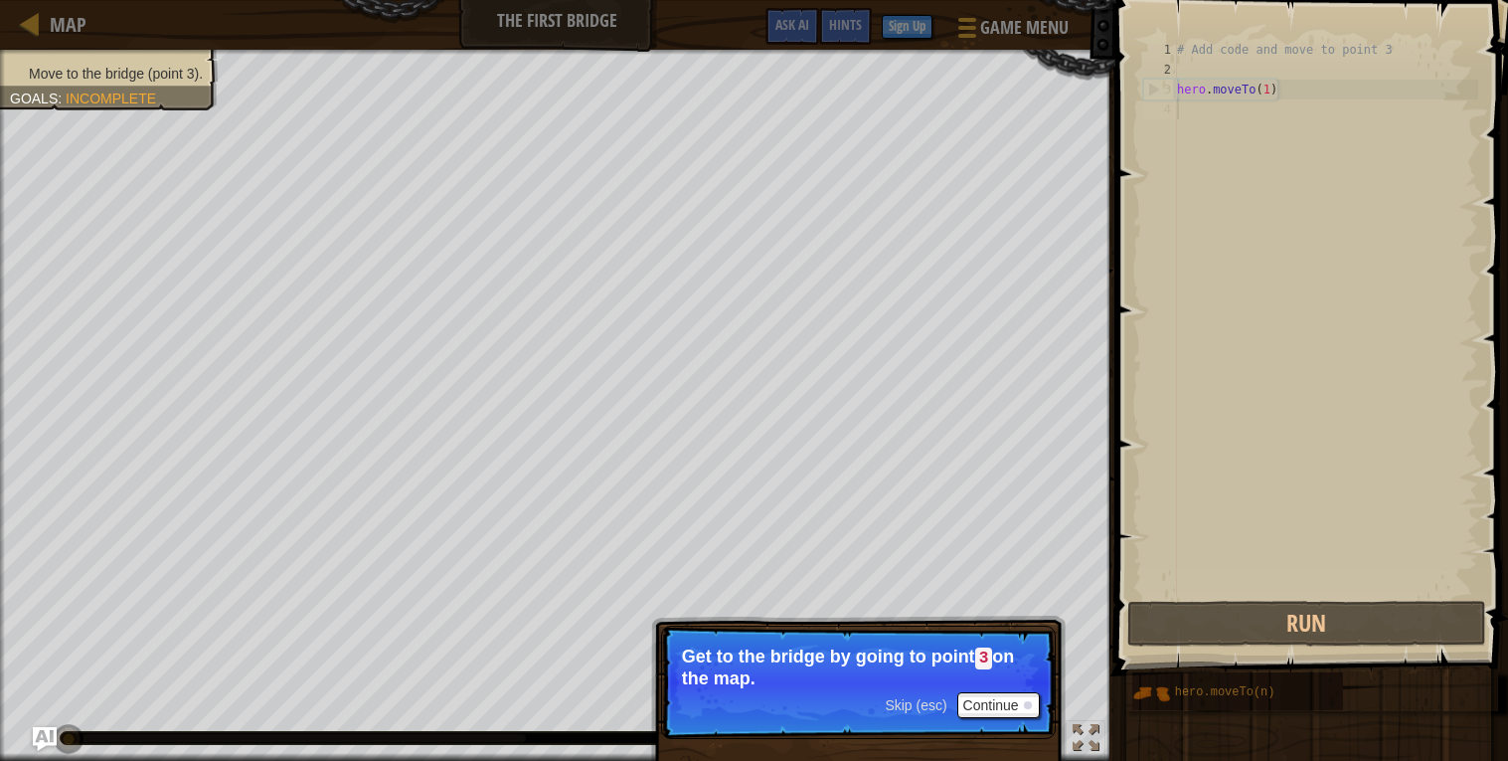
click at [1040, 718] on p "Skip (esc) Continue Get to the bridge by going to point 3 on the map." at bounding box center [858, 681] width 395 height 113
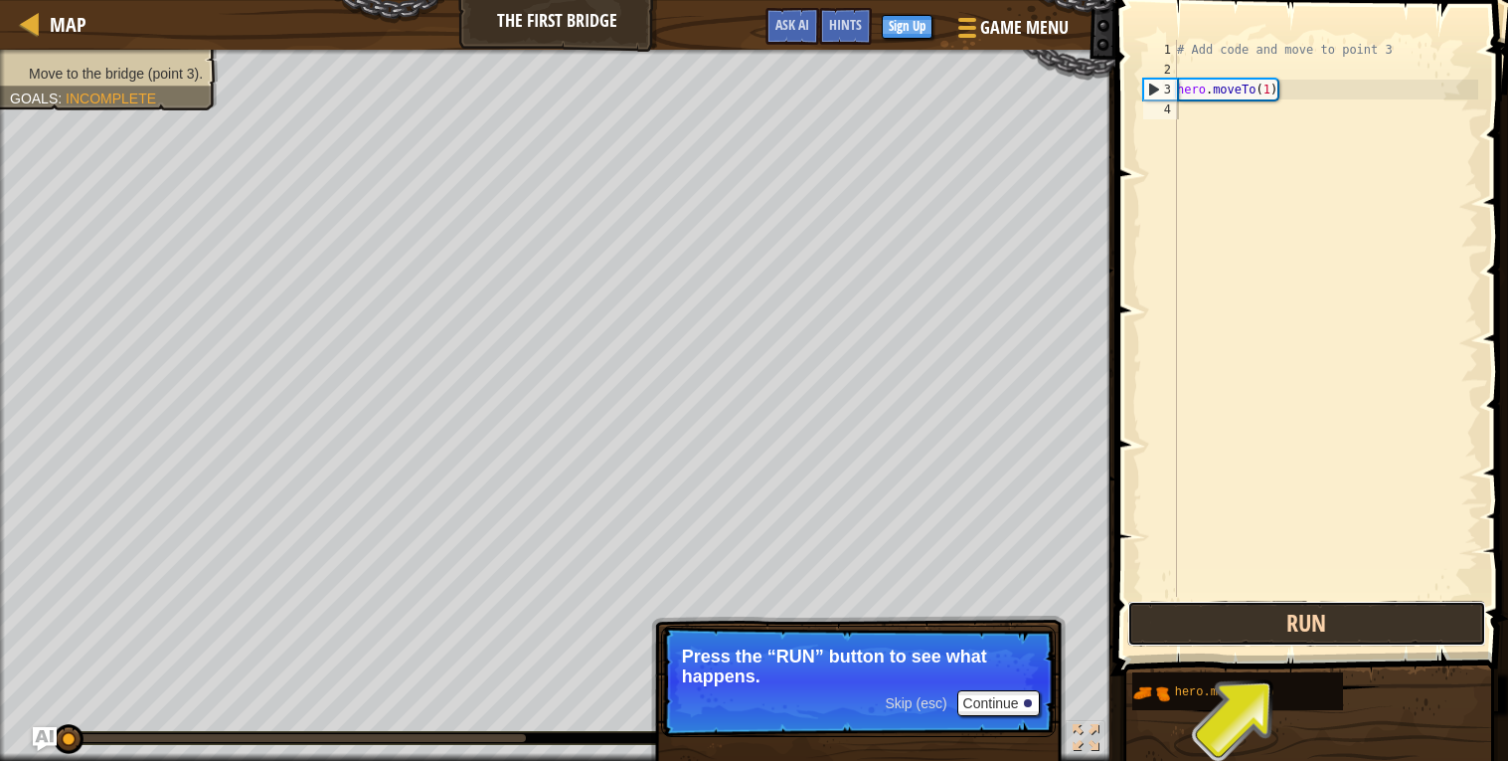
click at [1391, 623] on button "Run" at bounding box center [1307, 624] width 358 height 46
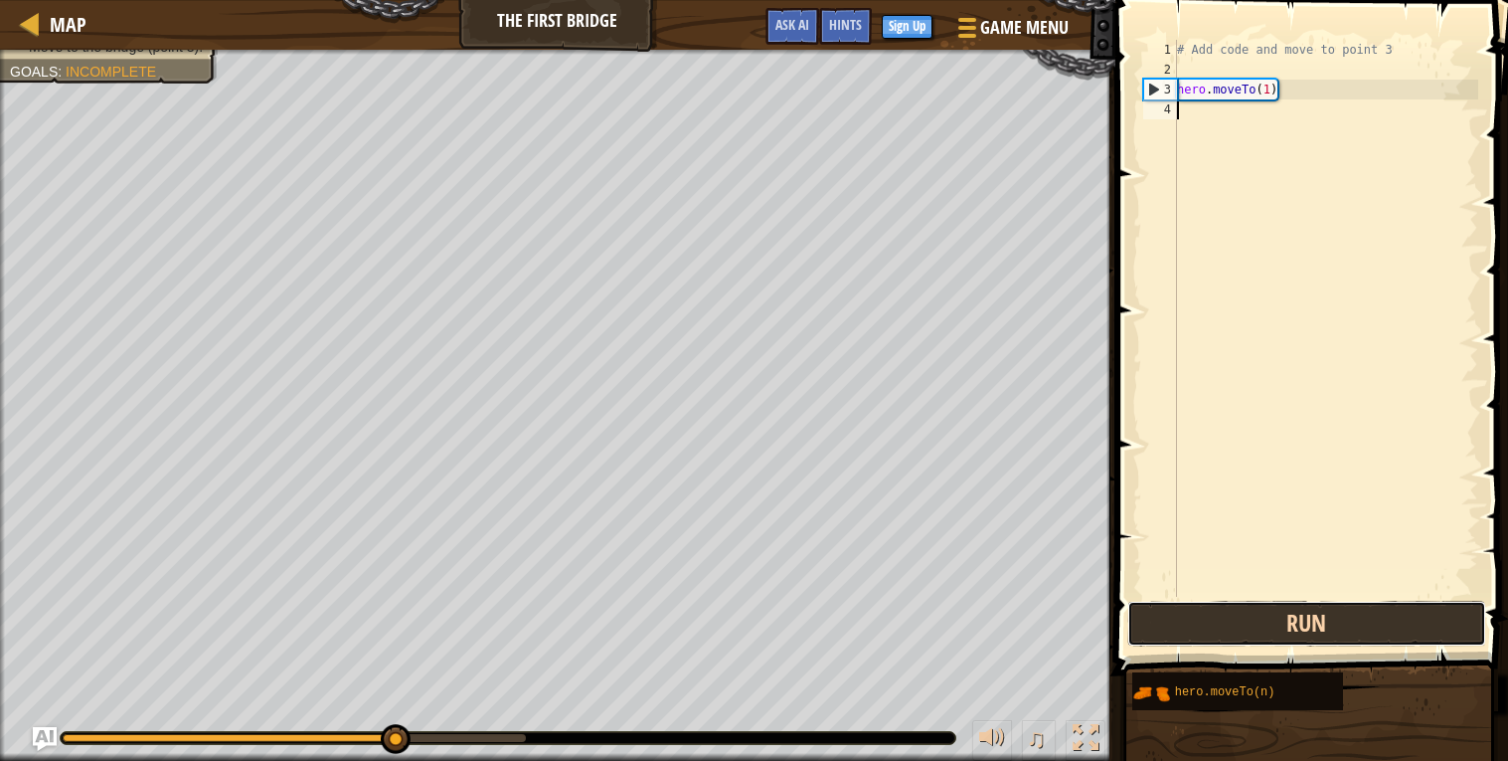
click at [1394, 640] on button "Run" at bounding box center [1307, 624] width 358 height 46
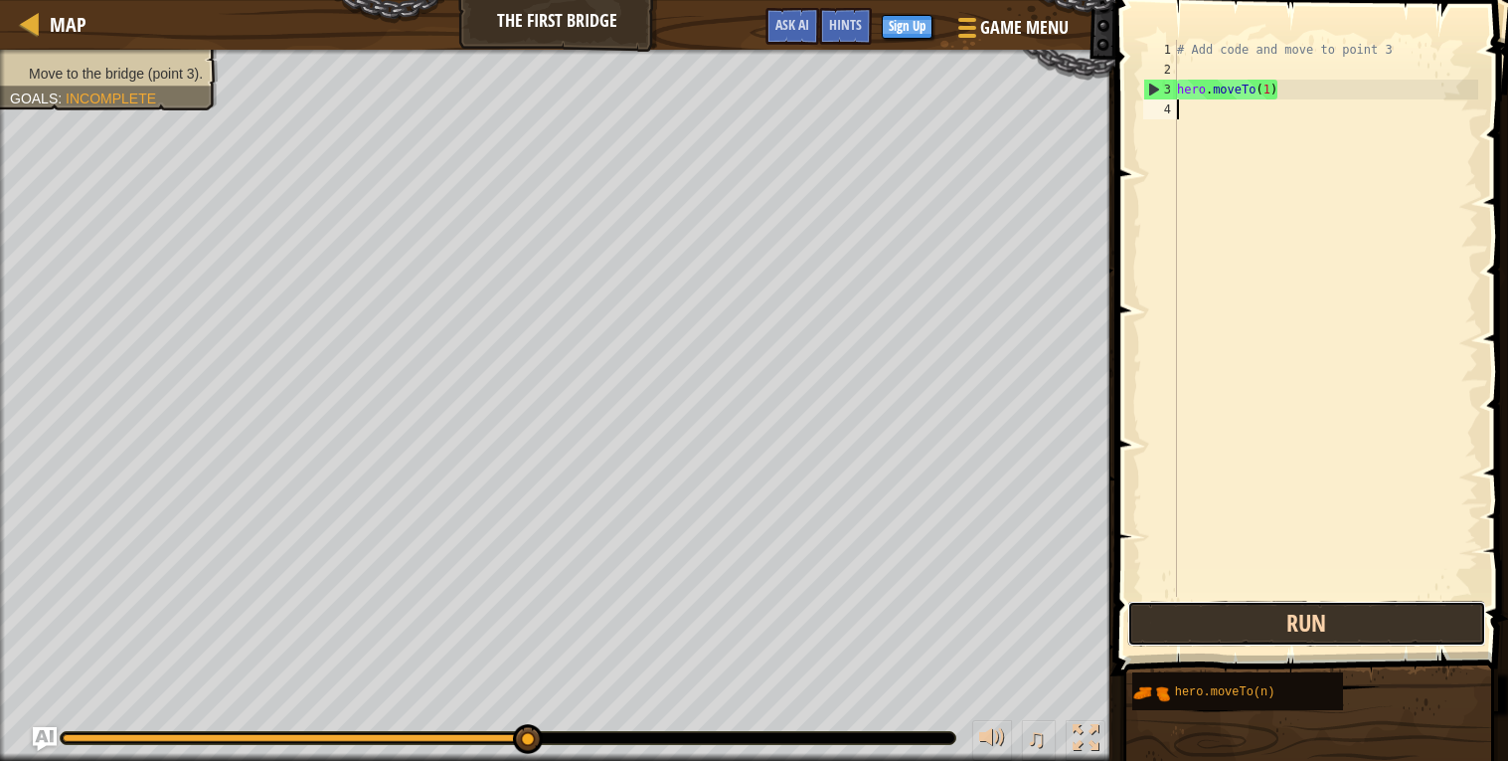
click at [1387, 614] on button "Run" at bounding box center [1307, 624] width 358 height 46
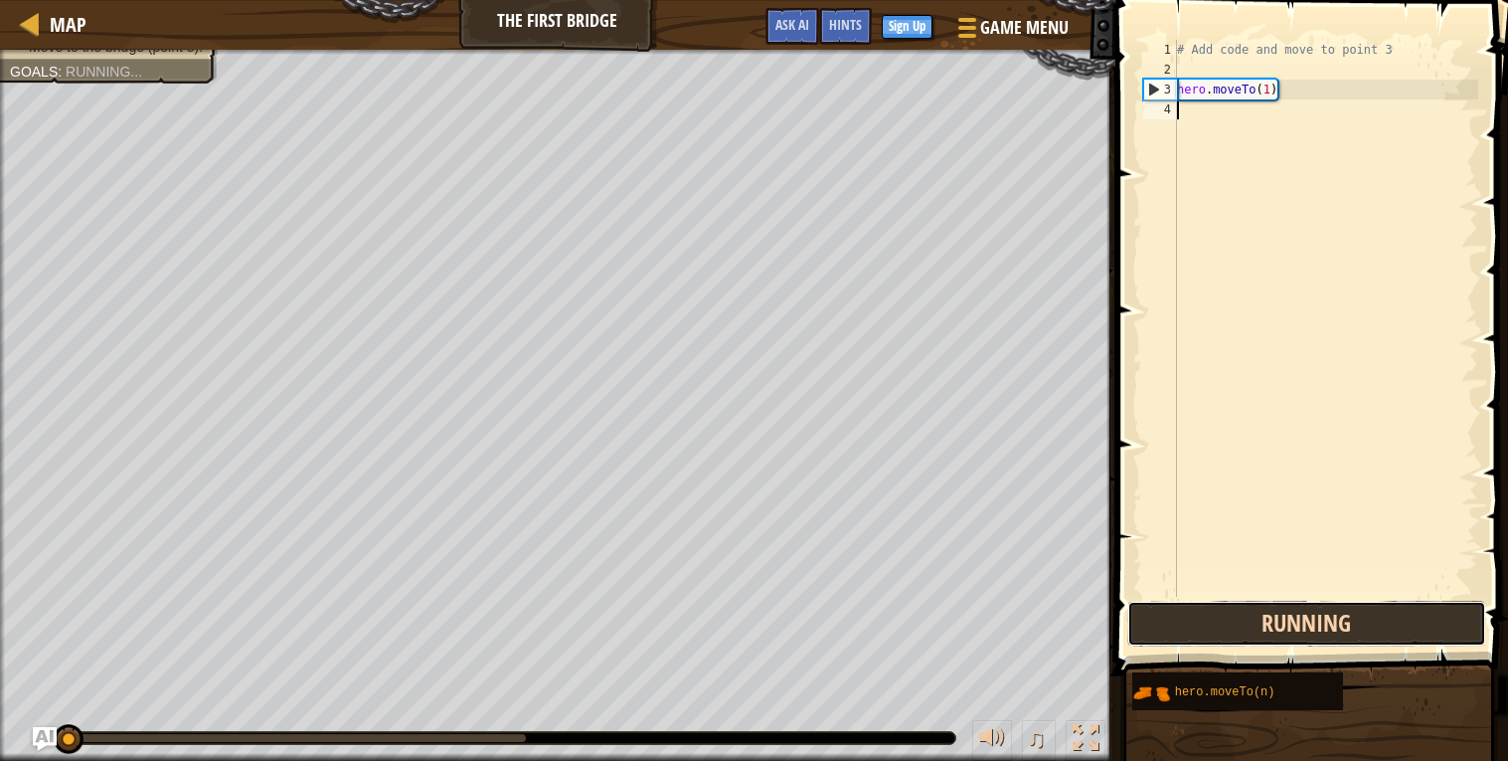
click at [1387, 614] on button "Running" at bounding box center [1307, 624] width 358 height 46
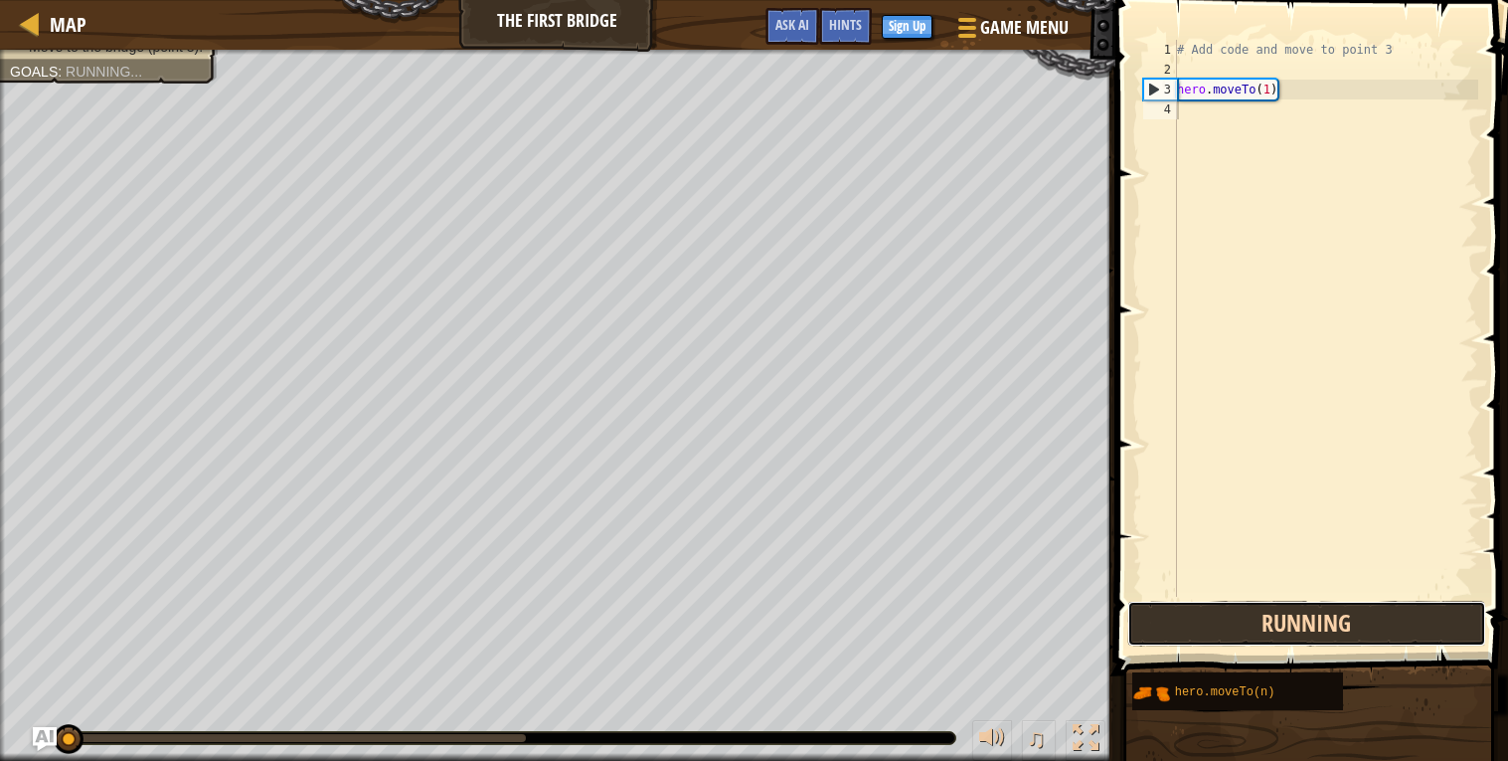
click at [1387, 614] on button "Running" at bounding box center [1307, 624] width 358 height 46
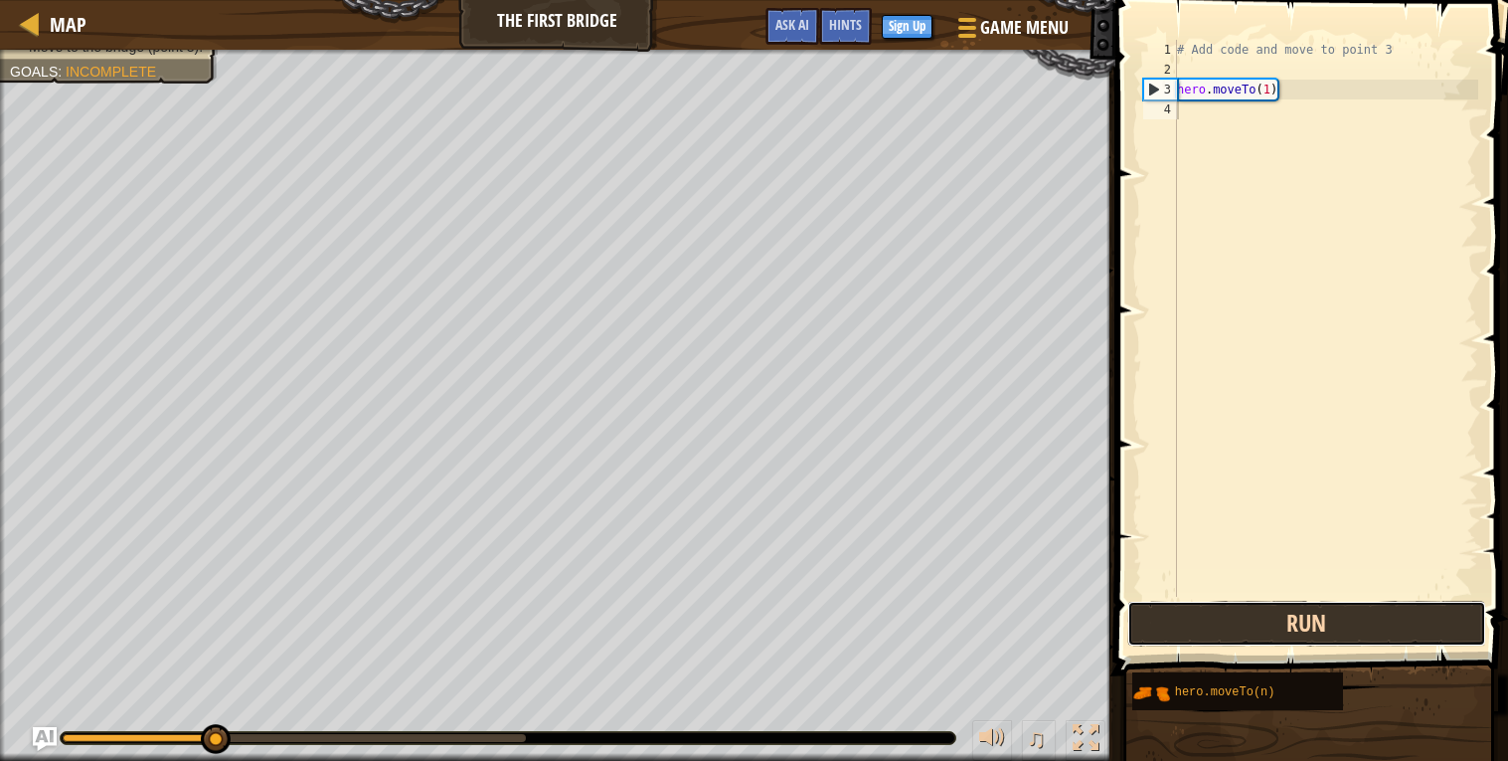
click at [1386, 615] on button "Run" at bounding box center [1307, 624] width 358 height 46
click at [1386, 615] on button "Running" at bounding box center [1307, 624] width 358 height 46
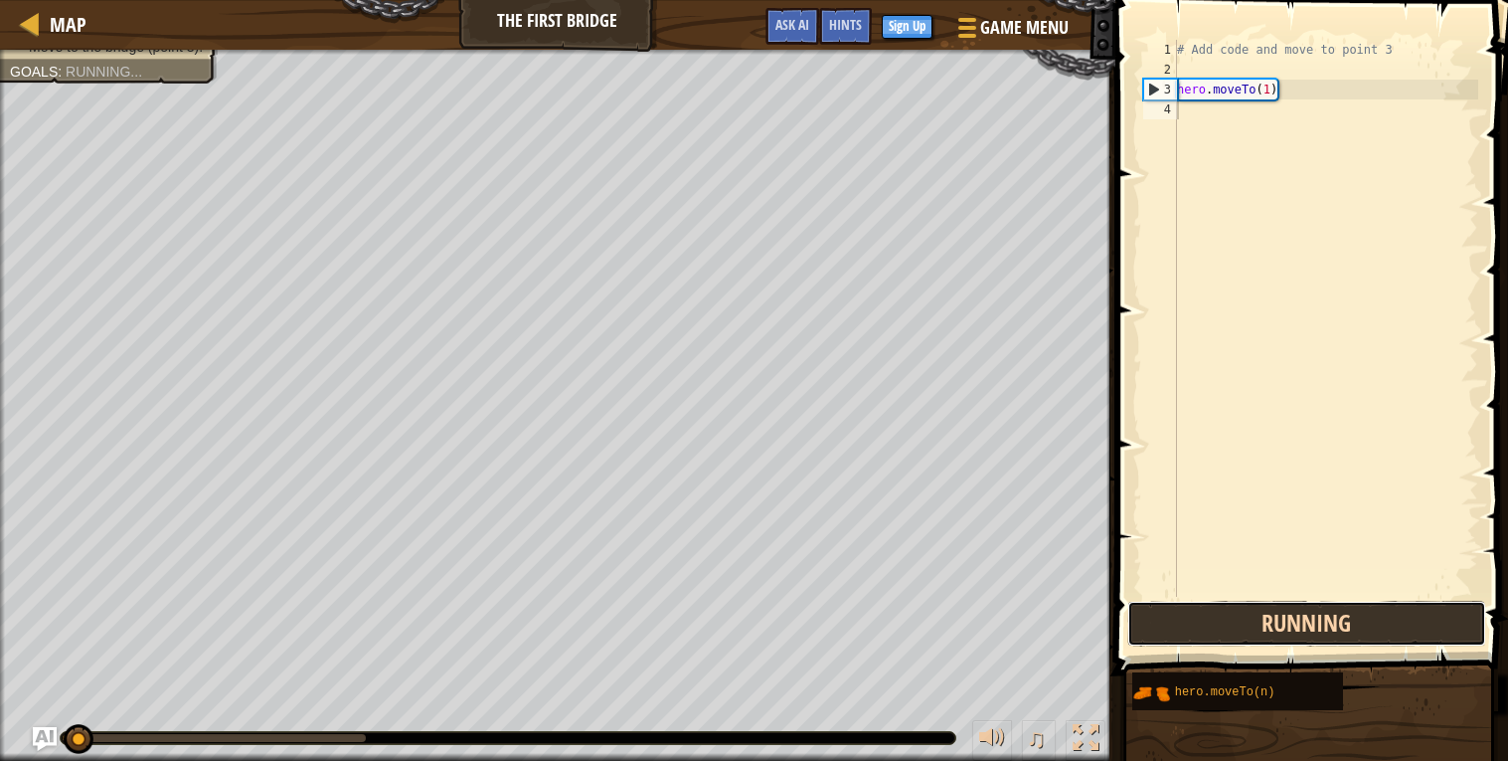
click at [1386, 615] on button "Running" at bounding box center [1307, 624] width 358 height 46
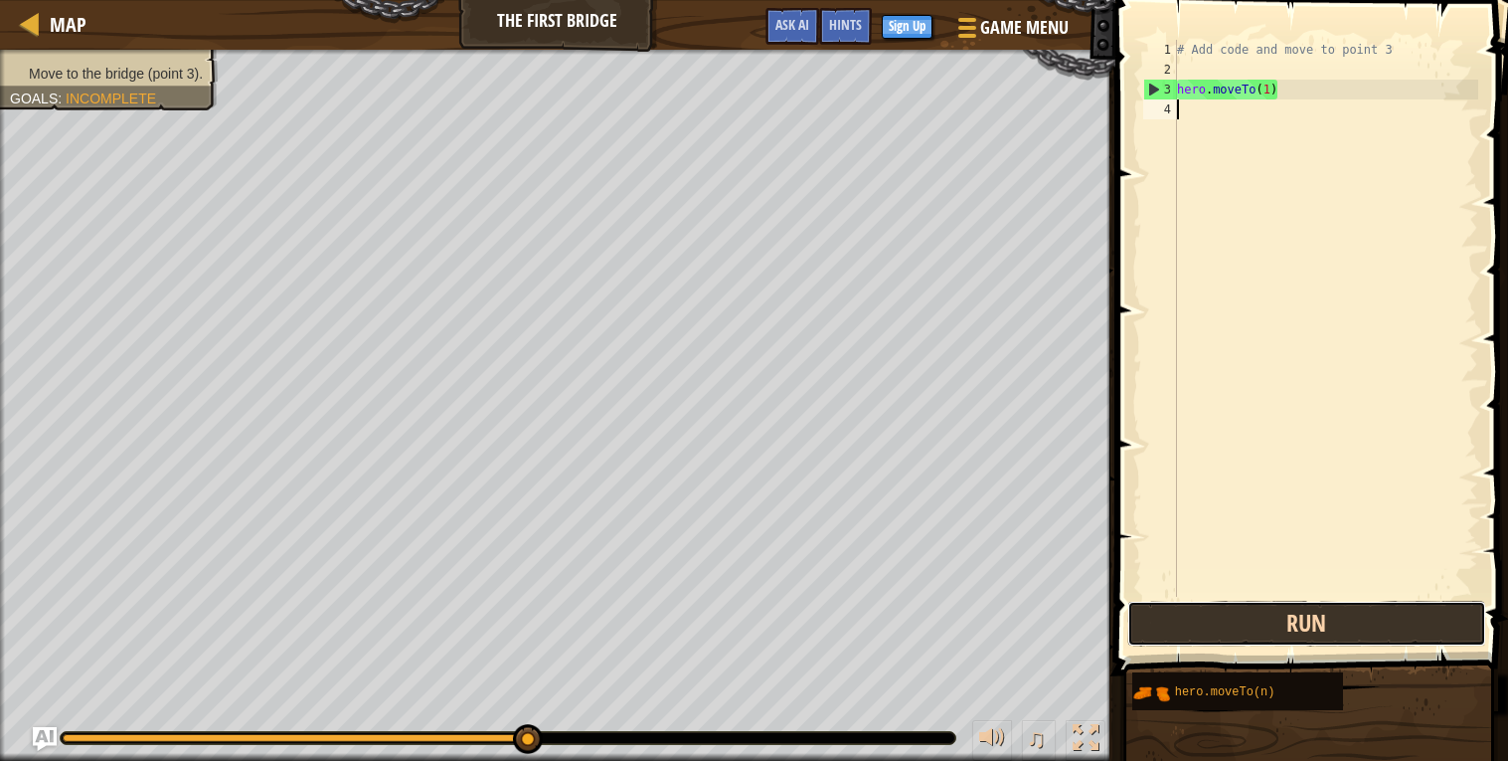
click at [1386, 615] on button "Run" at bounding box center [1307, 624] width 358 height 46
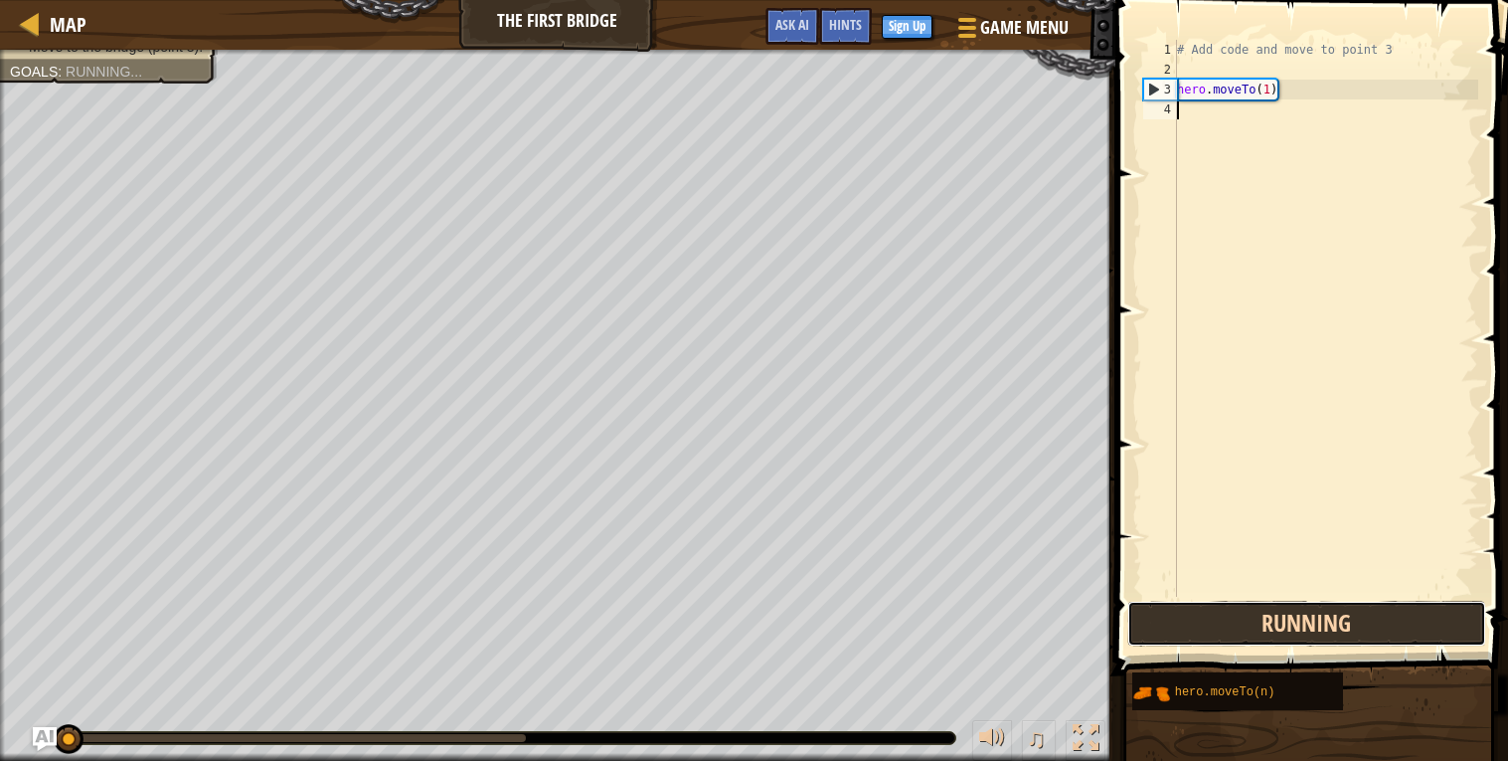
click at [1386, 615] on button "Running" at bounding box center [1307, 624] width 358 height 46
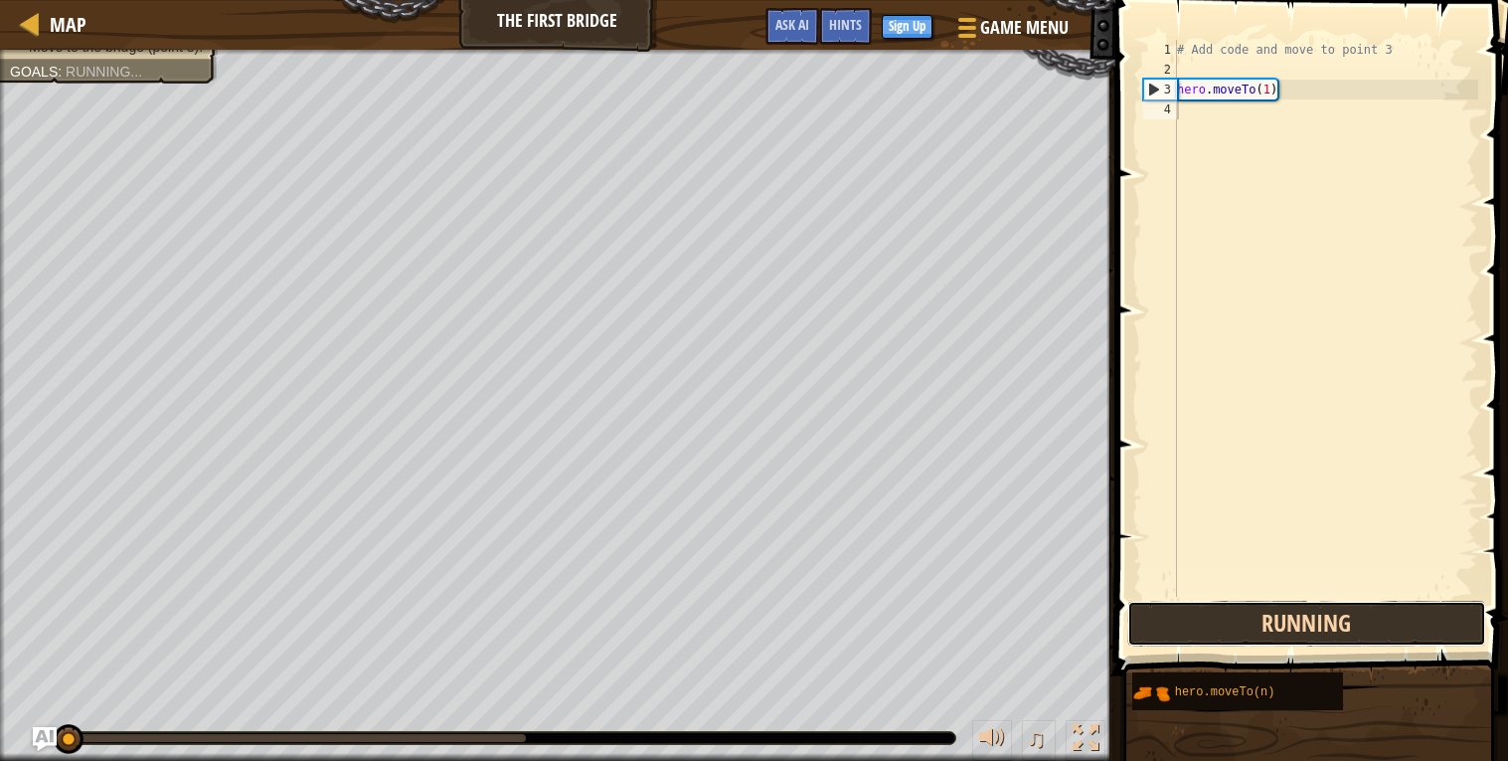
click at [1386, 615] on button "Running" at bounding box center [1307, 624] width 358 height 46
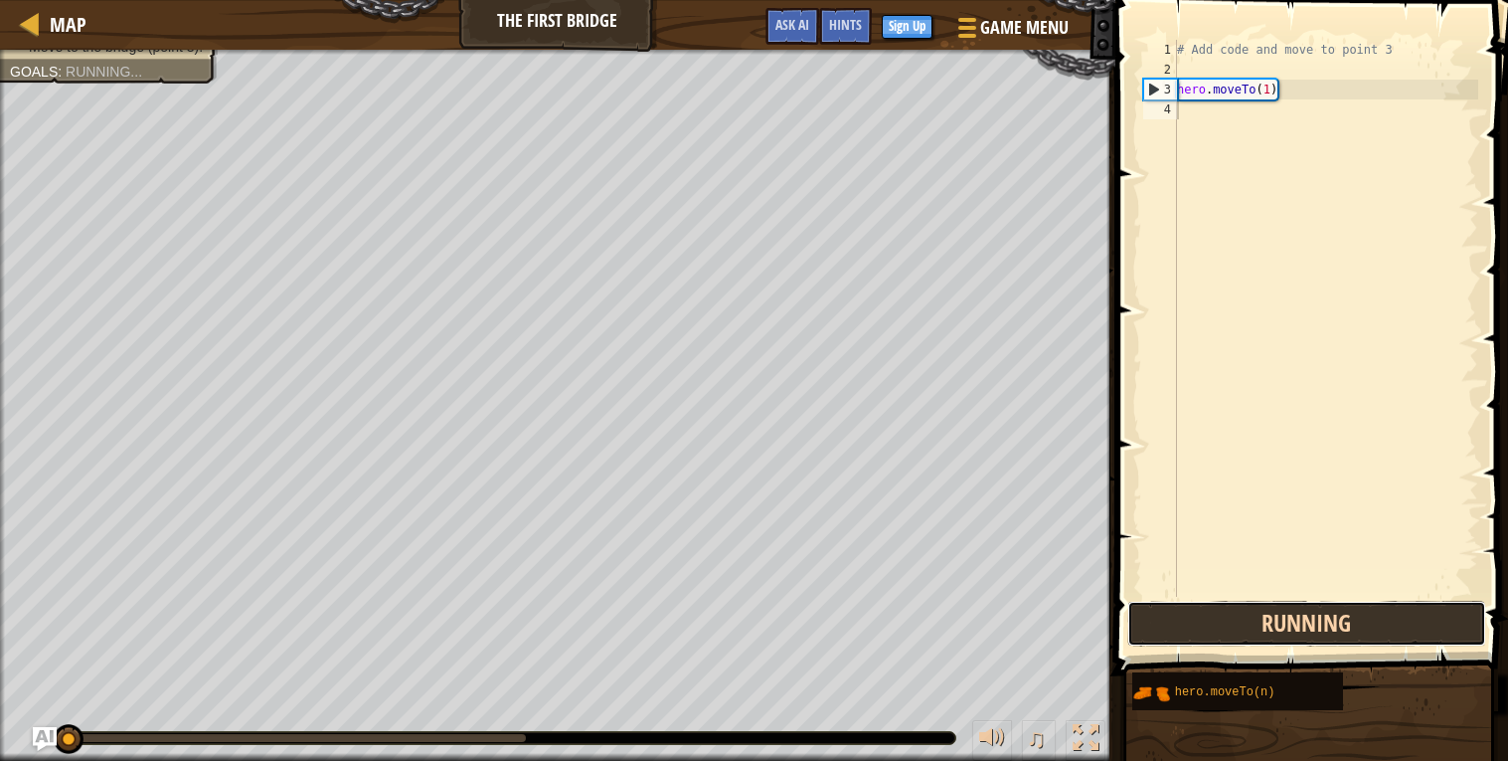
click at [1386, 615] on button "Running" at bounding box center [1307, 624] width 358 height 46
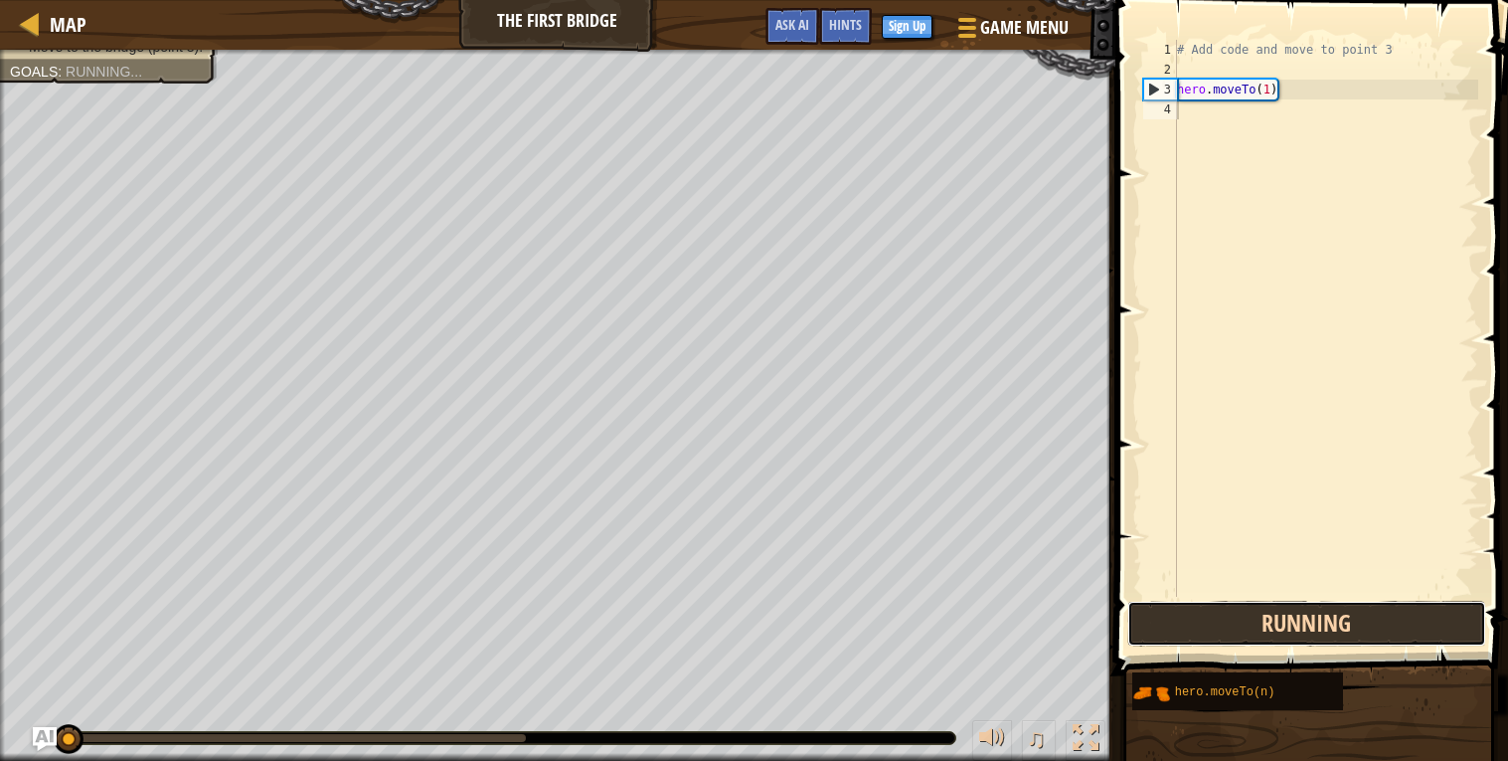
click at [1386, 615] on button "Running" at bounding box center [1307, 624] width 358 height 46
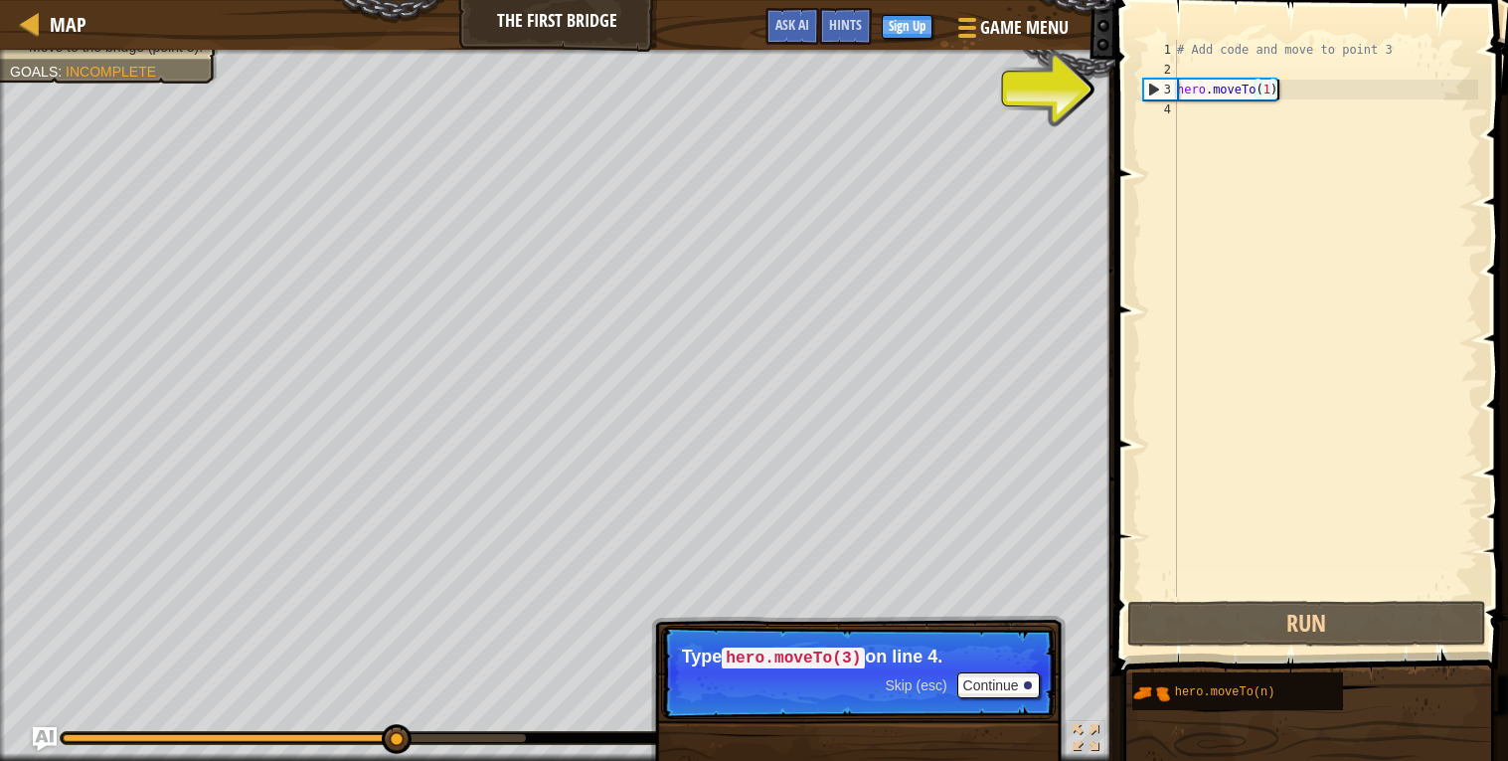
click at [1278, 81] on div "# Add code and move to point 3 hero . moveTo ( 1 )" at bounding box center [1325, 338] width 305 height 597
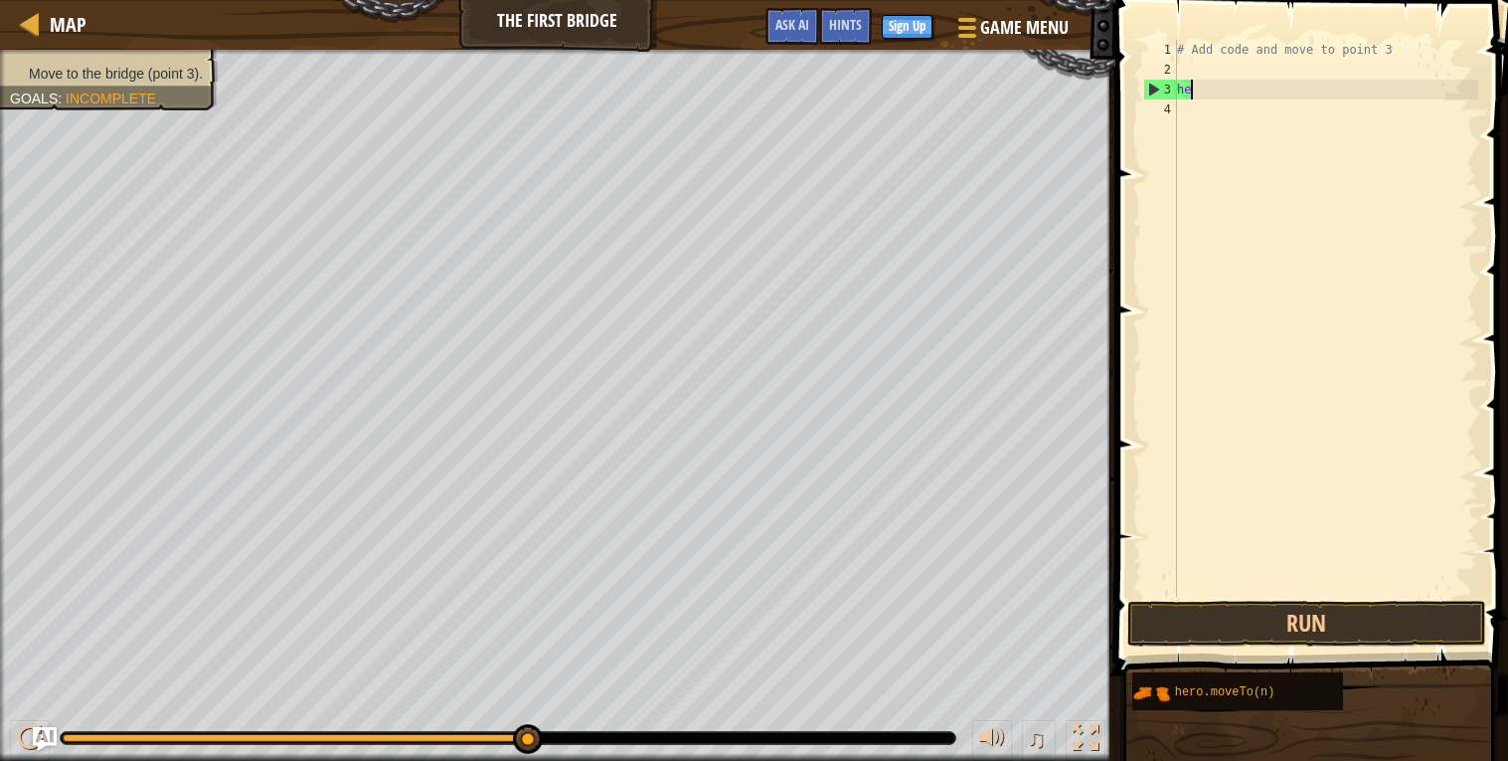
type textarea "h"
click at [1211, 46] on div "# Add code and move to point 3" at bounding box center [1325, 338] width 305 height 597
drag, startPoint x: 1194, startPoint y: 46, endPoint x: 1408, endPoint y: 61, distance: 214.3
click at [1408, 61] on div "# Add code and move to point 3" at bounding box center [1325, 338] width 305 height 597
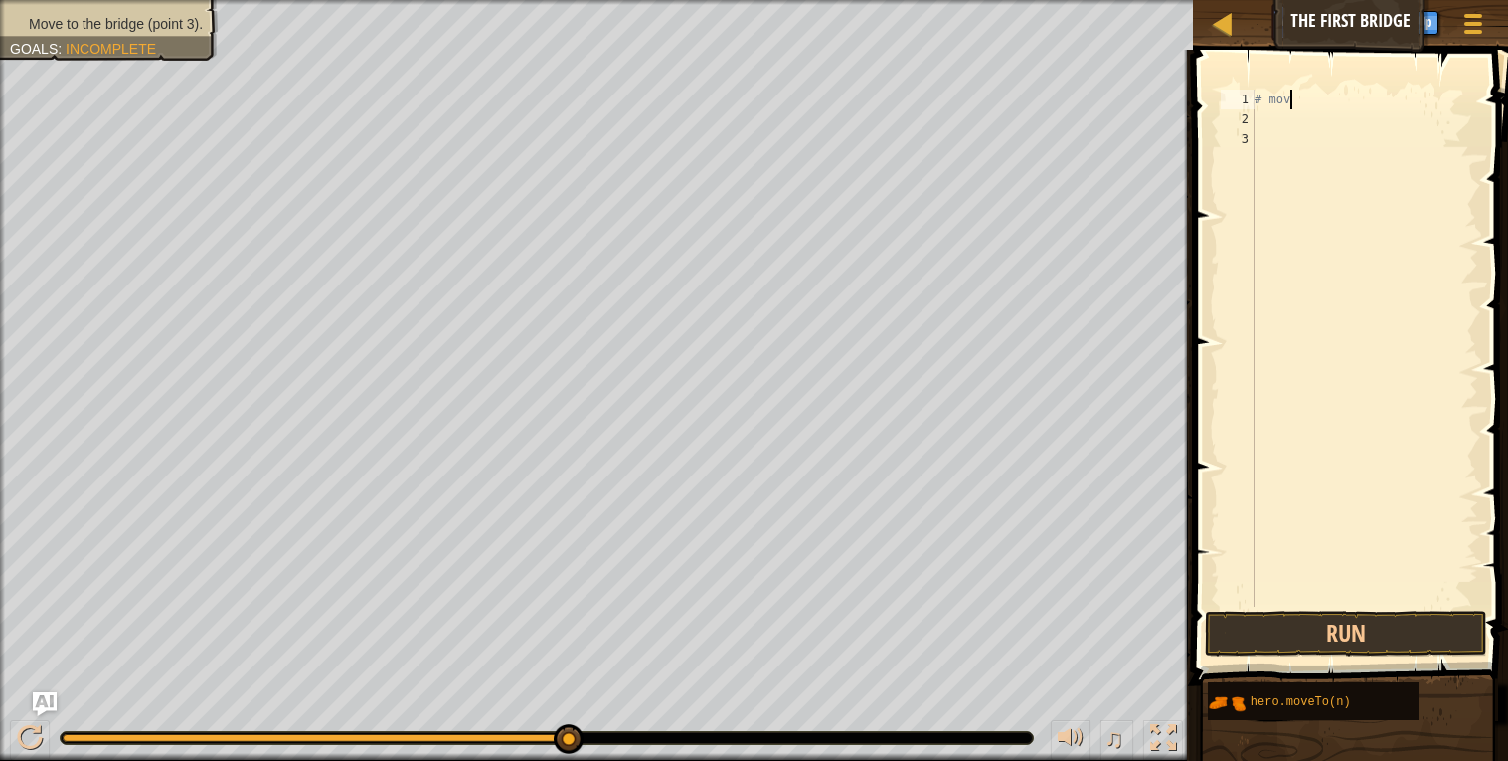
type textarea "#"
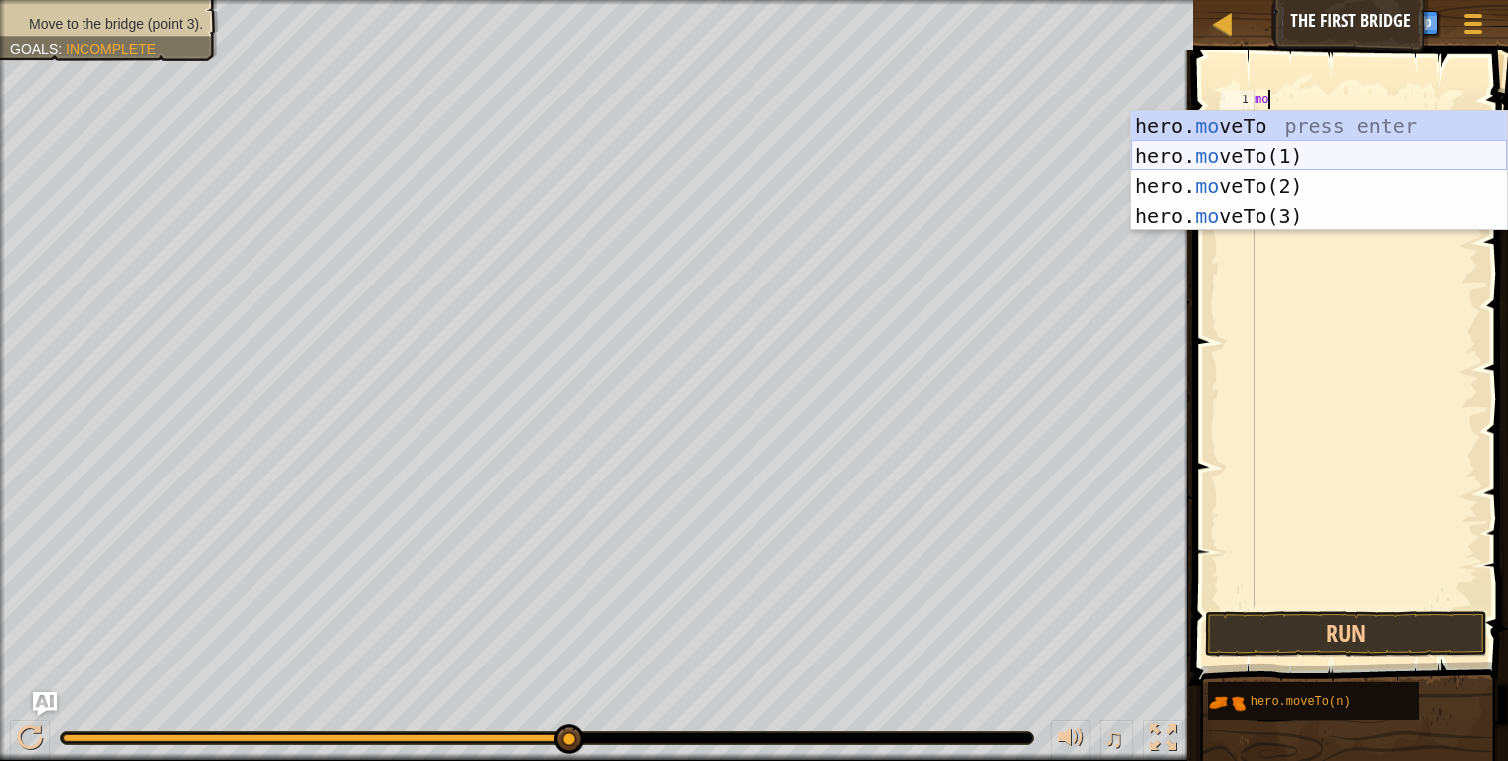
click at [1357, 152] on div "hero. mo veTo press enter hero. mo veTo(1) press enter hero. mo veTo(2) press e…" at bounding box center [1319, 200] width 376 height 179
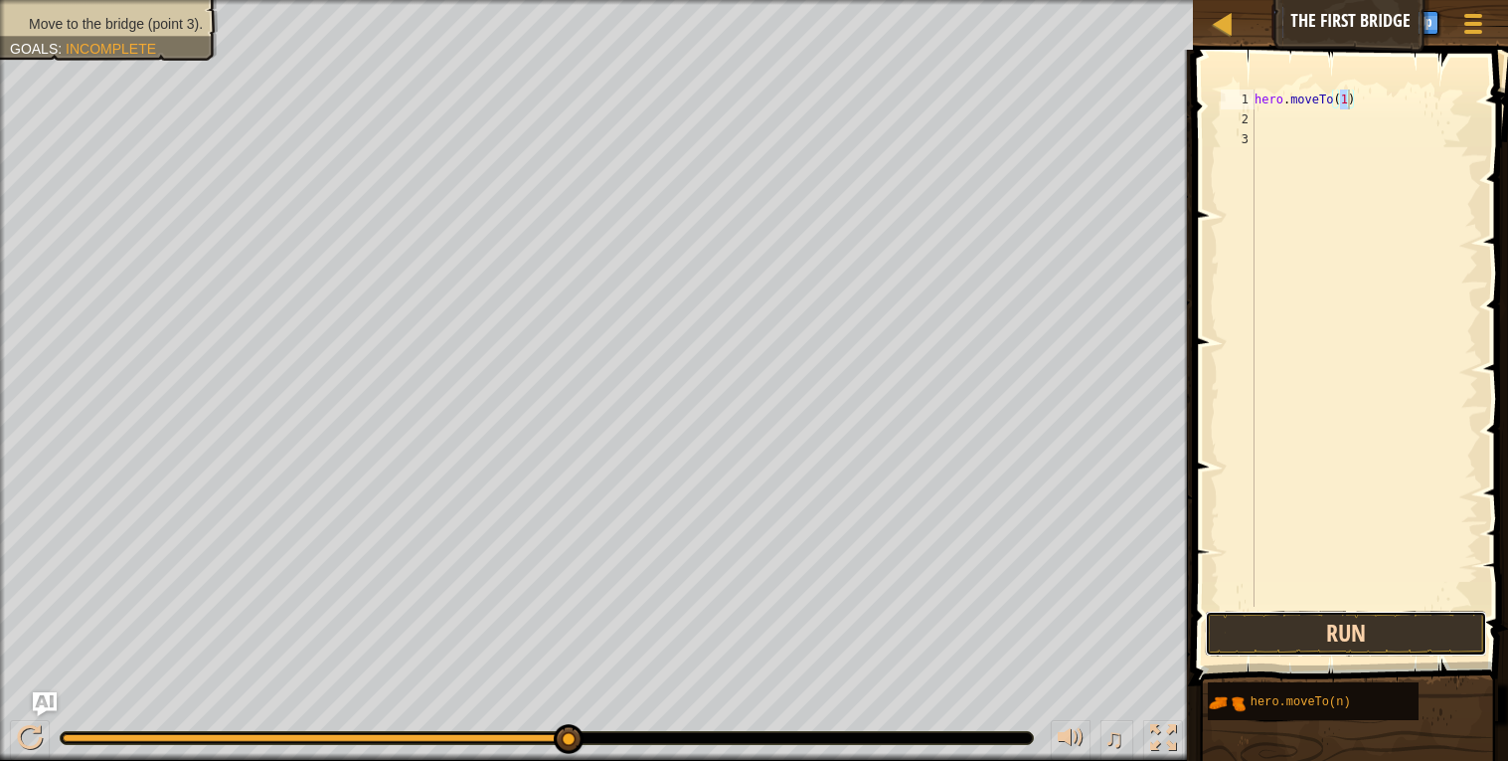
click at [1338, 629] on button "Run" at bounding box center [1346, 633] width 282 height 46
click at [1428, 624] on button "Run" at bounding box center [1346, 633] width 282 height 46
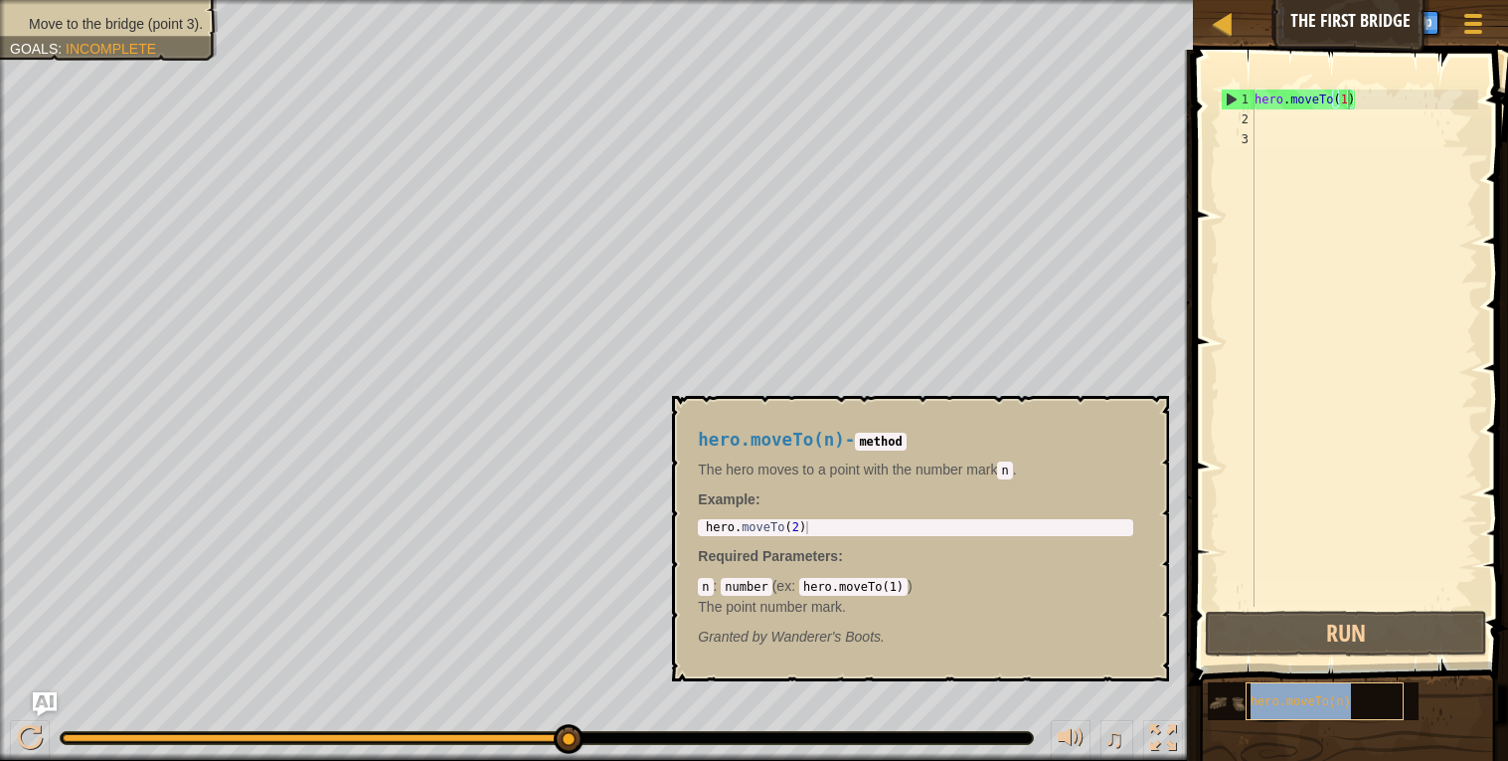
click at [1305, 706] on span "hero.moveTo(n)" at bounding box center [1301, 702] width 100 height 14
click at [1373, 78] on span at bounding box center [1352, 339] width 331 height 694
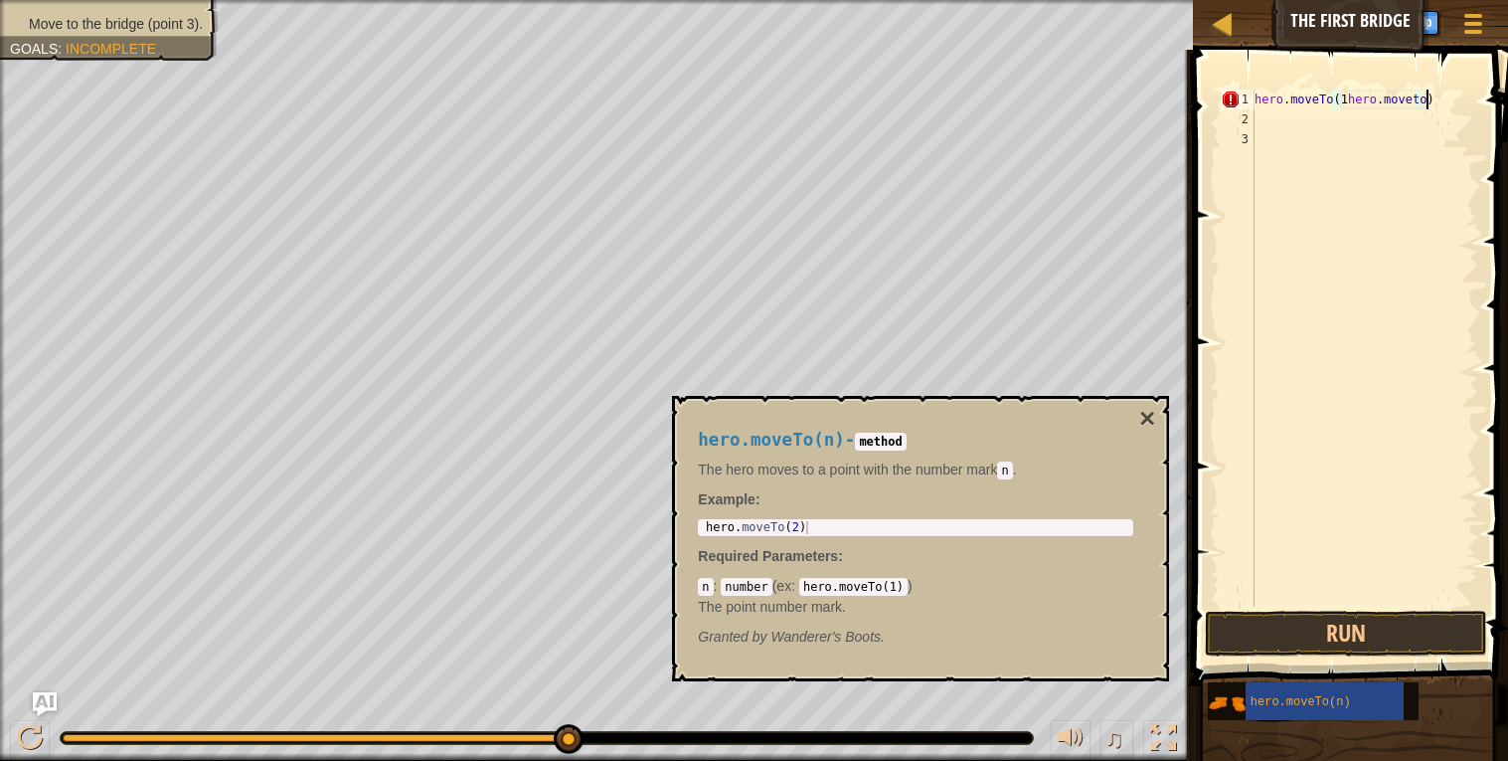
scroll to position [9, 13]
type textarea "hero.moveTo(1hero.moveto)"
click at [1433, 623] on button "Run" at bounding box center [1346, 633] width 282 height 46
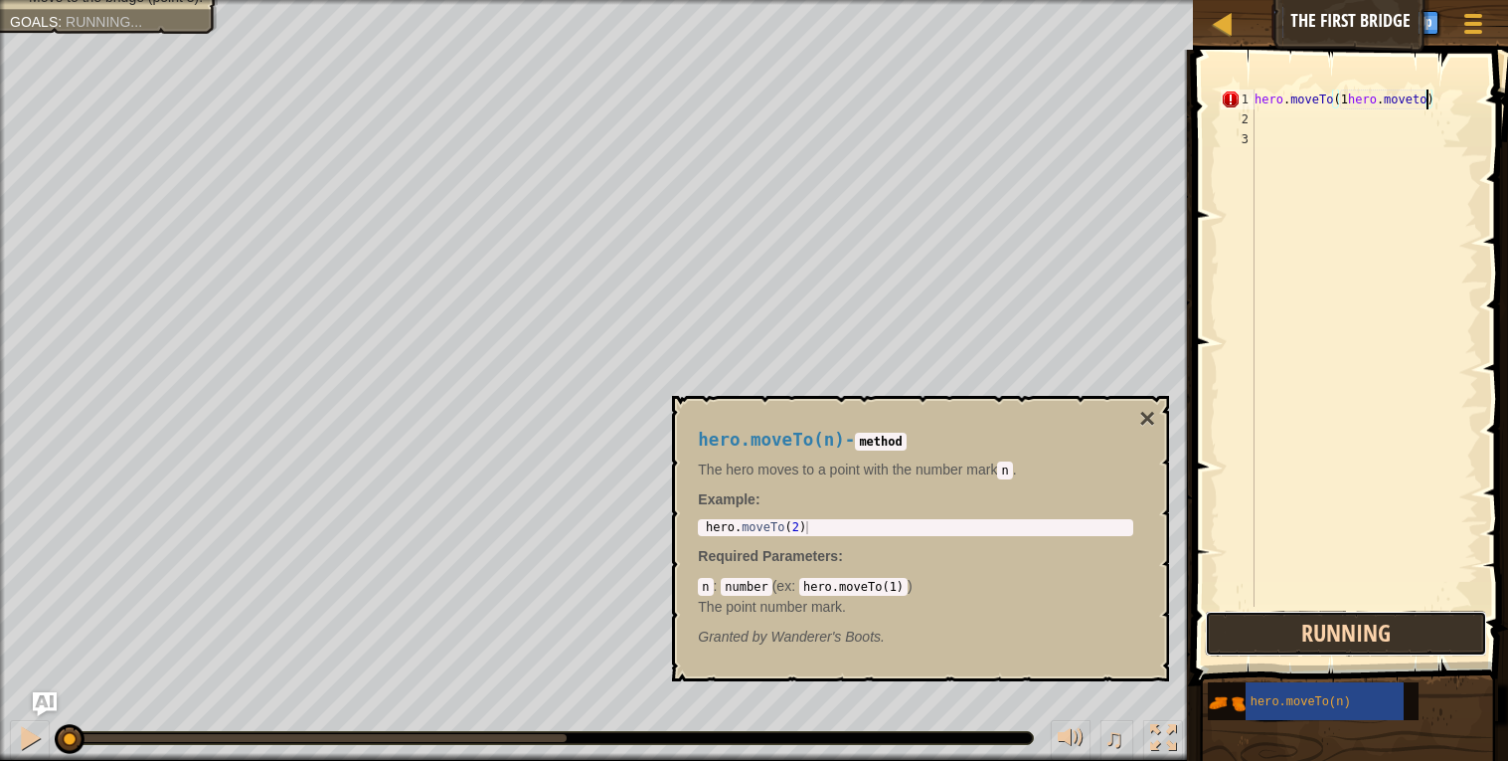
click at [1433, 623] on button "Running" at bounding box center [1346, 633] width 282 height 46
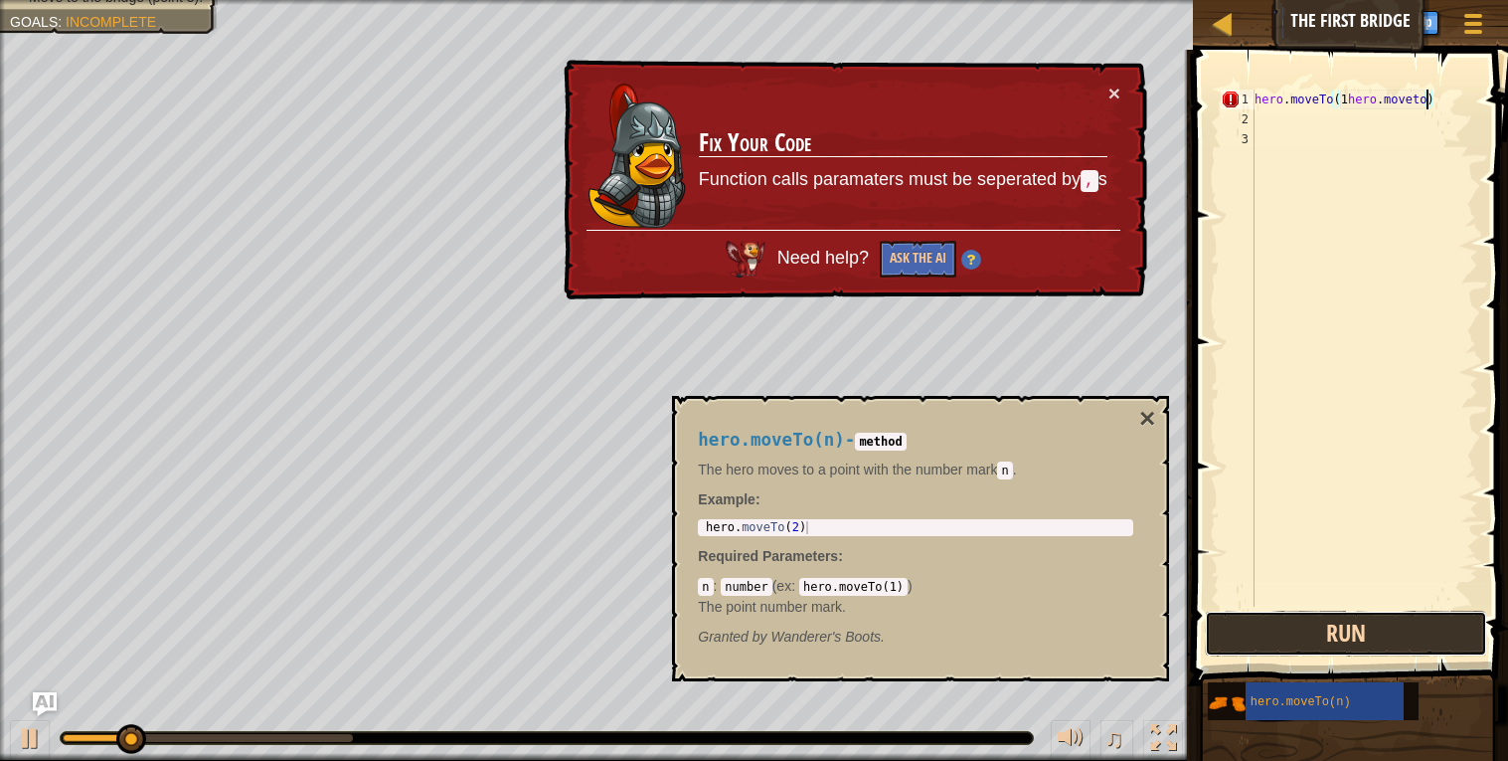
click at [1434, 628] on button "Run" at bounding box center [1346, 633] width 282 height 46
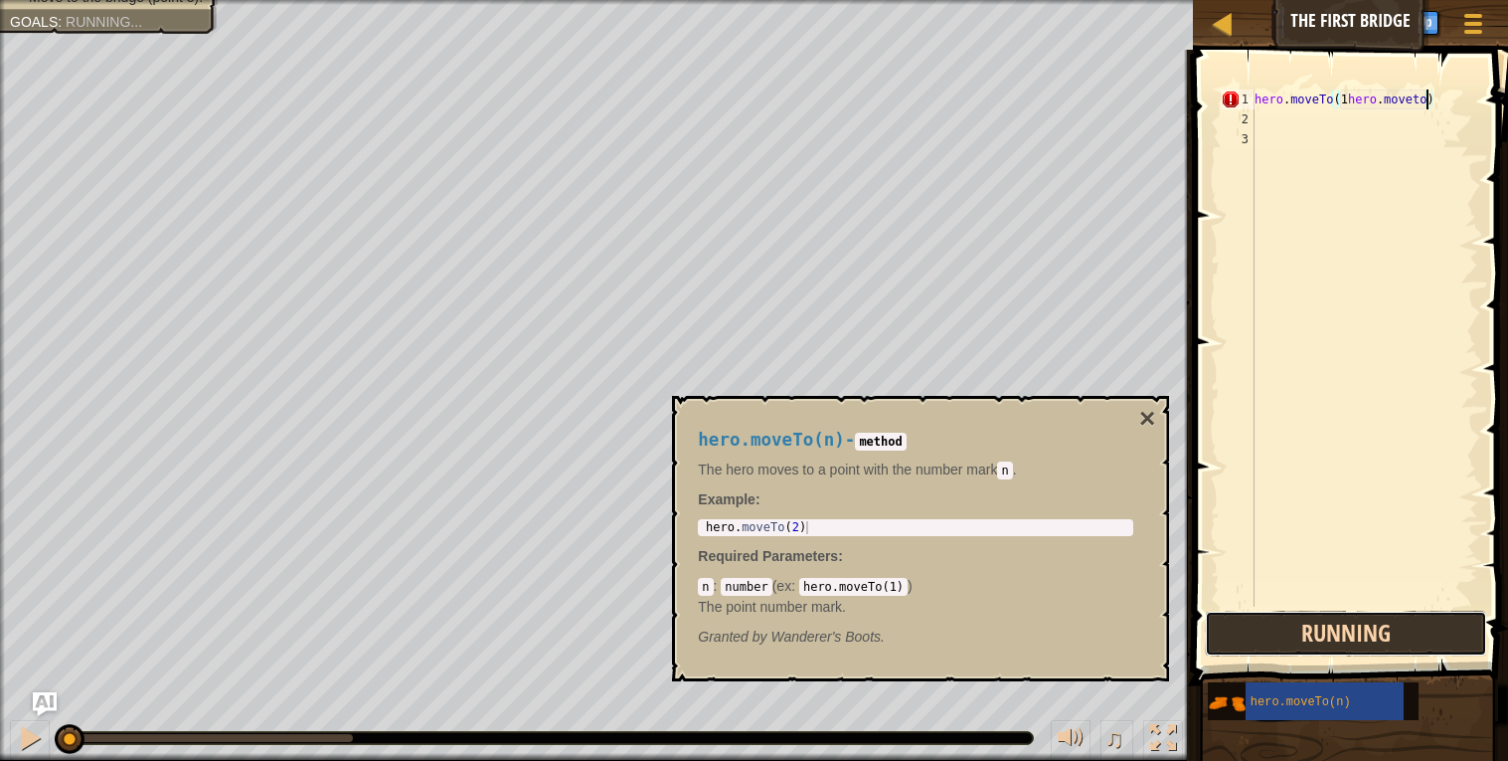
click at [1434, 628] on button "Running" at bounding box center [1346, 633] width 282 height 46
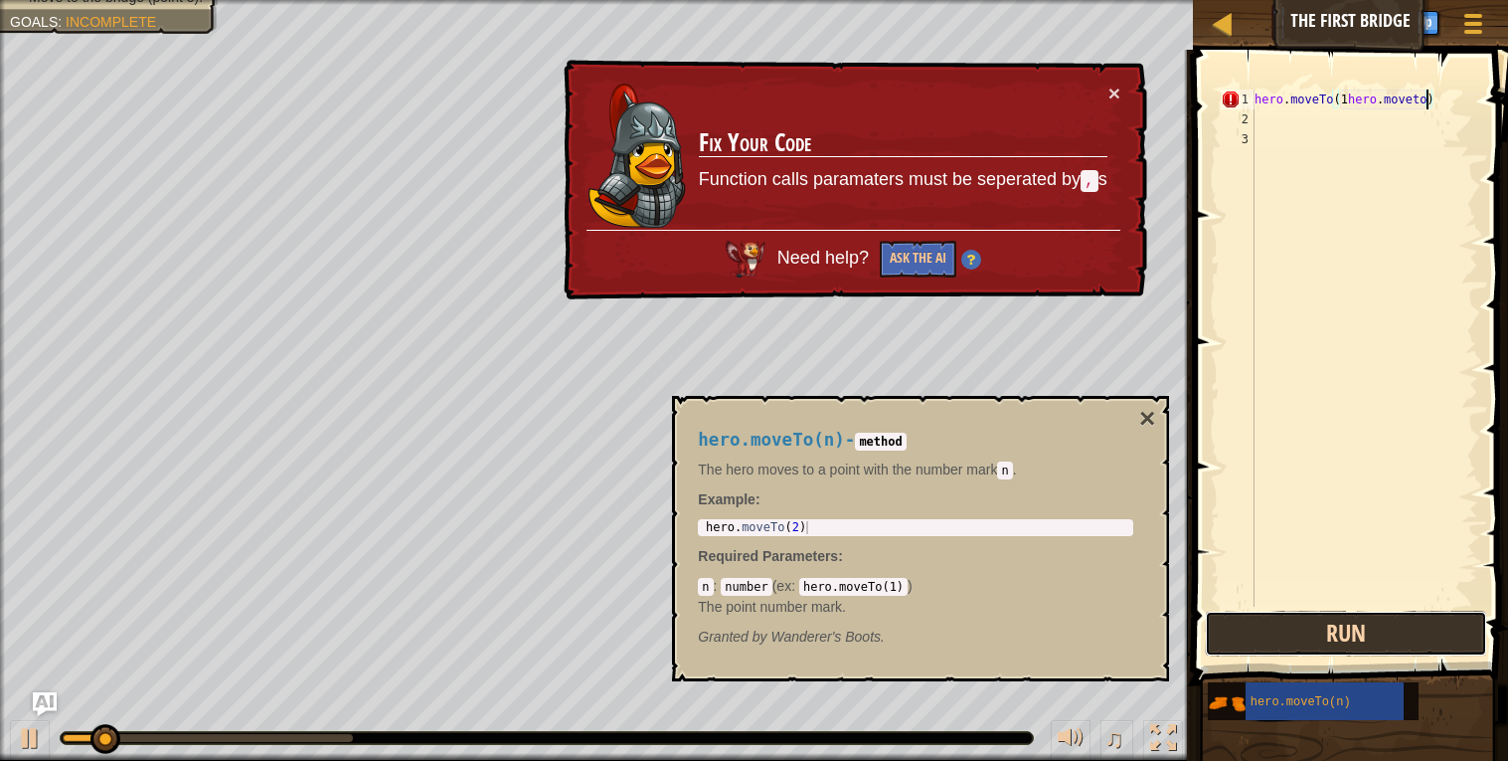
click at [1434, 628] on button "Run" at bounding box center [1346, 633] width 282 height 46
